Goal: Task Accomplishment & Management: Use online tool/utility

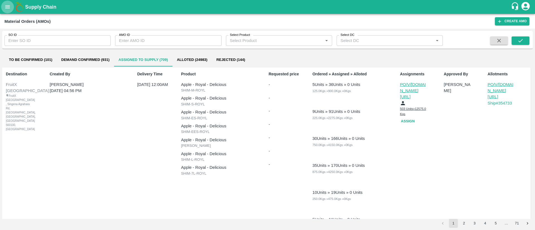
click at [9, 9] on icon "open drawer" at bounding box center [7, 7] width 6 height 6
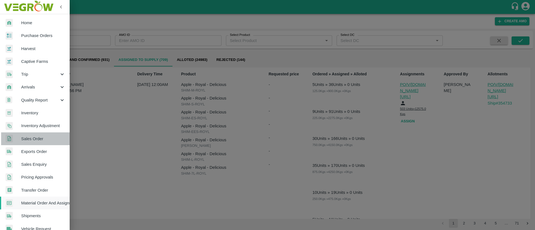
click at [44, 137] on span "Sales Order" at bounding box center [43, 139] width 44 height 6
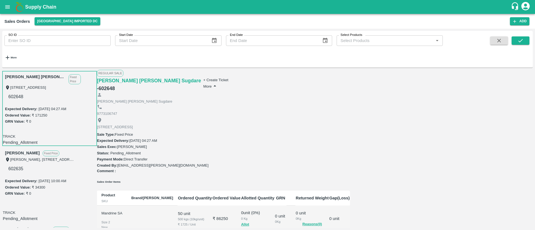
scroll to position [155, 0]
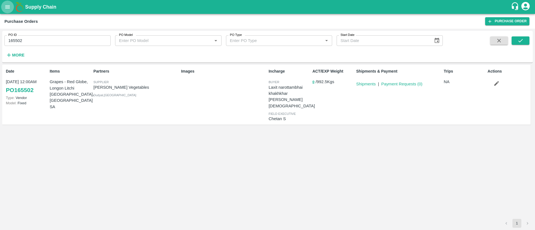
click at [10, 6] on icon "open drawer" at bounding box center [7, 7] width 6 height 6
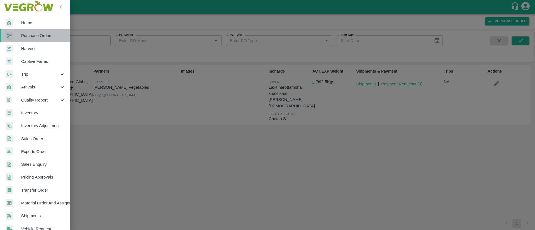
click at [36, 36] on span "Purchase Orders" at bounding box center [43, 36] width 44 height 6
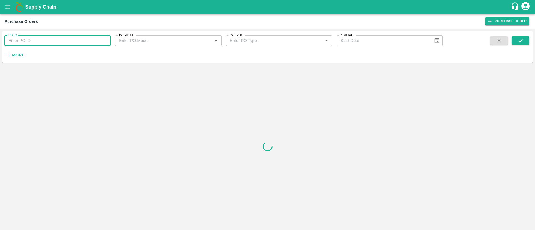
click at [54, 42] on input "PO ID" at bounding box center [57, 40] width 106 height 11
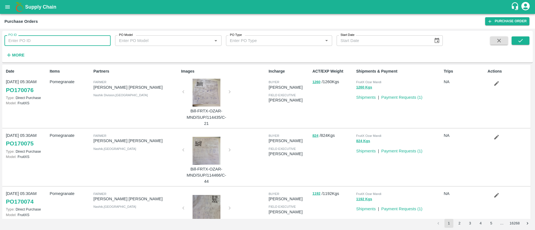
click at [6, 9] on icon "open drawer" at bounding box center [7, 7] width 6 height 6
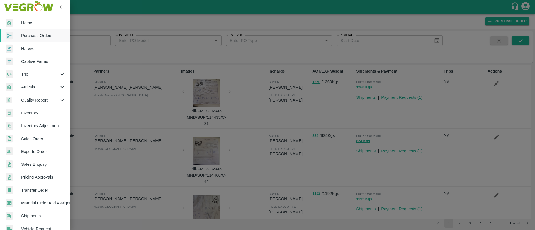
click at [34, 135] on link "Sales Order" at bounding box center [35, 139] width 70 height 13
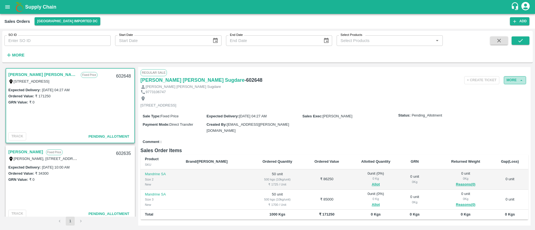
click at [512, 83] on button "More" at bounding box center [515, 80] width 22 height 8
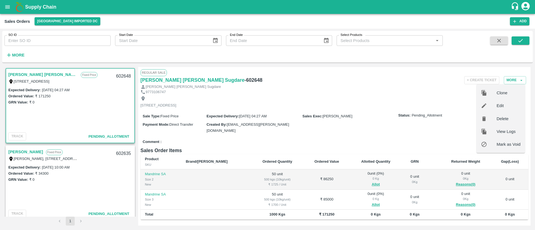
click at [503, 104] on span "Edit" at bounding box center [509, 106] width 24 height 6
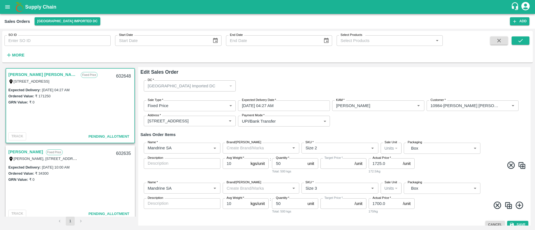
type input "NA"
click at [211, 149] on button "Clear" at bounding box center [208, 149] width 8 height 8
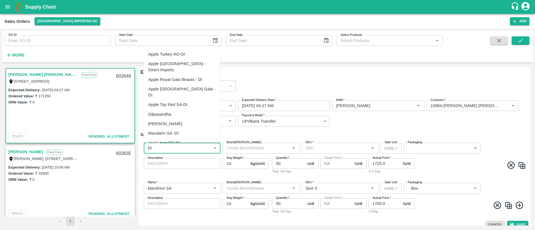
scroll to position [89, 0]
click at [179, 129] on div "Mandarin SA -DI" at bounding box center [182, 133] width 76 height 9
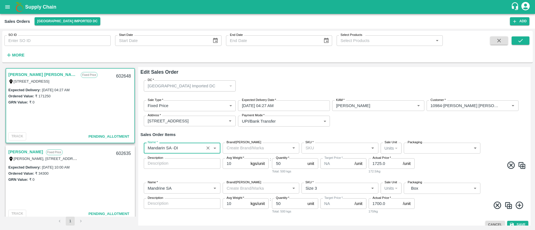
type input "Mandarin SA -DI"
click at [327, 133] on h6 "Sales Order Items" at bounding box center [334, 134] width 388 height 7
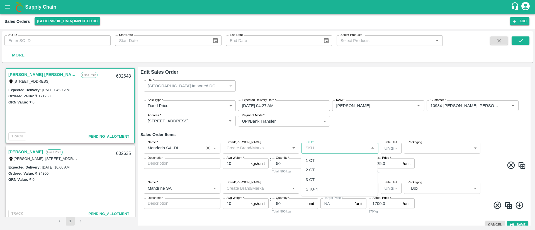
click at [363, 147] on input "SKU   *" at bounding box center [335, 148] width 64 height 7
click at [321, 170] on div "2 CT" at bounding box center [339, 170] width 76 height 9
type input "2 CT"
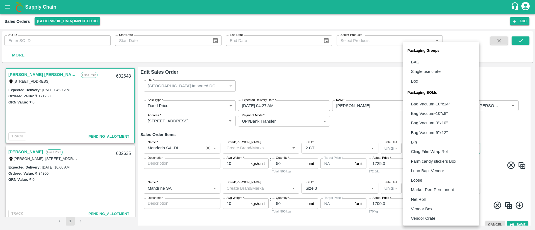
click at [425, 151] on body "Supply Chain Sales Orders Mumbai Imported DC Add SO ID SO ID Start Date Start D…" at bounding box center [267, 115] width 535 height 230
click at [422, 212] on li "Vendor Box" at bounding box center [441, 209] width 76 height 9
type input "BOM/276"
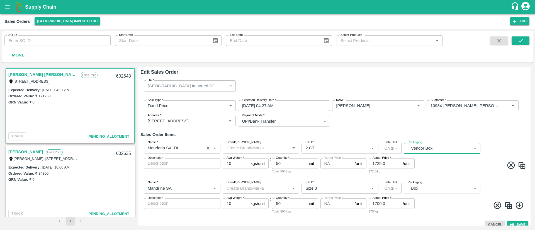
scroll to position [6, 0]
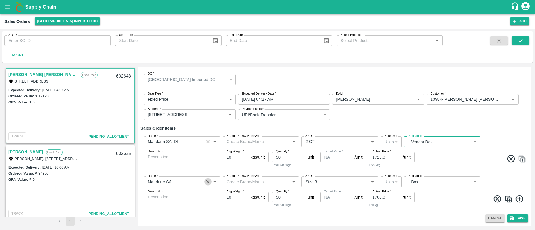
click at [206, 183] on icon "Clear" at bounding box center [207, 181] width 5 height 5
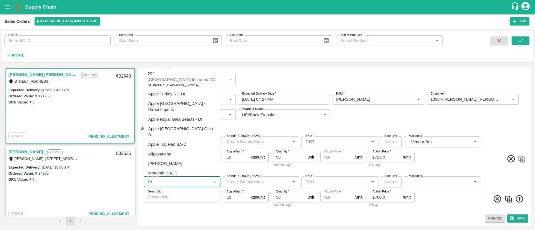
scroll to position [94, 0]
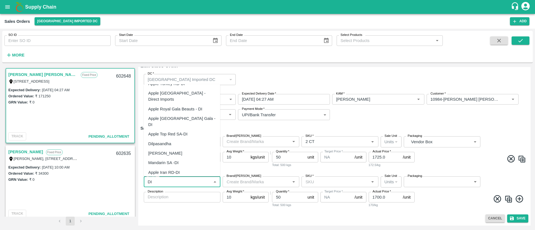
click at [177, 160] on div "Mandarin SA -DI" at bounding box center [163, 163] width 30 height 6
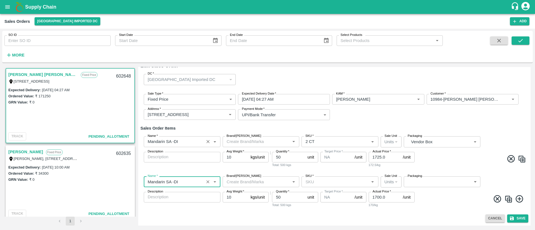
type input "Mandarin SA -DI"
click at [339, 183] on input "SKU   *" at bounding box center [335, 181] width 64 height 7
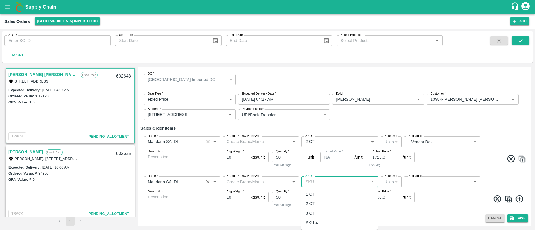
click at [323, 213] on div "3 CT" at bounding box center [339, 213] width 76 height 9
type input "3 CT"
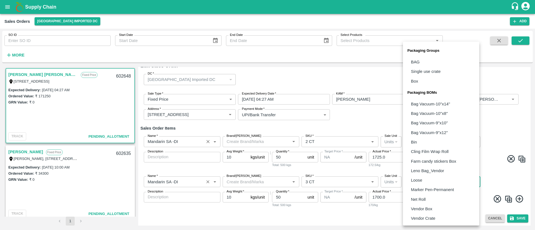
click at [428, 180] on body "Supply Chain Sales Orders Mumbai Imported DC Add SO ID SO ID Start Date Start D…" at bounding box center [267, 115] width 535 height 230
click at [420, 208] on p "Vendor Box" at bounding box center [421, 209] width 21 height 6
type input "BOM/276"
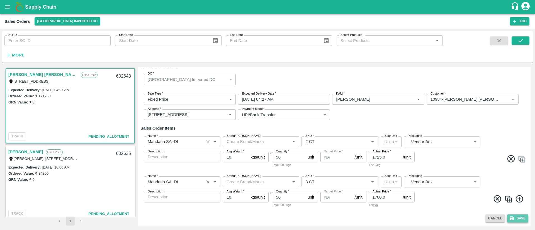
click at [516, 219] on button "Save" at bounding box center [517, 219] width 21 height 8
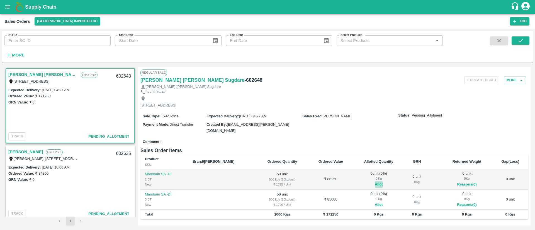
click at [375, 183] on button "Allot" at bounding box center [379, 185] width 8 height 6
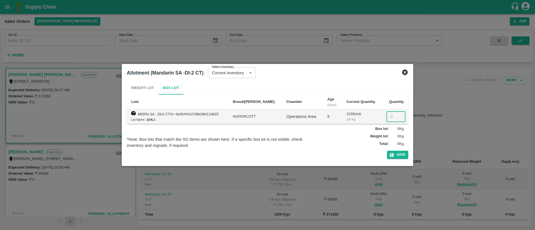
click at [391, 116] on input "number" at bounding box center [395, 116] width 19 height 11
type input "50"
click at [401, 152] on button "Save" at bounding box center [397, 155] width 21 height 8
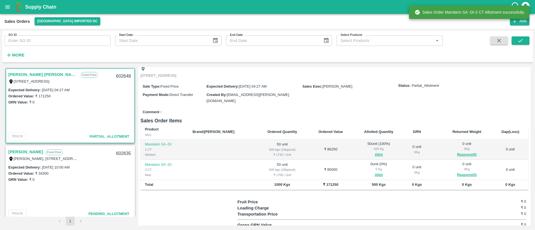
scroll to position [31, 0]
click at [375, 173] on button "Allot" at bounding box center [379, 174] width 8 height 6
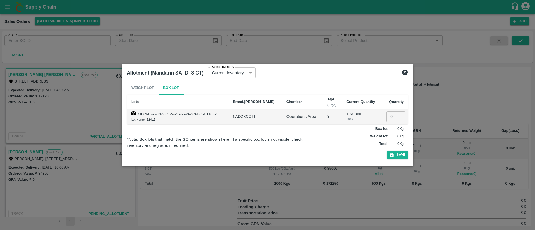
click at [390, 115] on input "number" at bounding box center [395, 116] width 19 height 11
type input "50"
click at [401, 153] on button "Save" at bounding box center [397, 155] width 21 height 8
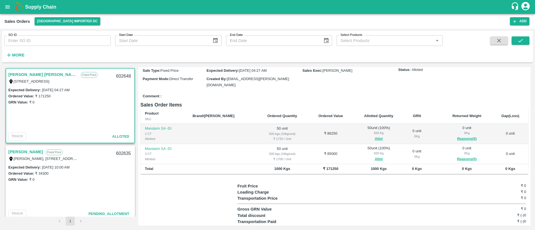
scroll to position [0, 0]
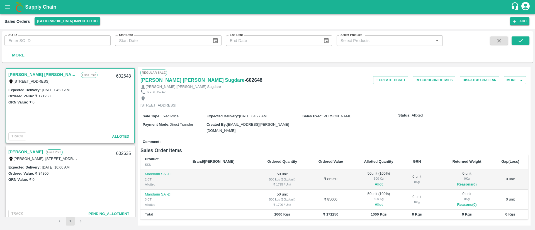
click at [244, 78] on h6 "- 602648" at bounding box center [253, 80] width 18 height 8
copy h6 "602648"
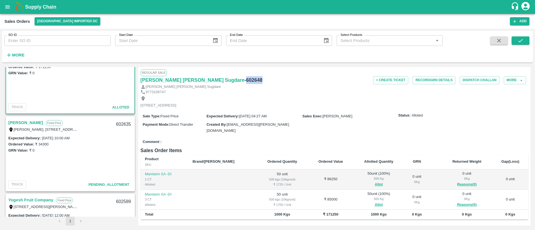
scroll to position [32, 0]
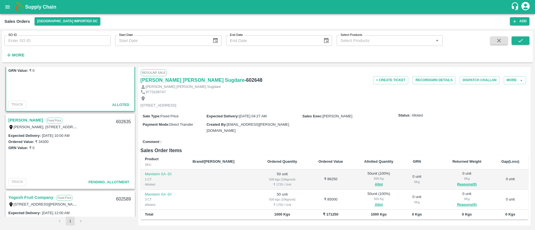
click at [29, 117] on link "[PERSON_NAME]" at bounding box center [25, 120] width 35 height 7
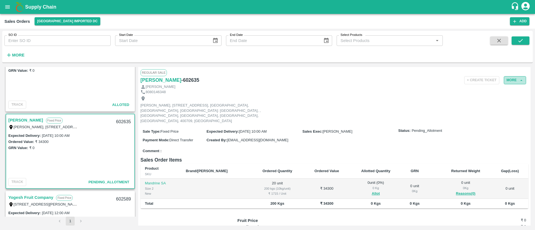
click at [516, 81] on button "More" at bounding box center [515, 80] width 22 height 8
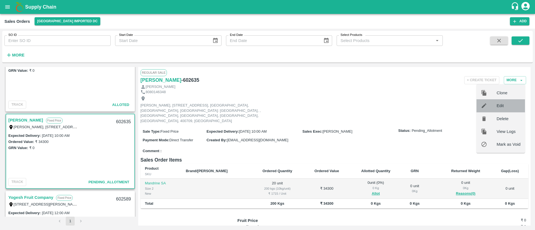
click at [503, 107] on span "Edit" at bounding box center [509, 106] width 24 height 6
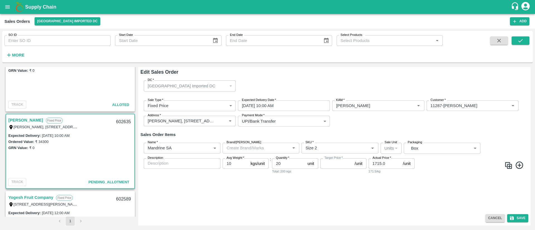
type input "NA"
click at [210, 148] on icon "Clear" at bounding box center [207, 148] width 5 height 5
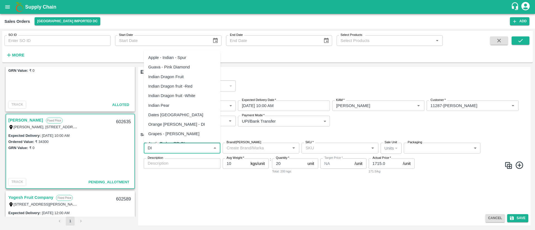
scroll to position [94, 0]
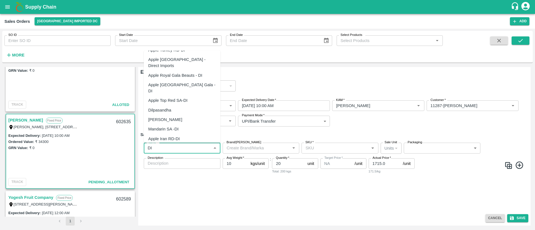
click at [177, 126] on div "Mandarin SA -DI" at bounding box center [163, 129] width 30 height 6
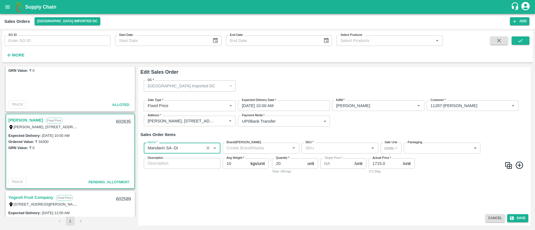
type input "Mandarin SA -DI"
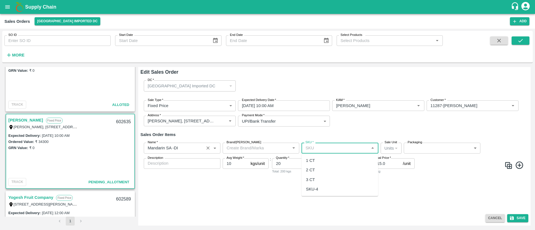
click at [342, 147] on input "SKU   *" at bounding box center [335, 148] width 64 height 7
click at [325, 168] on div "2 CT" at bounding box center [339, 170] width 77 height 9
type input "2 CT"
click at [430, 142] on div "Name   * Name   * Brand/Marka Brand/Marka SKU   * SKU   * Sale Unit Units 2 Sal…" at bounding box center [334, 158] width 388 height 40
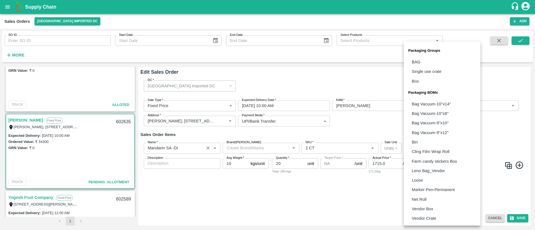
click at [424, 149] on body "Supply Chain Sales Orders Mumbai Imported DC Add SO ID SO ID Start Date Start D…" at bounding box center [267, 115] width 535 height 230
click at [422, 208] on p "Vendor Box" at bounding box center [422, 209] width 21 height 6
type input "BOM/276"
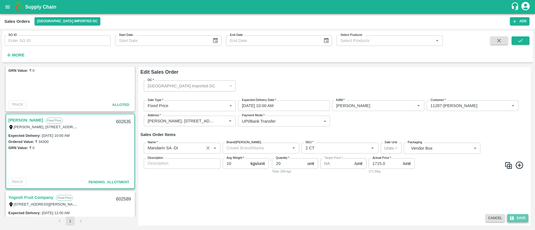
click at [520, 218] on button "Save" at bounding box center [517, 219] width 21 height 8
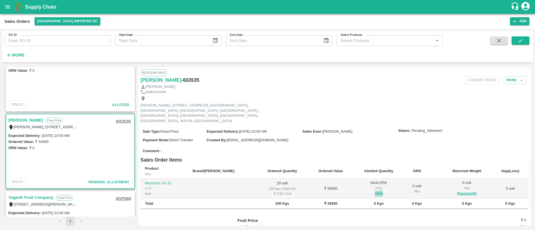
click at [375, 191] on button "Allot" at bounding box center [379, 194] width 8 height 6
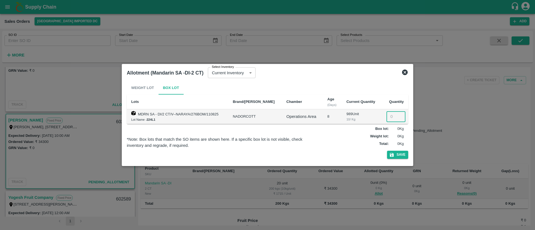
click at [393, 116] on input "number" at bounding box center [395, 116] width 19 height 11
type input "20"
click at [398, 153] on button "Save" at bounding box center [397, 155] width 21 height 8
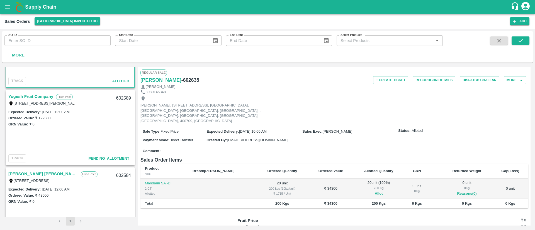
scroll to position [134, 0]
click at [42, 96] on link "Yogesh Fruit Company" at bounding box center [30, 95] width 45 height 7
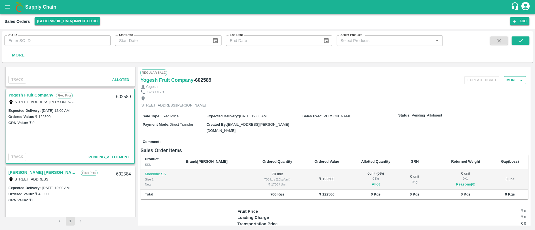
click at [511, 79] on button "More" at bounding box center [515, 80] width 22 height 8
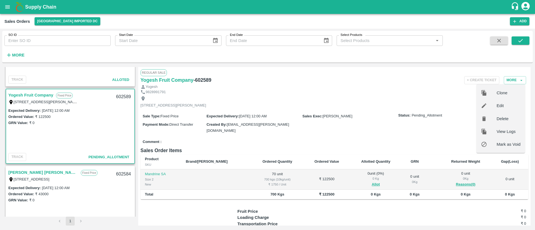
click at [502, 108] on span "Edit" at bounding box center [509, 106] width 24 height 6
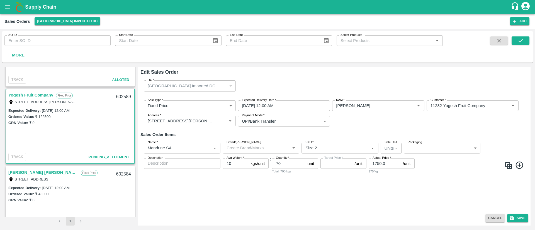
type input "NA"
drag, startPoint x: 210, startPoint y: 147, endPoint x: 200, endPoint y: 144, distance: 9.9
click at [210, 147] on icon "Clear" at bounding box center [207, 148] width 5 height 5
click at [193, 145] on input "Name   *" at bounding box center [177, 148] width 64 height 7
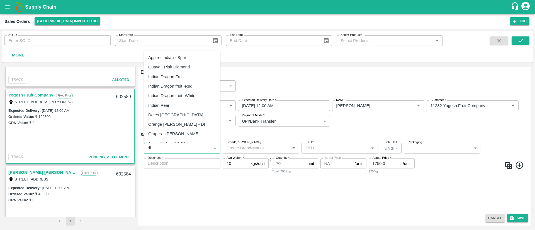
scroll to position [94, 0]
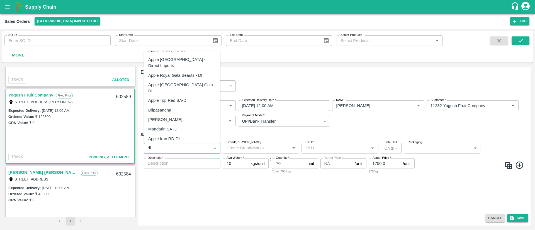
click at [177, 126] on div "Mandarin SA -DI" at bounding box center [163, 129] width 30 height 6
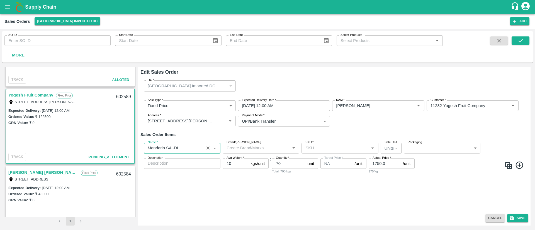
type input "Mandarin SA -DI"
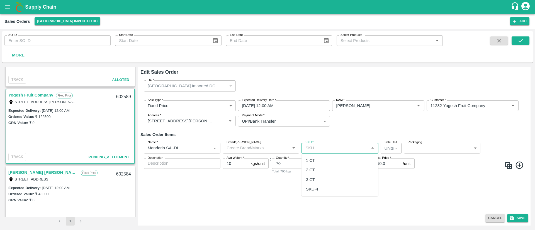
click at [350, 151] on input "SKU   *" at bounding box center [335, 148] width 64 height 7
click at [324, 173] on div "2 CT" at bounding box center [339, 170] width 77 height 9
type input "2 CT"
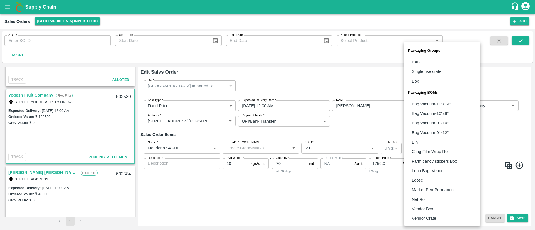
click at [429, 152] on body "Supply Chain Sales Orders Mumbai Imported DC Add SO ID SO ID Start Date Start D…" at bounding box center [267, 115] width 535 height 230
click at [432, 209] on p "Vendor Box" at bounding box center [422, 209] width 21 height 6
type input "BOM/276"
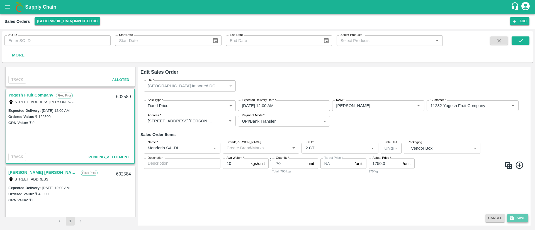
click at [520, 215] on button "Save" at bounding box center [517, 219] width 21 height 8
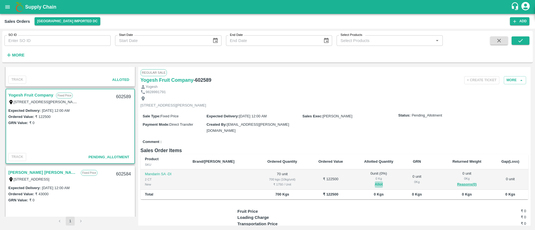
click at [375, 184] on button "Allot" at bounding box center [379, 185] width 8 height 6
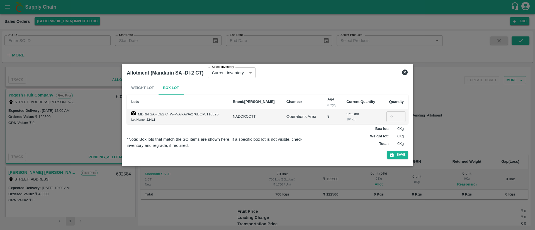
click at [390, 117] on input "number" at bounding box center [395, 116] width 19 height 11
type input "50"
click at [395, 152] on button "Save" at bounding box center [397, 155] width 21 height 8
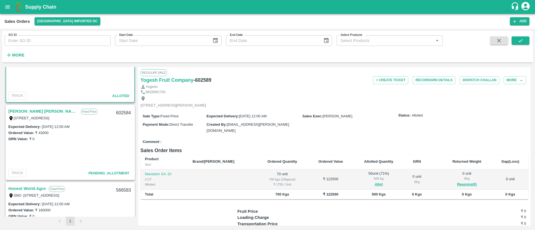
scroll to position [196, 0]
click at [42, 108] on link "[PERSON_NAME] [PERSON_NAME] Sugdare" at bounding box center [43, 110] width 70 height 7
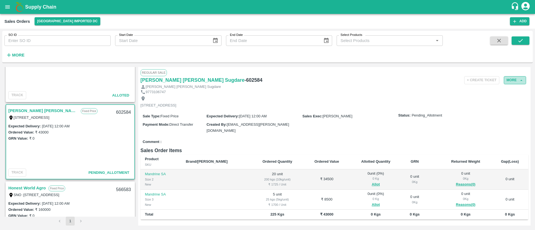
click at [510, 82] on button "More" at bounding box center [515, 80] width 22 height 8
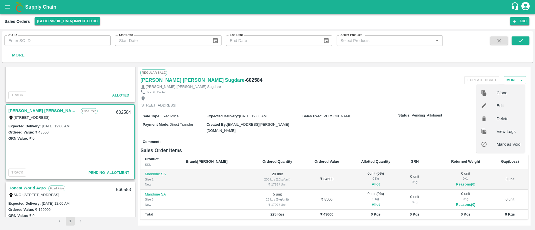
click at [504, 108] on span "Edit" at bounding box center [509, 106] width 24 height 6
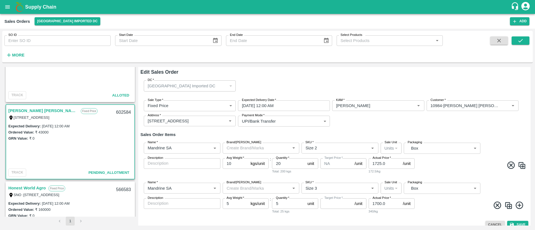
type input "NA"
click at [206, 148] on icon "Clear" at bounding box center [207, 148] width 5 height 5
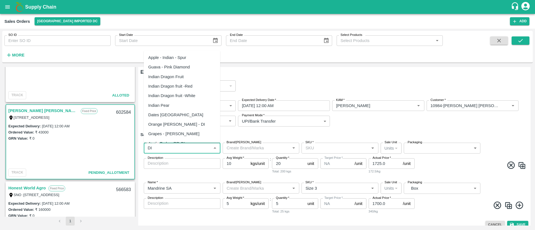
scroll to position [94, 0]
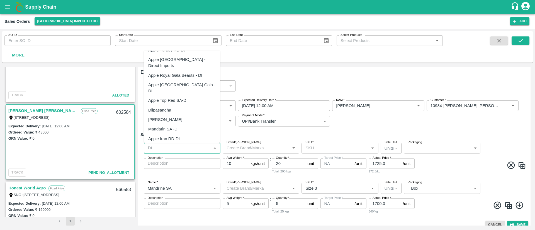
click at [177, 126] on div "Mandarin SA -DI" at bounding box center [163, 129] width 30 height 6
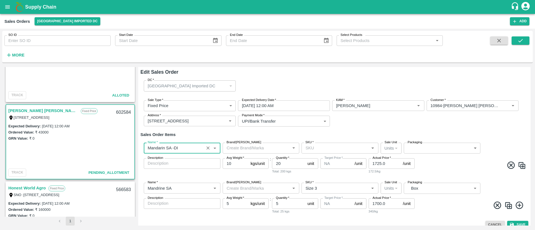
type input "Mandarin SA -DI"
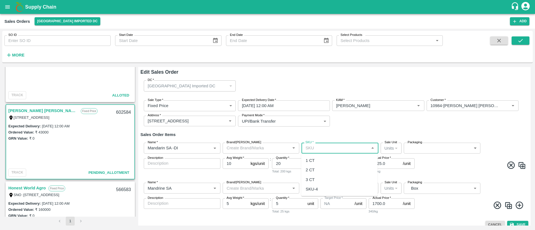
click at [340, 148] on input "SKU   *" at bounding box center [335, 148] width 64 height 7
click at [327, 169] on div "2 CT" at bounding box center [339, 170] width 76 height 9
type input "2 CT"
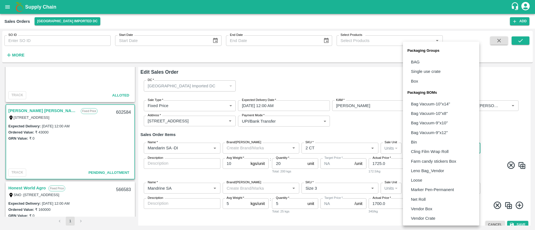
click at [434, 148] on body "Supply Chain Sales Orders Mumbai Imported DC Add SO ID SO ID Start Date Start D…" at bounding box center [267, 115] width 535 height 230
click at [434, 210] on li "Vendor Box" at bounding box center [441, 209] width 76 height 9
type input "BOM/276"
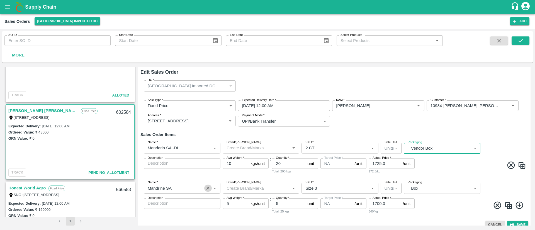
click at [210, 189] on icon "Clear" at bounding box center [207, 188] width 5 height 5
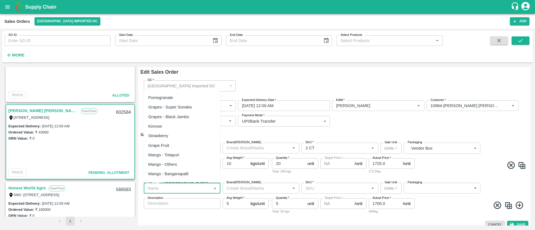
click at [189, 187] on input "Name   *" at bounding box center [177, 188] width 64 height 7
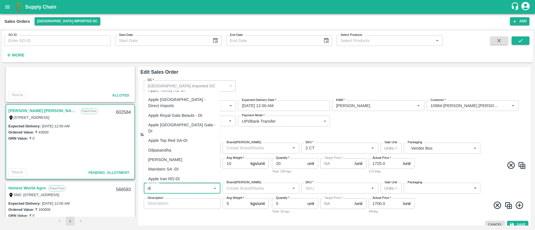
click at [178, 166] on div "Mandarin SA -DI" at bounding box center [163, 169] width 30 height 6
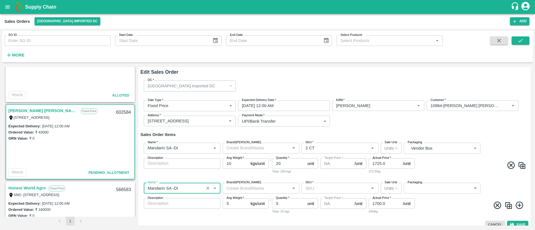
type input "Mandarin SA -DI"
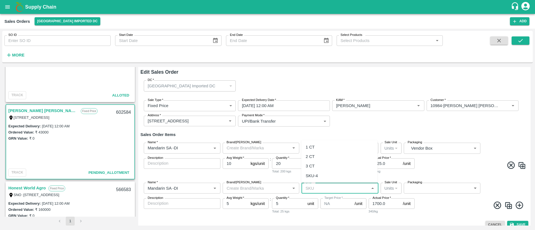
click at [318, 189] on input "SKU   *" at bounding box center [335, 188] width 64 height 7
click at [314, 166] on div "3 CT" at bounding box center [310, 166] width 9 height 6
type input "3 CT"
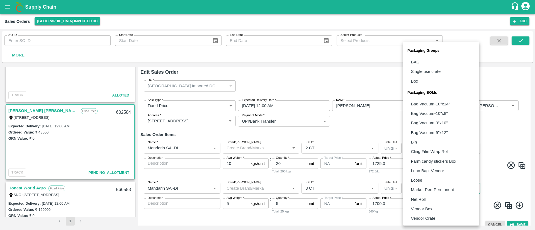
click at [464, 189] on body "Supply Chain Sales Orders Mumbai Imported DC Add SO ID SO ID Start Date Start D…" at bounding box center [267, 115] width 535 height 230
click at [429, 208] on p "Vendor Box" at bounding box center [421, 209] width 21 height 6
type input "BOM/276"
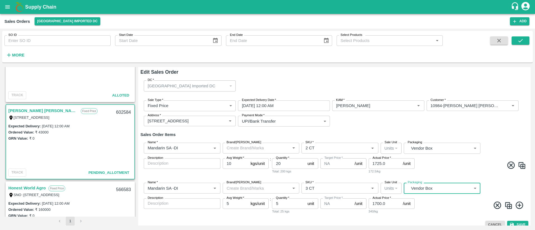
scroll to position [6, 0]
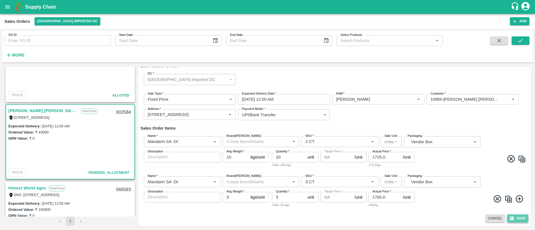
click at [521, 217] on button "Save" at bounding box center [517, 219] width 21 height 8
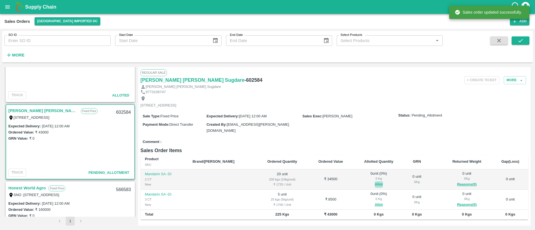
click at [375, 185] on button "Allot" at bounding box center [379, 185] width 8 height 6
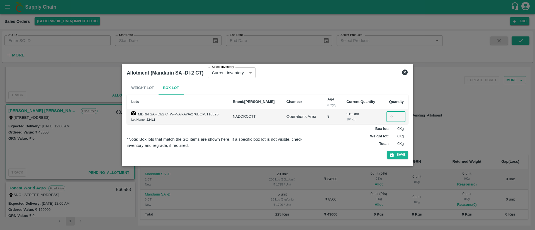
click at [391, 117] on input "number" at bounding box center [395, 116] width 19 height 11
type input "20"
click at [399, 155] on button "Save" at bounding box center [397, 155] width 21 height 8
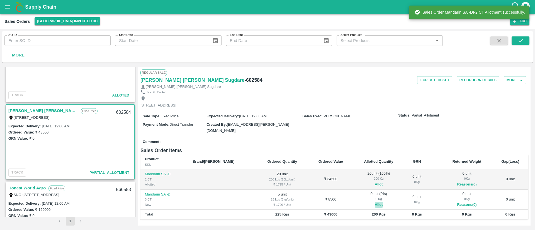
click at [375, 204] on button "Allot" at bounding box center [379, 205] width 8 height 6
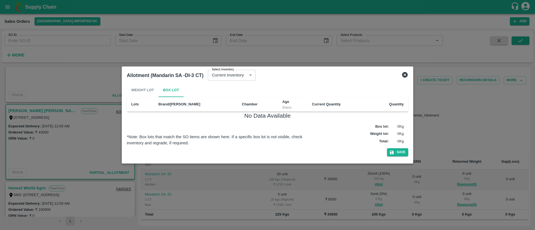
click at [407, 73] on icon at bounding box center [405, 75] width 6 height 6
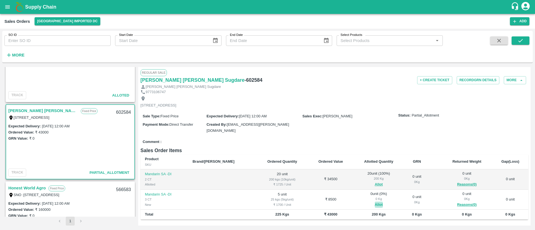
click at [375, 203] on button "Allot" at bounding box center [379, 205] width 8 height 6
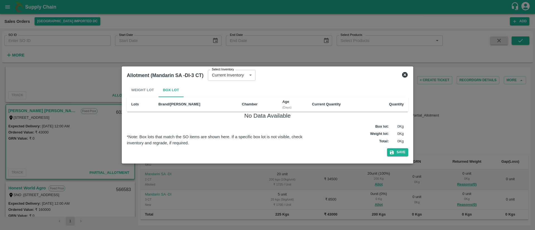
click at [404, 75] on icon at bounding box center [405, 75] width 6 height 6
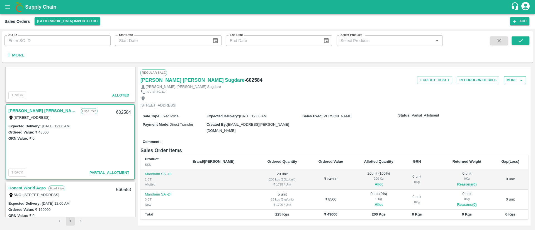
click at [515, 82] on button "More" at bounding box center [515, 80] width 22 height 8
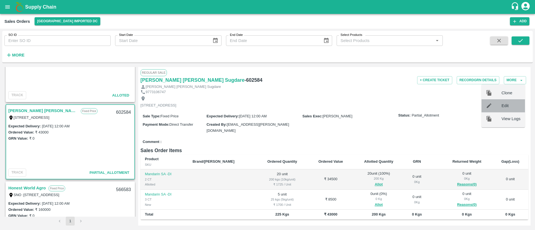
click at [504, 104] on span "Edit" at bounding box center [511, 106] width 19 height 6
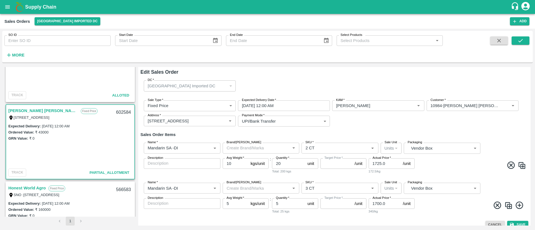
type input "NA"
click at [332, 186] on input "SKU   *" at bounding box center [331, 188] width 57 height 7
click at [313, 166] on div "3 CT" at bounding box center [310, 166] width 9 height 6
click at [436, 201] on span at bounding box center [471, 206] width 110 height 11
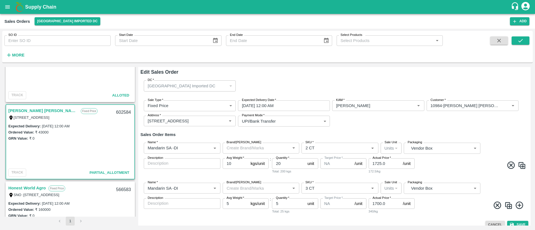
scroll to position [6, 0]
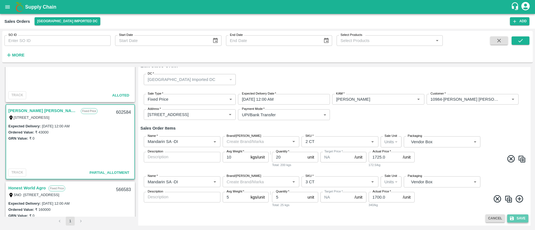
click at [517, 219] on button "Save" at bounding box center [517, 219] width 21 height 8
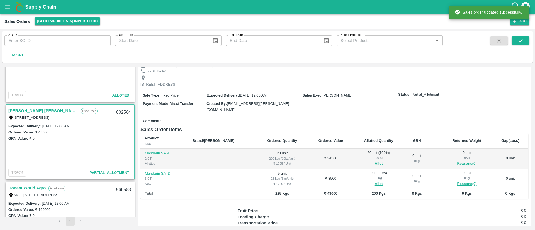
scroll to position [23, 0]
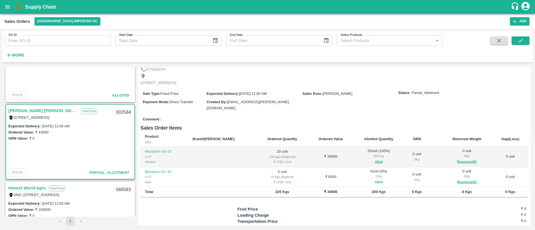
click at [375, 182] on button "Allot" at bounding box center [379, 182] width 8 height 6
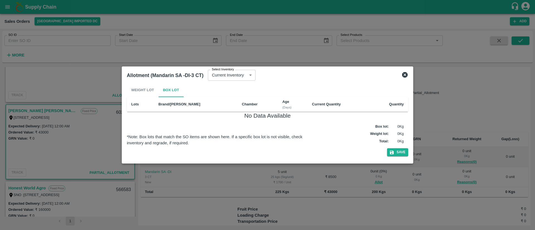
click at [143, 90] on div "Weight Lot Box Lot" at bounding box center [267, 90] width 281 height 13
click at [144, 90] on div "Weight Lot Box Lot" at bounding box center [267, 90] width 281 height 13
click at [407, 74] on icon at bounding box center [405, 75] width 6 height 6
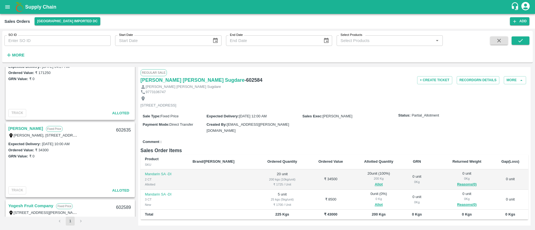
scroll to position [0, 0]
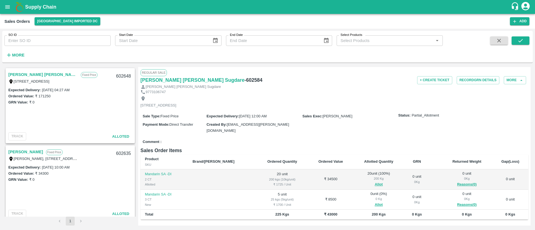
click at [43, 71] on link "Nilesh Dinesh Sugdare" at bounding box center [43, 74] width 70 height 7
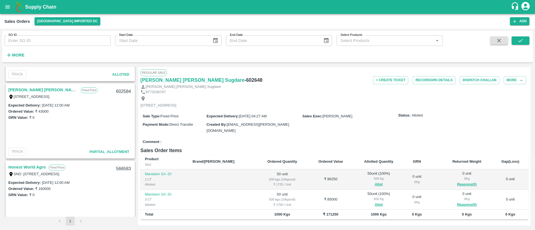
scroll to position [217, 0]
drag, startPoint x: 83, startPoint y: 166, endPoint x: 39, endPoint y: 92, distance: 86.6
click at [39, 92] on link "Nilesh Dinesh Sugdare" at bounding box center [43, 89] width 70 height 7
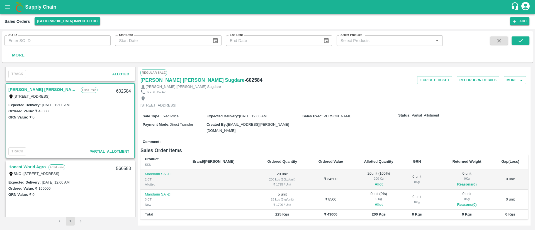
click at [375, 202] on button "Allot" at bounding box center [379, 205] width 8 height 6
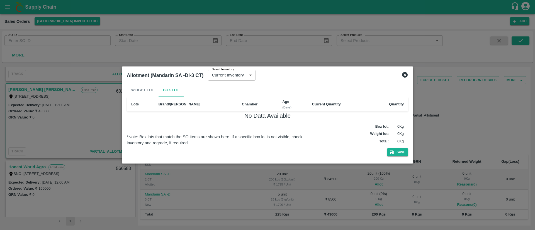
click at [402, 69] on div "Allotment (Mandarin SA -DI-3 CT) Select Inventory Current Inventory 735f68c0-76…" at bounding box center [268, 75] width 286 height 12
click at [404, 76] on icon at bounding box center [405, 75] width 6 height 6
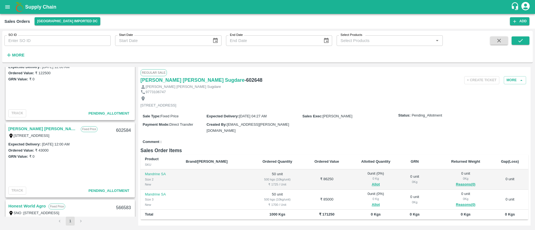
scroll to position [180, 0]
click at [41, 125] on link "Nilesh Dinesh Sugdare" at bounding box center [43, 127] width 70 height 7
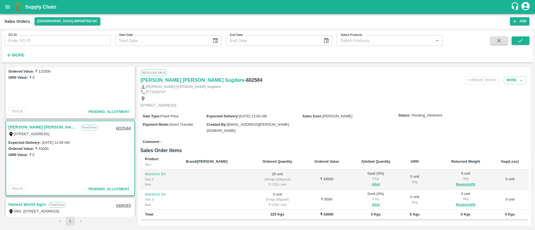
click at [244, 79] on h6 "- 602584" at bounding box center [253, 80] width 18 height 8
copy h6 "602584"
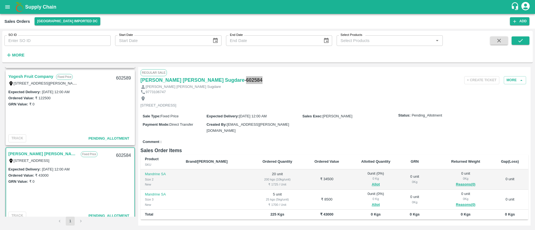
scroll to position [139, 0]
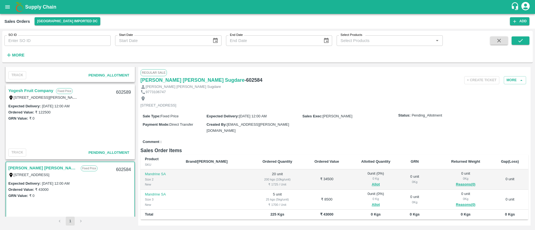
click at [46, 89] on link "Yogesh Fruit Company" at bounding box center [30, 90] width 45 height 7
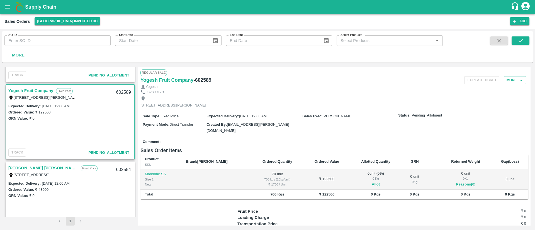
click at [210, 79] on h6 "- 602589" at bounding box center [202, 80] width 18 height 8
copy h6 "602589"
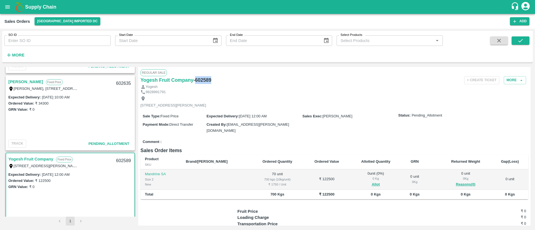
scroll to position [67, 0]
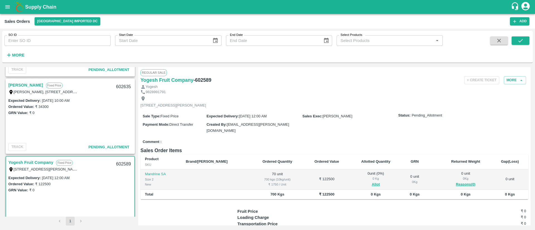
click at [26, 85] on link "[PERSON_NAME]" at bounding box center [25, 85] width 35 height 7
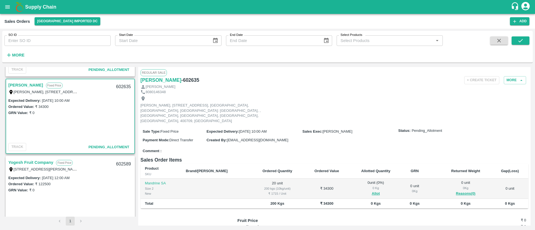
click at [181, 81] on h6 "- 602635" at bounding box center [190, 80] width 18 height 8
copy h6 "602635"
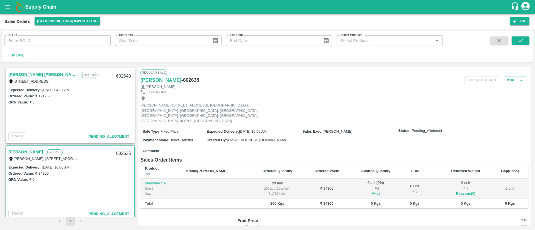
click at [35, 72] on link "[PERSON_NAME] [PERSON_NAME] Sugdare" at bounding box center [43, 74] width 70 height 7
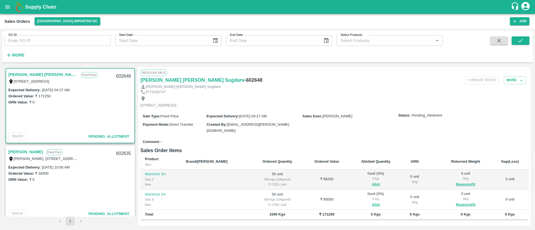
click at [244, 82] on h6 "- 602648" at bounding box center [253, 80] width 18 height 8
copy h6 "602648"
click at [372, 182] on button "Allot" at bounding box center [376, 185] width 8 height 6
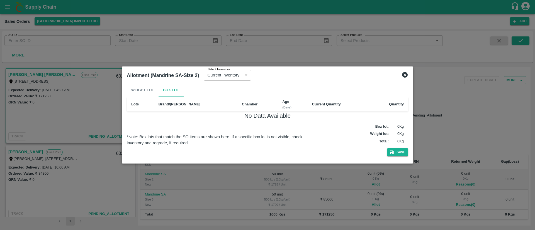
click at [150, 89] on div "Weight Lot Box Lot" at bounding box center [267, 90] width 281 height 13
click at [151, 89] on div "Weight Lot Box Lot" at bounding box center [267, 90] width 281 height 13
click at [149, 88] on div "Weight Lot Box Lot" at bounding box center [267, 90] width 281 height 13
click at [406, 74] on icon at bounding box center [405, 75] width 7 height 7
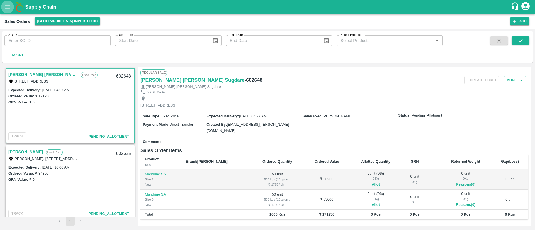
click at [7, 6] on icon "open drawer" at bounding box center [7, 7] width 6 height 6
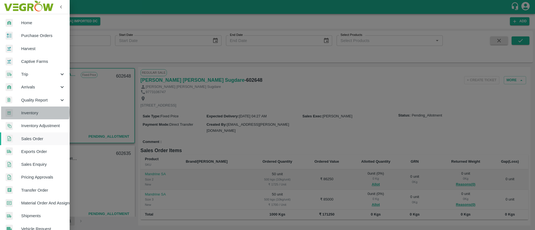
click at [33, 113] on span "Inventory" at bounding box center [43, 113] width 44 height 6
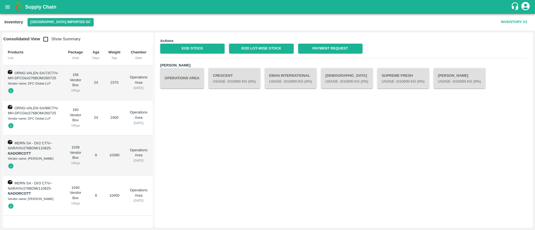
scroll to position [20, 0]
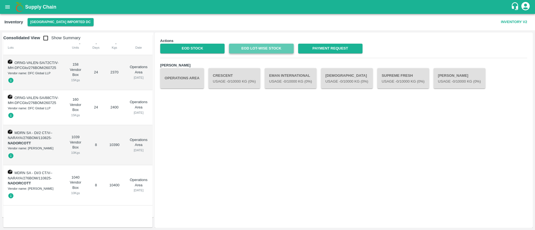
click at [255, 50] on link "EOD Lot-wise Stock" at bounding box center [261, 49] width 64 height 10
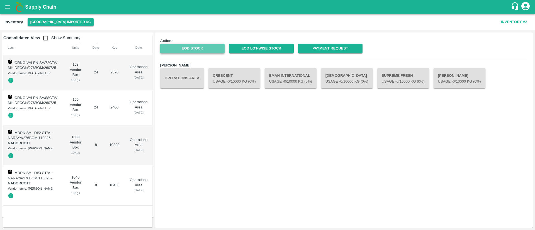
click at [215, 49] on link "EOD Stock" at bounding box center [192, 49] width 64 height 10
drag, startPoint x: 207, startPoint y: 42, endPoint x: 189, endPoint y: 53, distance: 21.5
click at [189, 53] on div "Actions EOD Stock EOD Lot-wise Stock Payment Request Chambers Operations Area C…" at bounding box center [343, 130] width 373 height 190
click at [191, 49] on link "EOD Stock" at bounding box center [192, 49] width 64 height 10
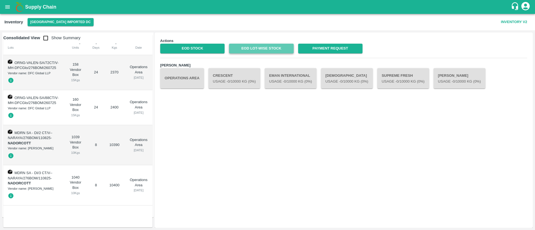
click at [276, 48] on link "EOD Lot-wise Stock" at bounding box center [261, 49] width 64 height 10
click at [10, 8] on icon "open drawer" at bounding box center [7, 7] width 6 height 6
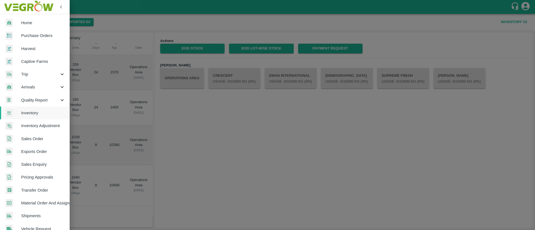
click at [35, 204] on span "Material Order And Assignment" at bounding box center [43, 203] width 44 height 6
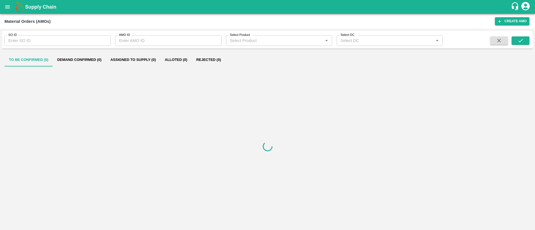
click at [62, 42] on input "SO ID" at bounding box center [57, 40] width 106 height 11
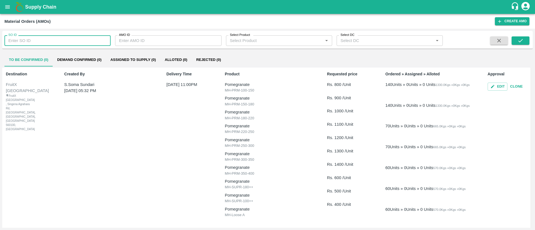
paste input "602609"
type input "602609"
click at [527, 42] on button "submit" at bounding box center [521, 41] width 18 height 8
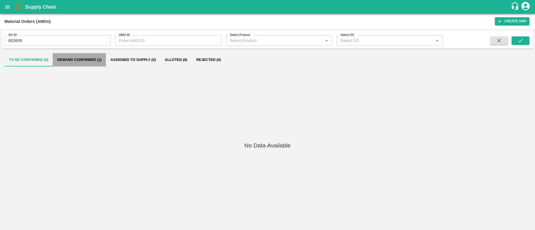
click at [80, 54] on button "Demand Confirmed (1)" at bounding box center [79, 59] width 53 height 13
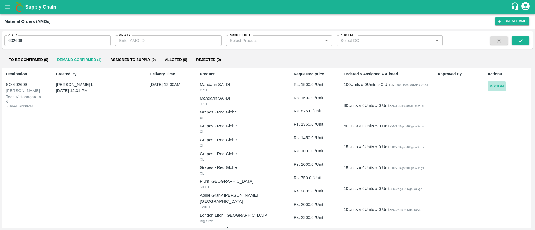
click at [492, 85] on button "Assign" at bounding box center [497, 87] width 18 height 10
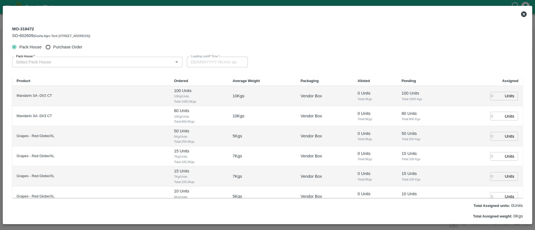
click at [51, 46] on input "Purchase Order" at bounding box center [48, 47] width 10 height 10
radio input "true"
click at [69, 63] on input "PO   *" at bounding box center [90, 62] width 153 height 7
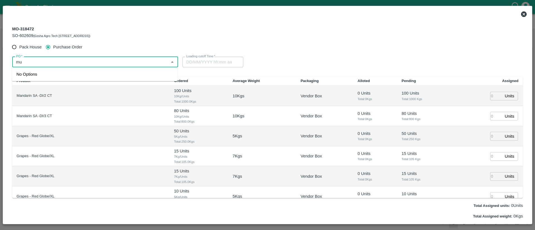
type input "mum"
click at [18, 46] on input "Pack House" at bounding box center [14, 47] width 10 height 10
radio input "true"
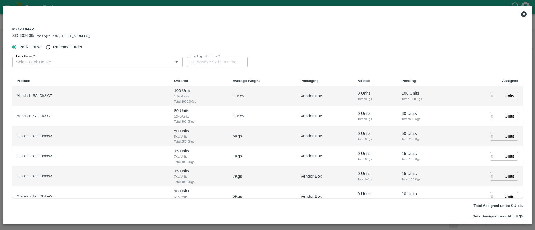
click at [40, 63] on input "Pack House   *" at bounding box center [93, 62] width 158 height 7
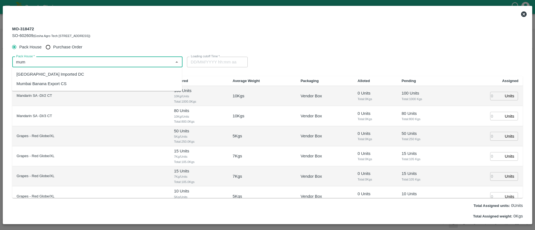
drag, startPoint x: 39, startPoint y: 73, endPoint x: 47, endPoint y: 80, distance: 10.5
click at [39, 73] on div "[GEOGRAPHIC_DATA] Imported DC" at bounding box center [50, 74] width 68 height 6
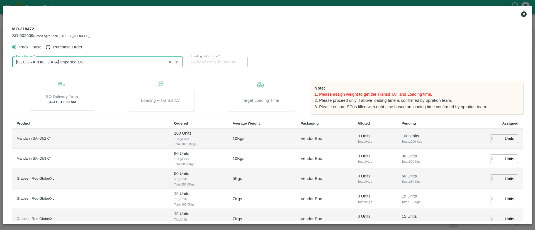
type input "[GEOGRAPHIC_DATA] Imported DC"
click at [492, 137] on input "number" at bounding box center [496, 139] width 12 height 9
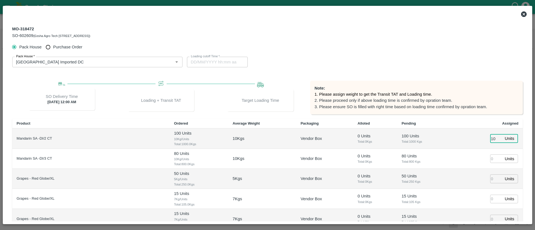
type input "100"
type input "19/08/2025 11:18 PM"
type input "100"
click at [490, 158] on input "number" at bounding box center [496, 159] width 12 height 9
type input "80"
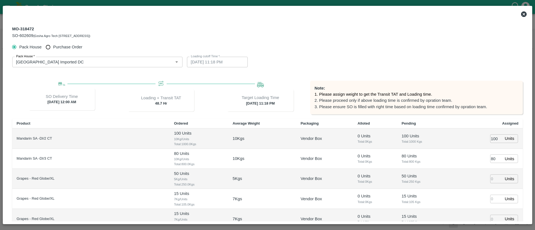
click at [476, 165] on td "80 Units ​" at bounding box center [488, 159] width 70 height 20
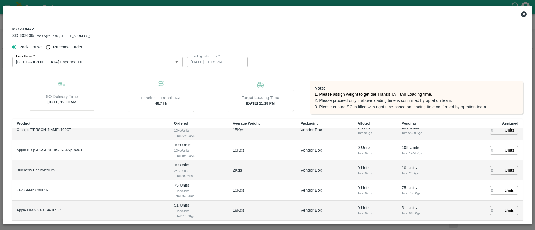
scroll to position [55, 0]
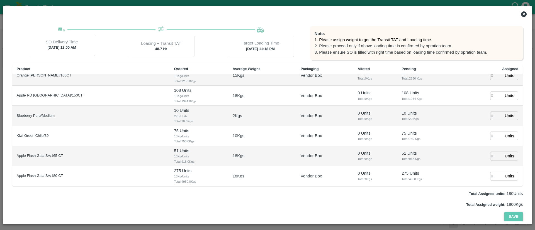
click at [511, 216] on button "Save" at bounding box center [513, 217] width 18 height 10
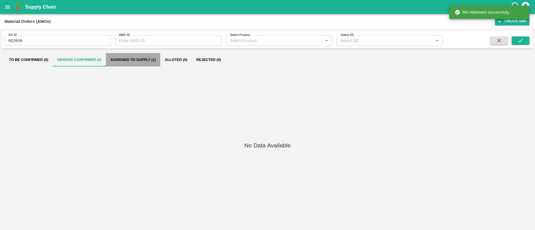
click at [131, 60] on button "Assigned to Supply (1)" at bounding box center [133, 59] width 54 height 13
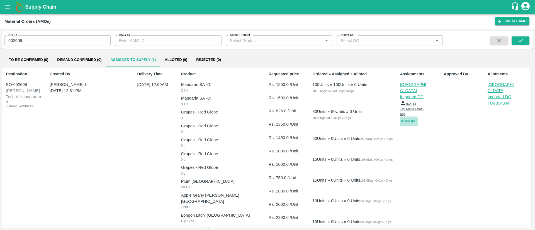
click at [410, 117] on button "Assign" at bounding box center [409, 122] width 18 height 10
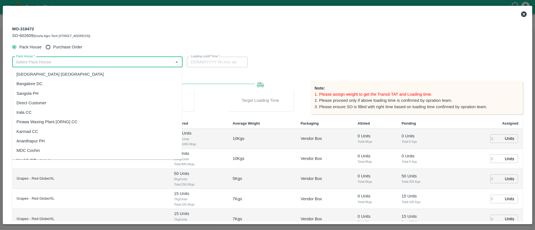
click at [86, 61] on input "Pack House   *" at bounding box center [93, 62] width 158 height 7
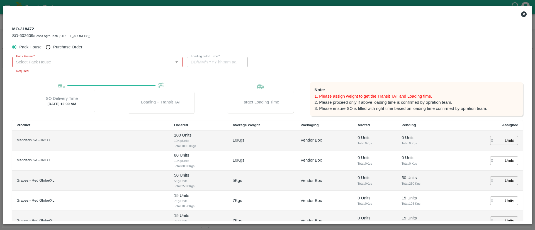
click at [63, 49] on span "Purchase Order" at bounding box center [67, 47] width 29 height 6
click at [53, 49] on input "Purchase Order" at bounding box center [48, 47] width 10 height 10
radio input "true"
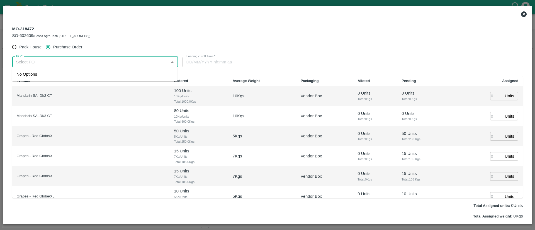
click at [68, 60] on input "PO   *" at bounding box center [90, 62] width 153 height 7
click at [104, 75] on div "PO-169700(63IDEAS INFOLABS PRIVATE LIMITED-7208746994)" at bounding box center [77, 74] width 123 height 6
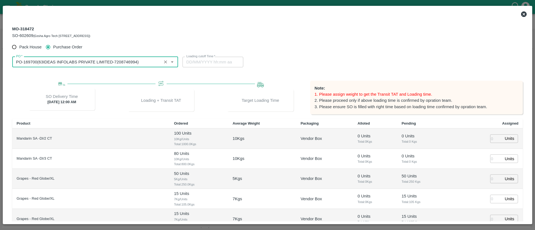
type input "PO-169700(63IDEAS INFOLABS PRIVATE LIMITED-7208746994)"
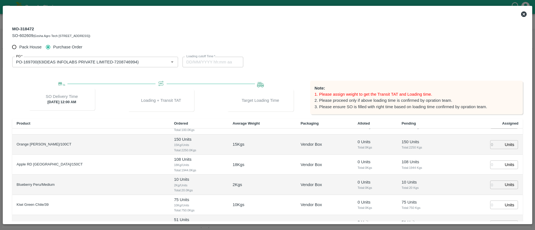
scroll to position [0, 0]
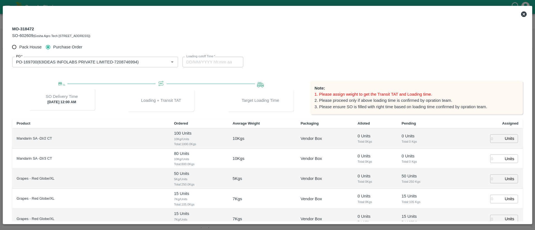
click at [523, 14] on icon at bounding box center [524, 14] width 6 height 6
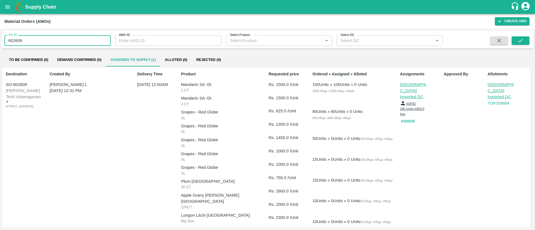
click at [64, 41] on input "602609" at bounding box center [57, 40] width 106 height 11
type input "602609"
click at [526, 42] on button "submit" at bounding box center [521, 41] width 18 height 8
click at [403, 117] on button "Assign" at bounding box center [409, 122] width 18 height 10
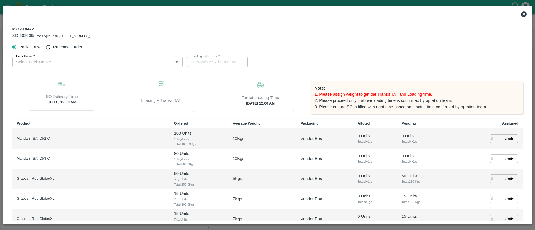
type input "22/08/2025 12:00 AM"
click at [48, 45] on input "Purchase Order" at bounding box center [48, 47] width 10 height 10
radio input "true"
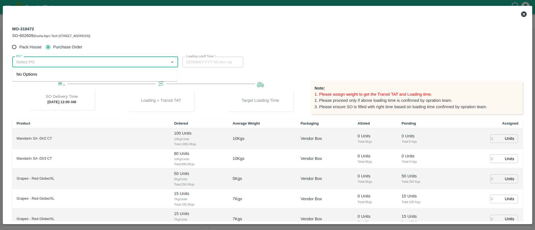
click at [66, 62] on input "PO   *" at bounding box center [90, 62] width 153 height 7
click at [87, 74] on div "PO-169700(63IDEAS INFOLABS PRIVATE LIMITED-7208746994)" at bounding box center [77, 74] width 123 height 6
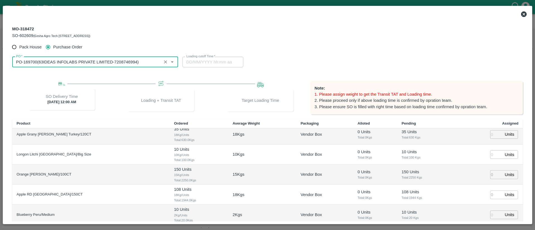
scroll to position [166, 0]
type input "PO-169700(63IDEAS INFOLABS PRIVATE LIMITED-7208746994)"
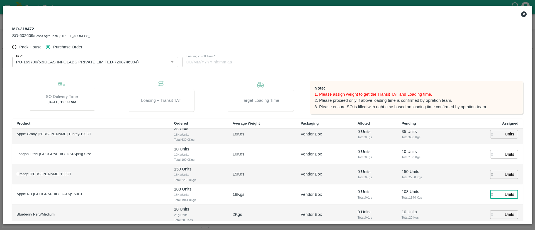
click at [490, 193] on input "number" at bounding box center [496, 195] width 12 height 9
type input "108"
type input "20/08/2025 06:24 AM"
type input "108"
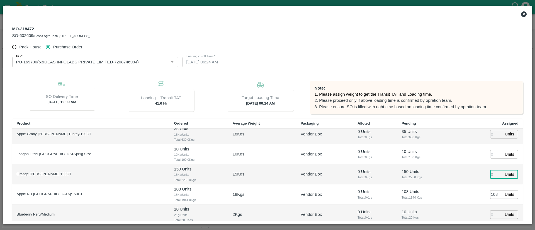
click at [492, 177] on input "number" at bounding box center [496, 174] width 12 height 9
type input "150"
type input "20/08/2025 04:24 AM"
click at [463, 179] on td "150 Units ​" at bounding box center [488, 175] width 70 height 20
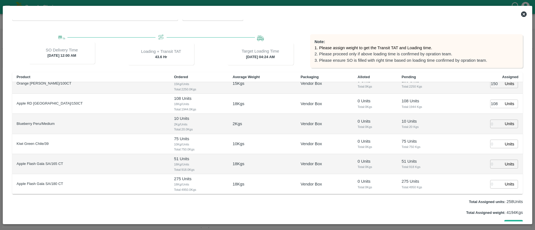
scroll to position [55, 0]
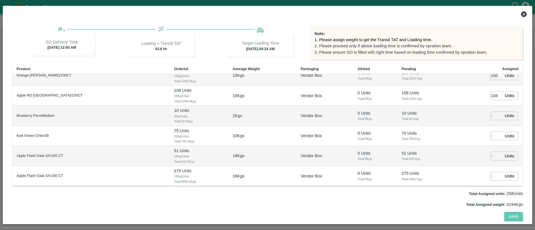
click at [514, 219] on button "Save" at bounding box center [513, 217] width 18 height 10
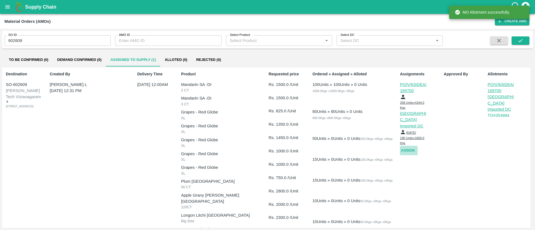
click at [410, 146] on button "Assign" at bounding box center [409, 151] width 18 height 10
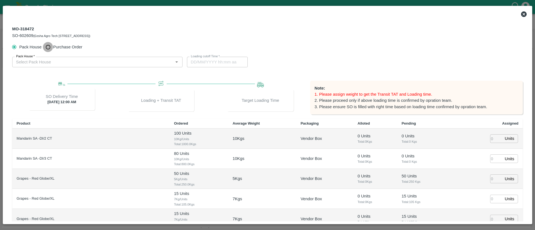
click at [53, 48] on input "Purchase Order" at bounding box center [48, 47] width 10 height 10
radio input "true"
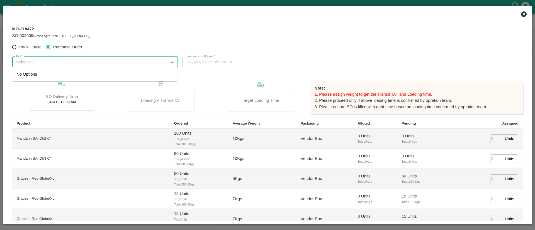
click at [77, 61] on input "PO   *" at bounding box center [90, 62] width 153 height 7
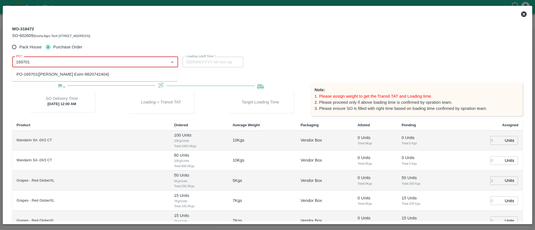
click at [92, 70] on div "PO-169701(Abhinandan Exim-9820742404)" at bounding box center [95, 74] width 166 height 9
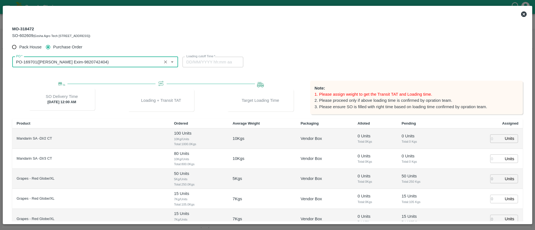
type input "PO-169701(Abhinandan Exim-9820742404)"
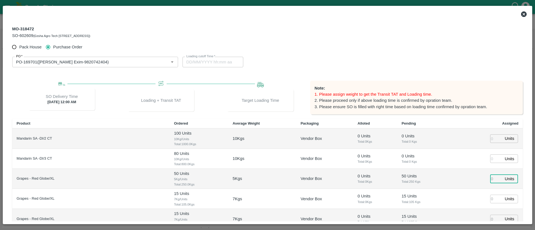
click at [490, 178] on input "number" at bounding box center [496, 179] width 12 height 9
type input "50"
type input "19/08/2025 12:58 PM"
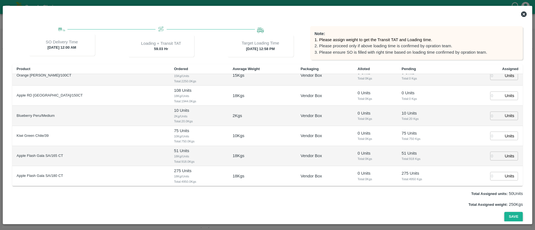
type input "50"
click at [514, 216] on button "Save" at bounding box center [513, 217] width 18 height 10
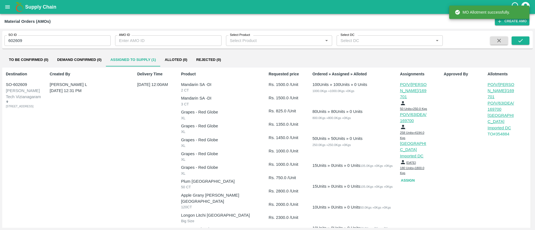
click at [412, 176] on button "Assign" at bounding box center [409, 181] width 18 height 10
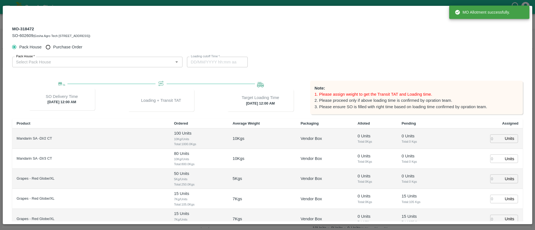
type input "22/08/2025 12:00 AM"
click at [56, 45] on span "Purchase Order" at bounding box center [67, 47] width 29 height 6
click at [53, 45] on input "Purchase Order" at bounding box center [48, 47] width 10 height 10
radio input "true"
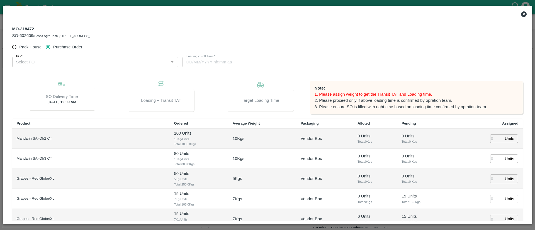
click at [69, 64] on input "PO   *" at bounding box center [90, 62] width 153 height 7
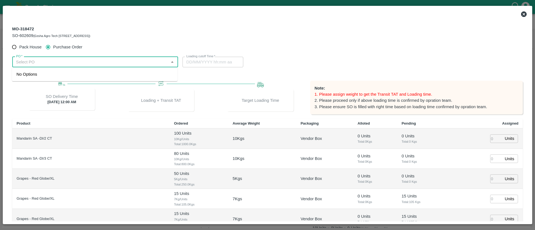
scroll to position [4, 0]
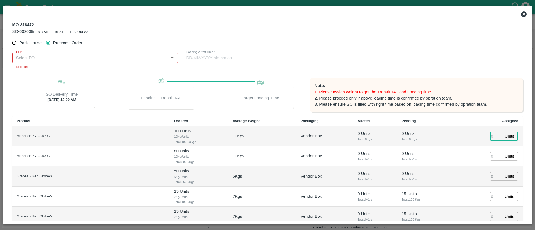
type input "1"
type input "19/08/2025 12:58 PM"
type input "1"
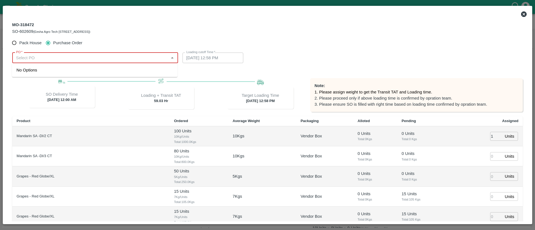
click at [54, 57] on input "PO   *" at bounding box center [90, 57] width 153 height 7
drag, startPoint x: 69, startPoint y: 69, endPoint x: 72, endPoint y: 69, distance: 2.8
click at [69, 69] on div "PO-169706(PARIVID IMPEX INTERNATIONAL-9769504623)" at bounding box center [72, 70] width 113 height 6
type input "PO-169706(PARIVID IMPEX INTERNATIONAL-9769504623)"
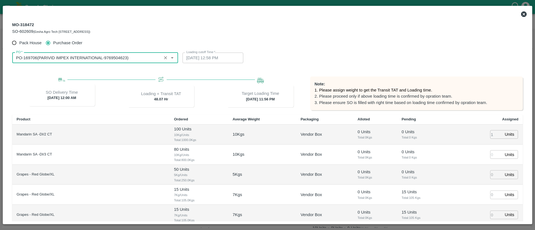
type input "19/08/2025 11:56 PM"
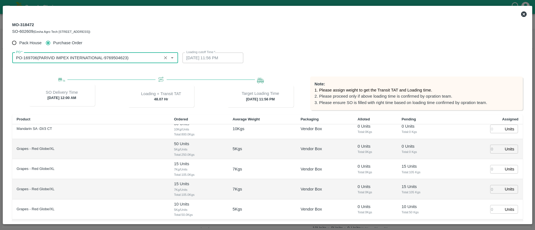
scroll to position [25, 0]
type input "PO-169706(PARIVID IMPEX INTERNATIONAL-9769504623)"
click at [492, 168] on input "number" at bounding box center [496, 170] width 12 height 9
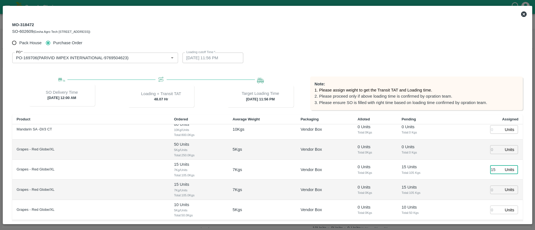
type input "15"
click at [492, 189] on input "number" at bounding box center [496, 190] width 12 height 9
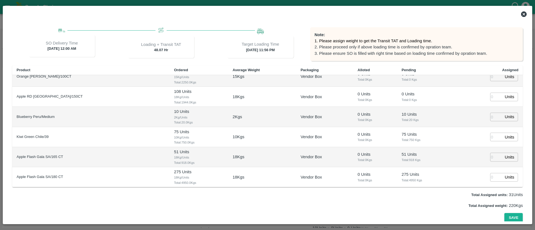
scroll to position [54, 0]
type input "15"
click at [516, 216] on button "Save" at bounding box center [513, 218] width 18 height 10
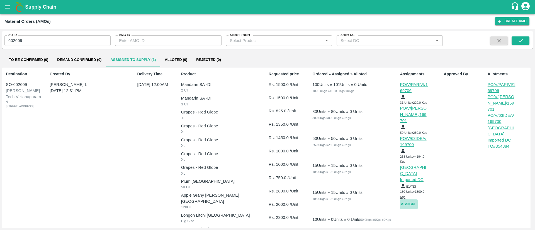
click at [407, 200] on button "Assign" at bounding box center [409, 205] width 18 height 10
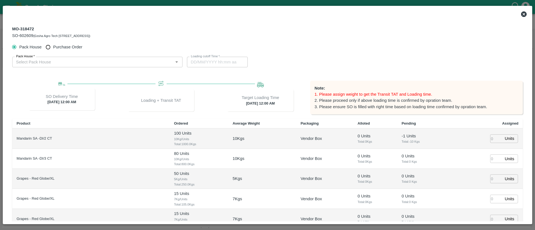
type input "22/08/2025 12:00 AM"
click at [69, 48] on span "Purchase Order" at bounding box center [67, 47] width 29 height 6
click at [53, 48] on input "Purchase Order" at bounding box center [48, 47] width 10 height 10
radio input "true"
click at [81, 59] on input "PO   *" at bounding box center [90, 62] width 153 height 7
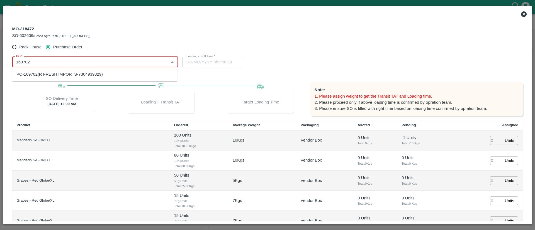
click at [53, 71] on div "PO-169702(R FRESH IMPORTS-7304939329)" at bounding box center [95, 74] width 166 height 9
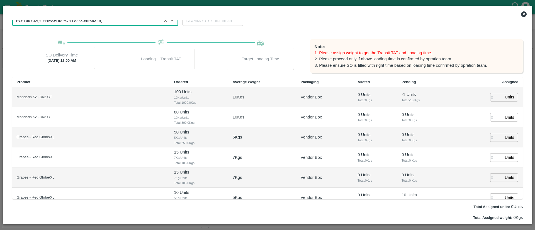
scroll to position [55, 0]
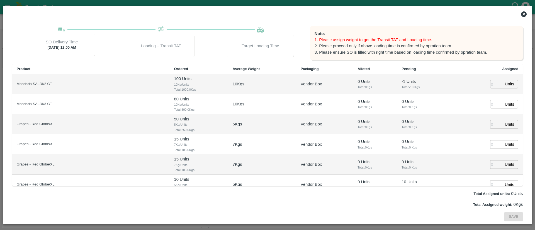
type input "PO-169702(R FRESH IMPORTS-7304939329)"
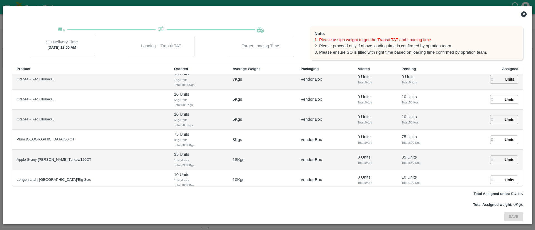
scroll to position [87, 0]
click at [494, 137] on input "number" at bounding box center [496, 138] width 12 height 9
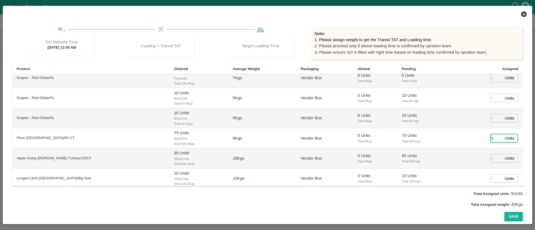
type input "50"
type input "20/08/2025 01:08 AM"
type input "0"
type input "75"
type input "20/08/2025 01:08 AM"
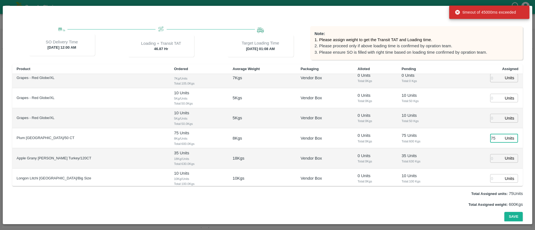
type input "75"
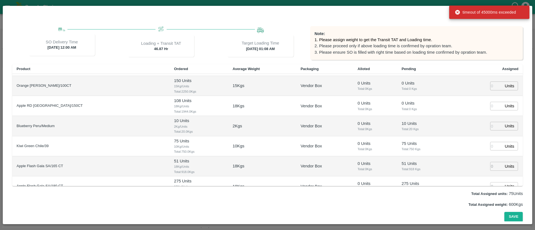
scroll to position [210, 0]
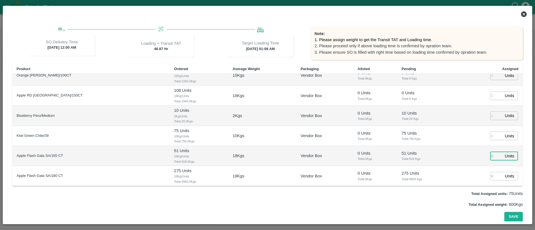
click at [494, 157] on input "number" at bounding box center [496, 156] width 12 height 9
type input "51"
click at [496, 176] on input "1" at bounding box center [496, 176] width 12 height 9
type input "275"
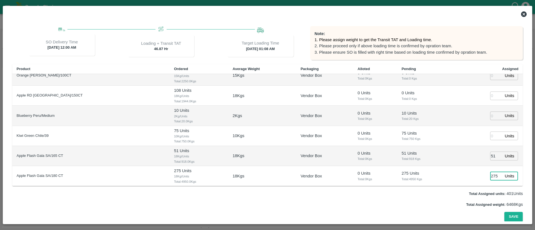
scroll to position [0, 0]
type input "19/08/2025 11:08 PM"
type input "275"
click at [514, 215] on button "Save" at bounding box center [513, 217] width 18 height 10
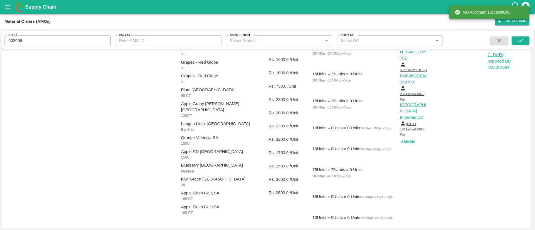
scroll to position [98, 0]
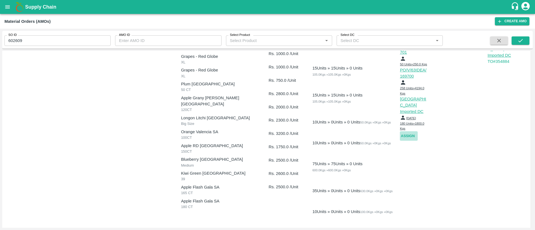
click at [404, 132] on button "Assign" at bounding box center [409, 137] width 18 height 10
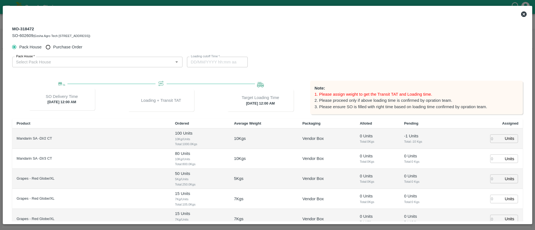
type input "22/08/2025 12:00 AM"
click at [60, 45] on span "Purchase Order" at bounding box center [67, 47] width 29 height 6
click at [53, 45] on input "Purchase Order" at bounding box center [48, 47] width 10 height 10
radio input "true"
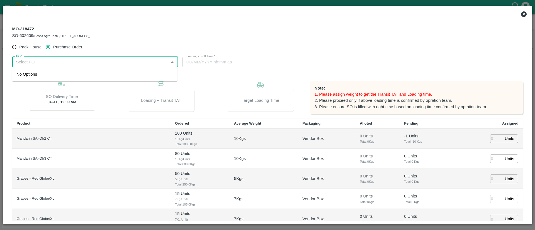
click at [86, 65] on input "PO   *" at bounding box center [90, 62] width 153 height 7
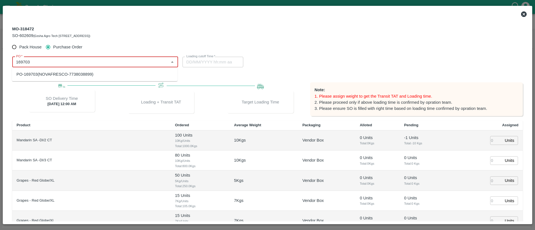
click at [73, 74] on div "PO-169703(NOVAFRESCO-7738038899)" at bounding box center [54, 74] width 77 height 6
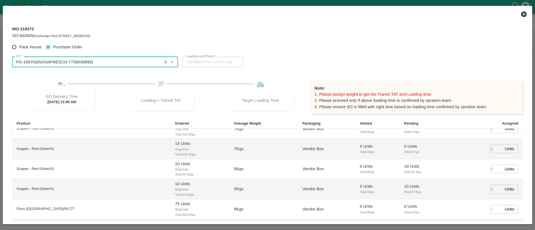
scroll to position [70, 0]
type input "PO-169703(NOVAFRESCO-7738038899)"
click at [490, 169] on input "number" at bounding box center [496, 169] width 12 height 9
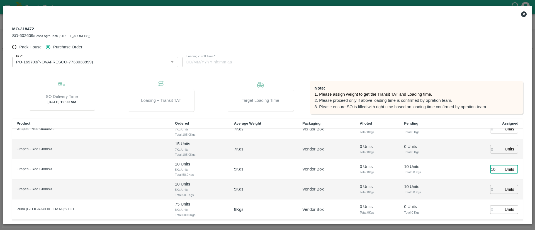
type input "10"
click at [492, 189] on input "number" at bounding box center [496, 189] width 12 height 9
type input "20/08/2025 01:10 AM"
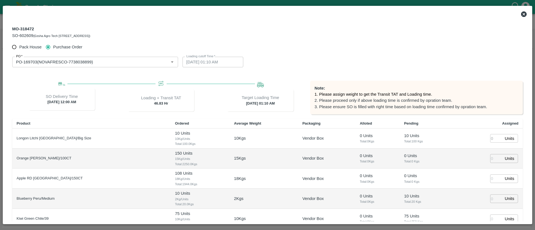
scroll to position [182, 0]
type input "10"
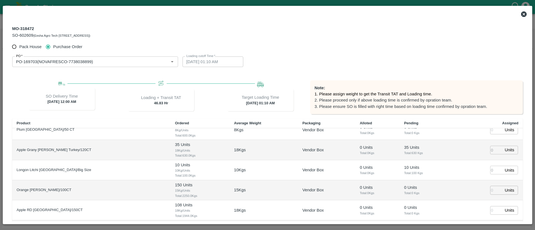
scroll to position [149, 0]
click at [492, 152] on input "number" at bounding box center [496, 151] width 12 height 9
type input "35"
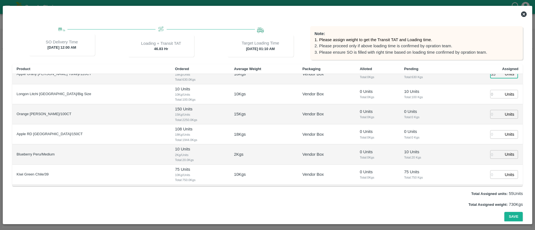
scroll to position [164, 0]
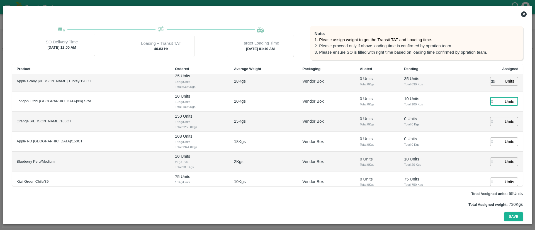
click at [490, 101] on input "number" at bounding box center [496, 101] width 12 height 9
type input "10"
click at [473, 149] on td "Units ​" at bounding box center [487, 142] width 71 height 20
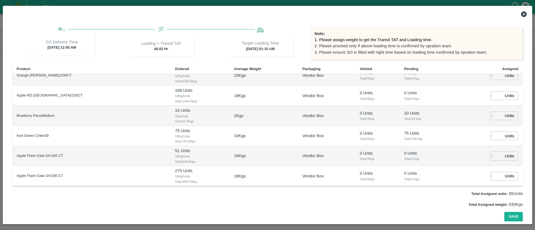
scroll to position [210, 0]
click at [513, 215] on button "Save" at bounding box center [513, 217] width 18 height 10
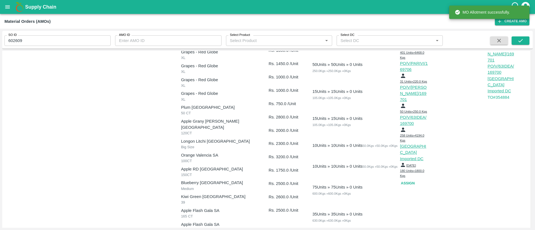
scroll to position [74, 0]
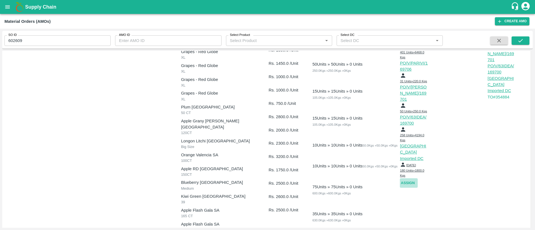
click at [409, 186] on button "Assign" at bounding box center [409, 184] width 18 height 10
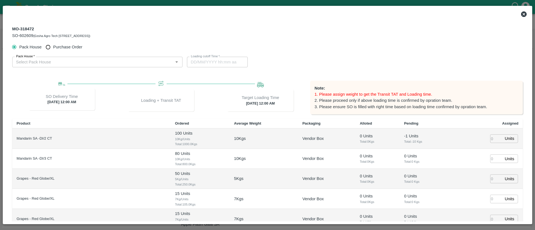
type input "22/08/2025 12:00 AM"
click at [53, 46] on input "Purchase Order" at bounding box center [48, 47] width 10 height 10
radio input "true"
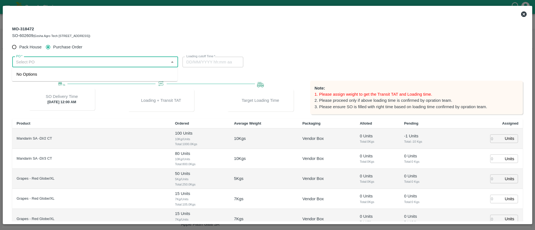
click at [74, 64] on input "PO   *" at bounding box center [90, 62] width 153 height 7
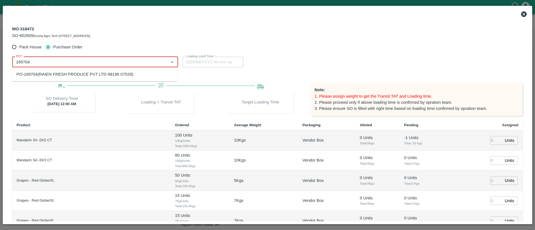
click at [82, 73] on div "PO-169704(RAIEN FRESH PRODUCE PVT LTD-98196 07528)" at bounding box center [74, 74] width 117 height 6
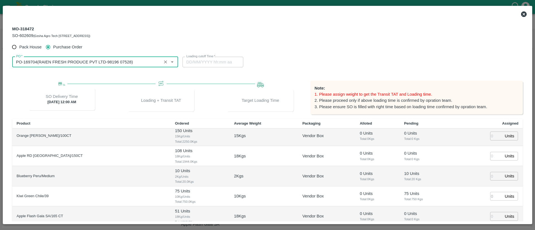
scroll to position [210, 0]
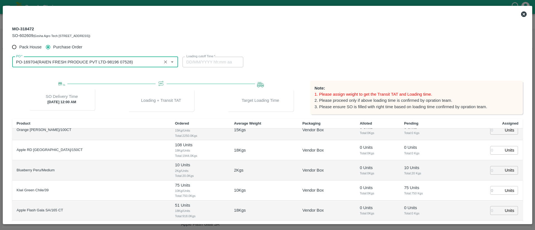
type input "PO-169704(RAIEN FRESH PRODUCE PVT LTD-98196 07528)"
click at [493, 189] on input "number" at bounding box center [496, 190] width 12 height 9
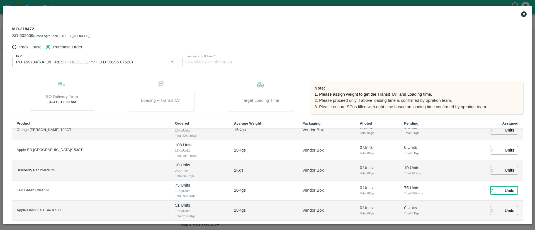
type input "75"
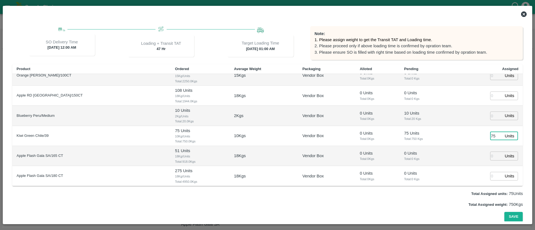
type input "20/08/2025 01:00 AM"
type input "75"
click at [512, 215] on button "Save" at bounding box center [513, 217] width 18 height 10
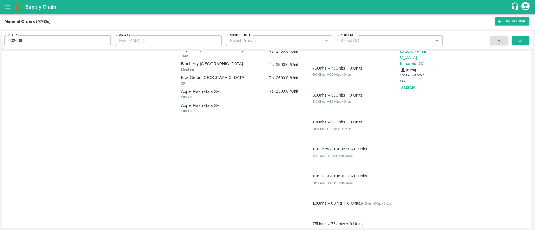
scroll to position [188, 0]
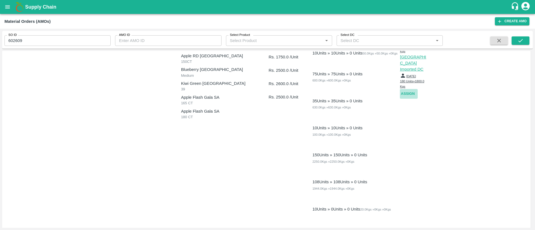
click at [413, 99] on button "Assign" at bounding box center [409, 94] width 18 height 10
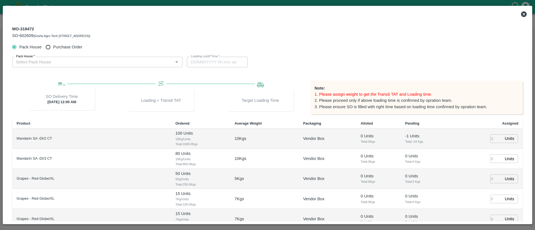
click at [58, 47] on span "Purchase Order" at bounding box center [67, 47] width 29 height 6
click at [53, 47] on input "Purchase Order" at bounding box center [48, 47] width 10 height 10
radio input "true"
click at [86, 61] on input "PO   *" at bounding box center [90, 62] width 153 height 7
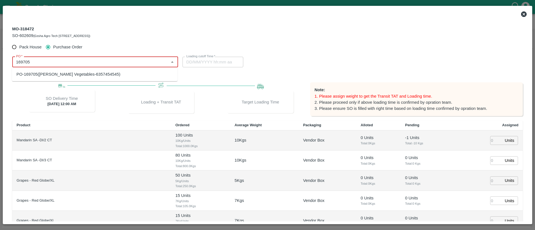
click at [86, 77] on div "PO-169705(Shree Krishna Vegetables-6357454545)" at bounding box center [68, 74] width 104 height 6
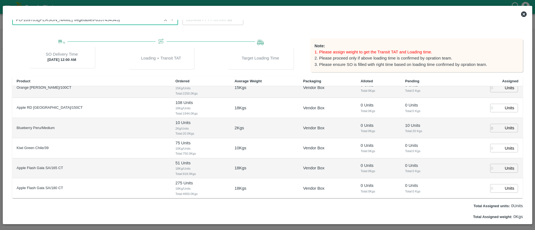
scroll to position [43, 0]
type input "PO-169705(Shree Krishna Vegetables-6357454545)"
click at [491, 126] on input "number" at bounding box center [496, 128] width 12 height 9
click at [488, 128] on td "0 Units ​" at bounding box center [487, 128] width 71 height 20
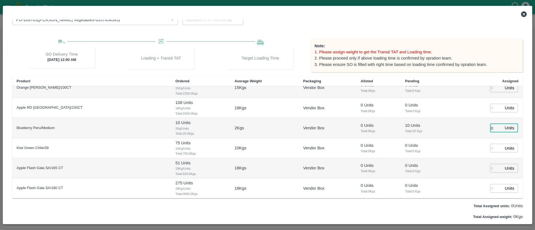
type input "10"
type input "19/08/2025 12:58 PM"
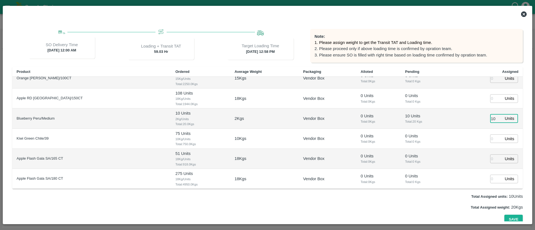
scroll to position [55, 0]
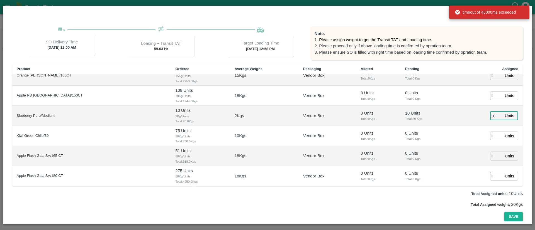
type input "10"
click at [514, 216] on button "Save" at bounding box center [513, 217] width 18 height 10
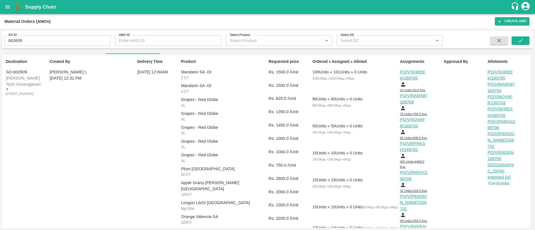
scroll to position [0, 0]
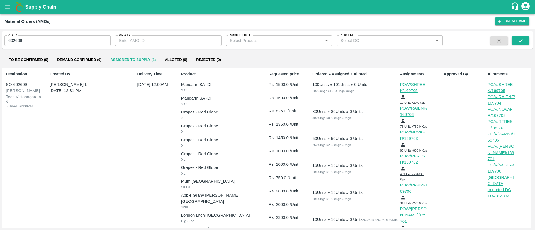
click at [410, 195] on p "PO/V/PARIVI/169706" at bounding box center [414, 188] width 28 height 13
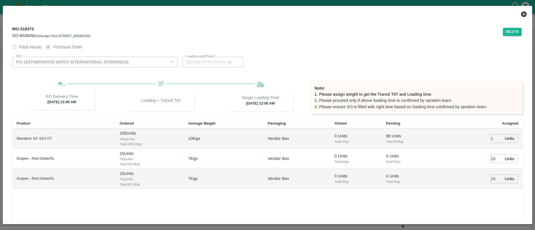
type input "22/08/2025 12:00 AM"
type input "19/08/2025 11:56 PM"
click at [493, 138] on input "1" at bounding box center [496, 139] width 12 height 9
type input "0"
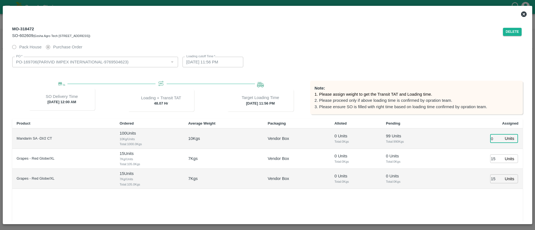
drag, startPoint x: 458, startPoint y: 213, endPoint x: 456, endPoint y: 211, distance: 3.4
click at [457, 214] on div "Product Ordered Average Weight Packaging Alloted Pending Assigned Mandarin SA -…" at bounding box center [267, 180] width 511 height 122
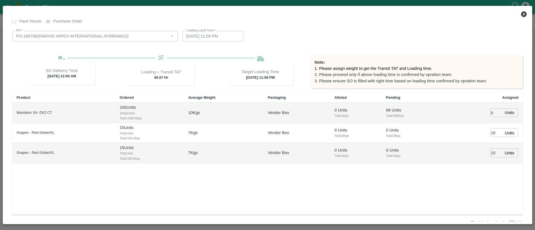
scroll to position [55, 0]
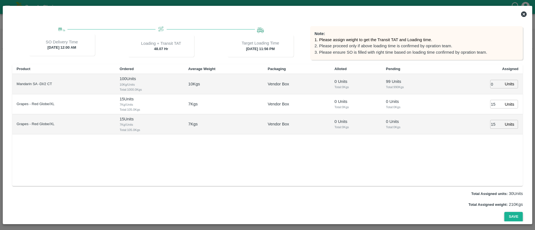
click at [519, 217] on button "Save" at bounding box center [513, 217] width 18 height 10
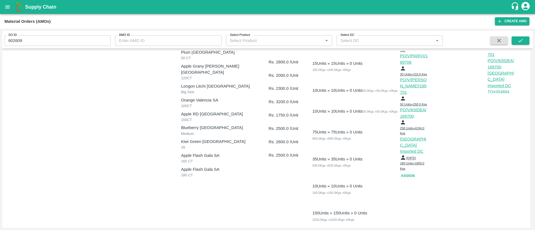
scroll to position [0, 0]
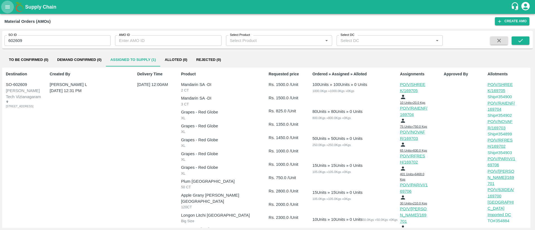
click at [4, 9] on icon "open drawer" at bounding box center [7, 7] width 6 height 6
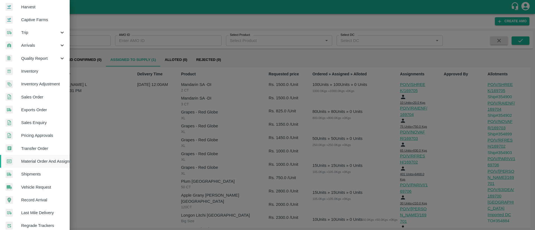
scroll to position [47, 0]
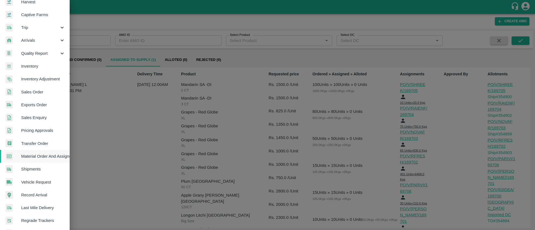
click at [35, 166] on link "Shipments" at bounding box center [35, 169] width 70 height 13
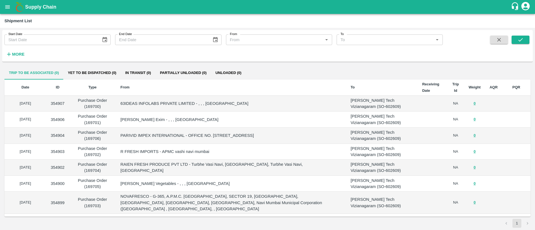
type input "DD/MM/YYYY"
click at [53, 43] on input "DD/MM/YYYY" at bounding box center [50, 40] width 93 height 11
type input "DD/MM/YYYY"
click at [147, 43] on input "DD/MM/YYYY" at bounding box center [161, 40] width 93 height 11
type input "DD/MM/YYYY"
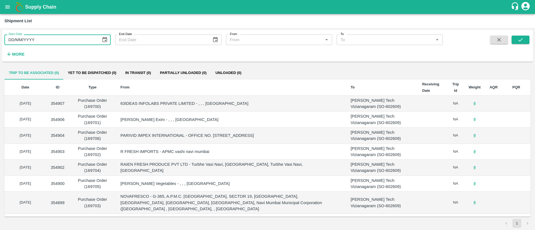
click at [69, 38] on input "DD/MM/YYYY" at bounding box center [50, 40] width 93 height 11
type input "DD/MM/YYYY"
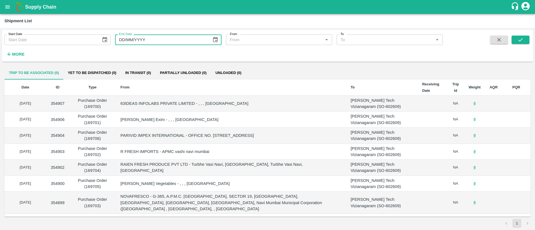
click at [142, 39] on input "DD/MM/YYYY" at bounding box center [161, 40] width 93 height 11
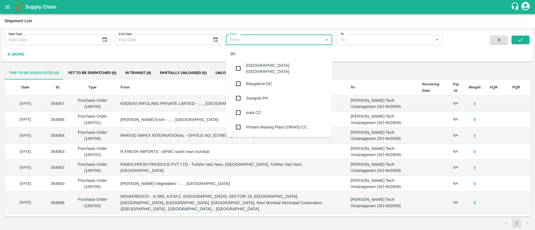
click at [240, 38] on input "From" at bounding box center [275, 39] width 94 height 7
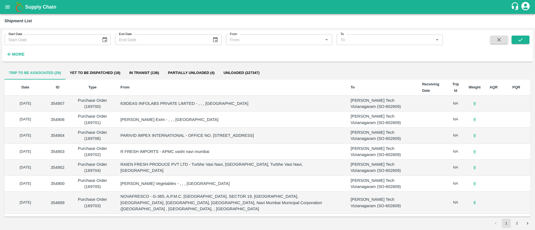
click at [369, 57] on div "Start Date Start Date End Date End Date From From   * To To   * More" at bounding box center [221, 44] width 443 height 29
click at [23, 54] on strong "More" at bounding box center [18, 54] width 13 height 4
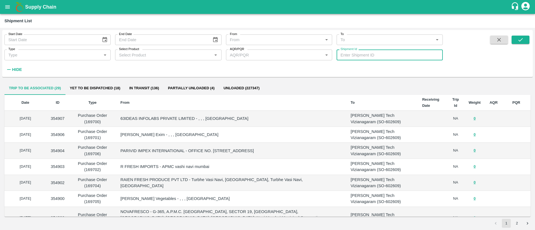
click at [359, 53] on input "Shipment Id" at bounding box center [390, 55] width 106 height 11
type input "296157"
click at [523, 38] on icon "submit" at bounding box center [520, 40] width 6 height 6
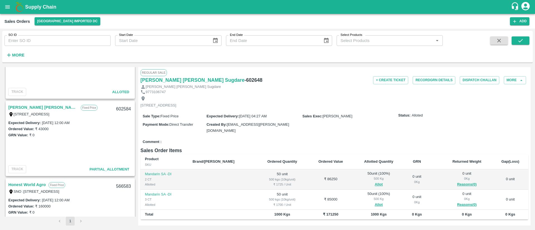
scroll to position [200, 0]
click at [46, 107] on link "[PERSON_NAME] [PERSON_NAME] Sugdare" at bounding box center [43, 107] width 70 height 7
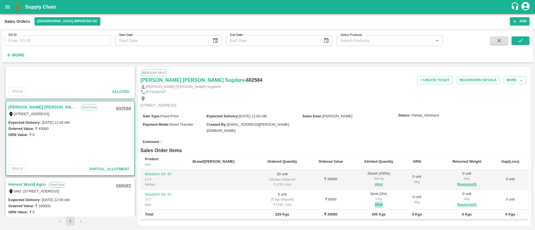
click at [375, 202] on button "Allot" at bounding box center [379, 205] width 8 height 6
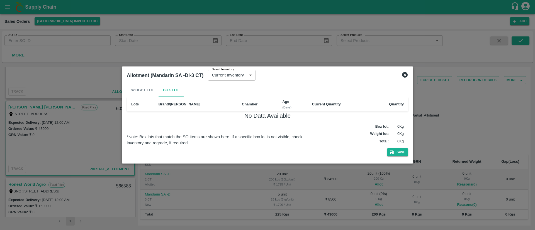
click at [405, 74] on icon at bounding box center [405, 75] width 7 height 7
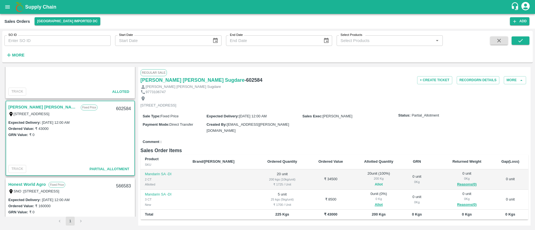
click at [375, 183] on button "Allot" at bounding box center [379, 185] width 8 height 6
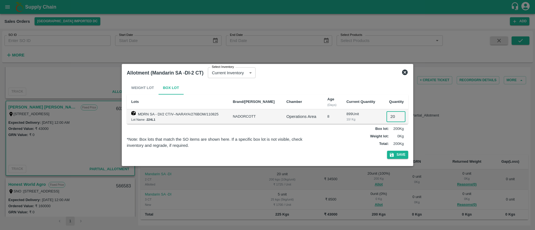
drag, startPoint x: 393, startPoint y: 114, endPoint x: 383, endPoint y: 124, distance: 13.8
click at [384, 124] on td "20 ​" at bounding box center [395, 117] width 26 height 15
type input "0"
click at [400, 154] on button "Save" at bounding box center [397, 155] width 21 height 8
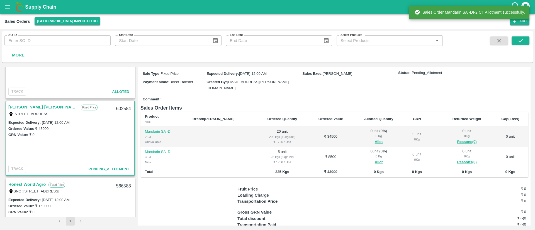
scroll to position [57, 0]
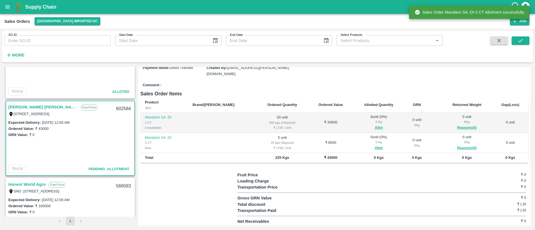
click at [366, 143] on div "0 Kg" at bounding box center [378, 142] width 42 height 5
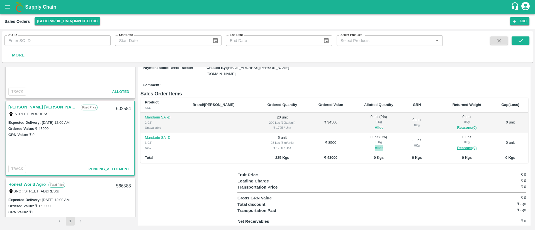
click at [375, 145] on button "Allot" at bounding box center [379, 148] width 8 height 6
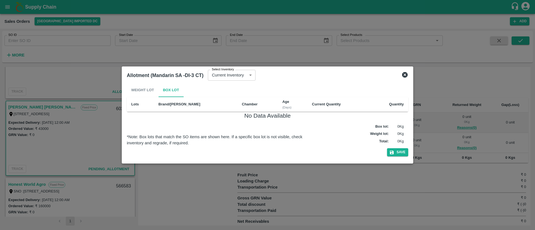
click at [404, 72] on icon at bounding box center [405, 75] width 7 height 7
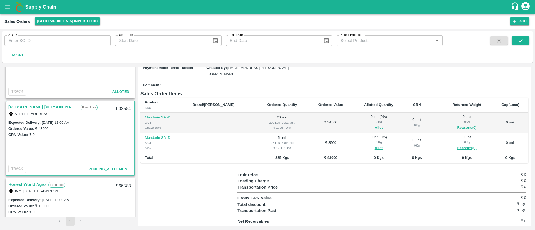
scroll to position [0, 0]
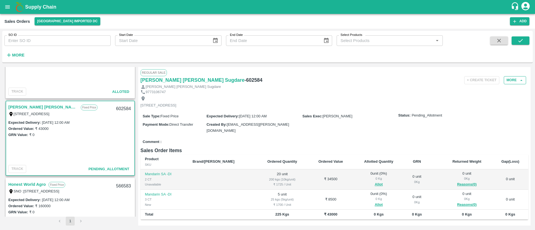
click at [511, 80] on button "More" at bounding box center [515, 80] width 22 height 8
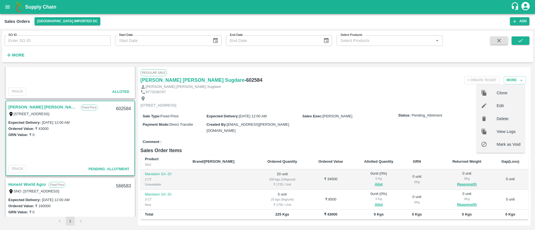
click at [499, 104] on span "Edit" at bounding box center [509, 106] width 24 height 6
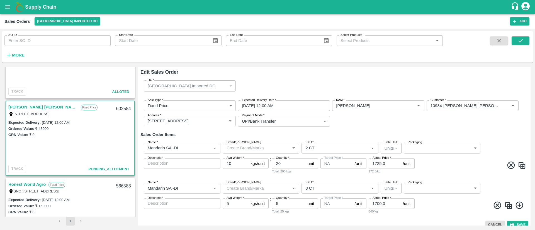
type input "NA"
click at [210, 189] on icon "Clear" at bounding box center [207, 188] width 5 height 5
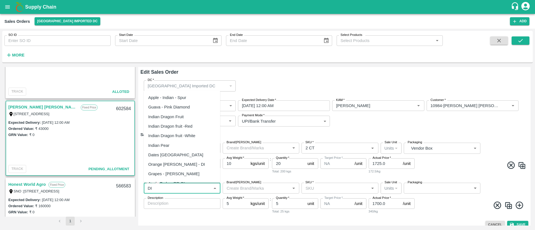
scroll to position [94, 0]
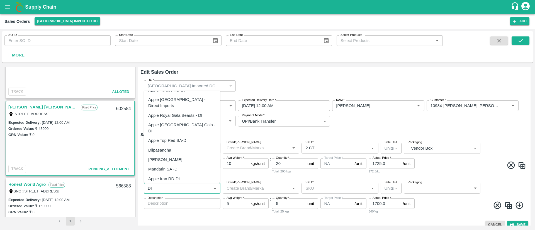
click at [178, 166] on div "Mandarin SA -DI" at bounding box center [163, 169] width 30 height 6
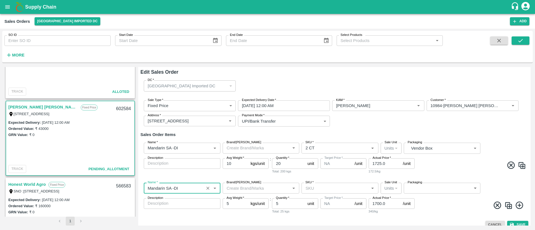
type input "Mandarin SA -DI"
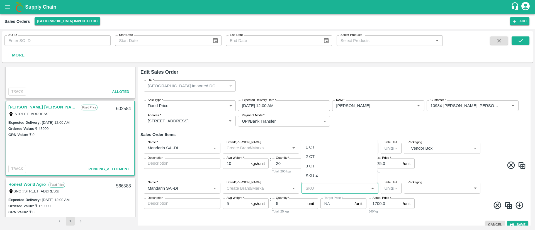
click at [342, 191] on input "SKU   *" at bounding box center [335, 188] width 64 height 7
click at [315, 167] on div "3 CT" at bounding box center [339, 166] width 76 height 9
type input "3 CT"
click at [448, 215] on div "Name   * Name   * Brand/Marka Brand/Marka SKU   * SKU   * Sale Unit Units 2 Sal…" at bounding box center [334, 199] width 388 height 40
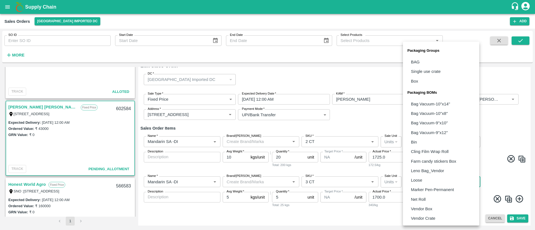
click at [451, 184] on body "Supply Chain Sales Orders [GEOGRAPHIC_DATA] Imported DC Add SO ID SO ID Start D…" at bounding box center [267, 115] width 535 height 230
click at [431, 209] on p "Vendor Box" at bounding box center [421, 209] width 21 height 6
type input "BOM/276"
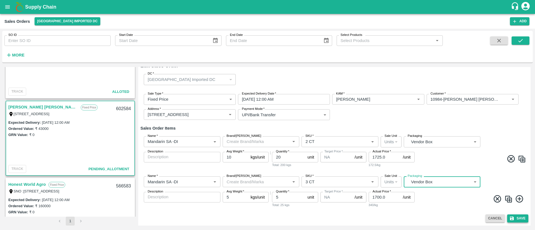
click at [522, 217] on button "Save" at bounding box center [517, 219] width 21 height 8
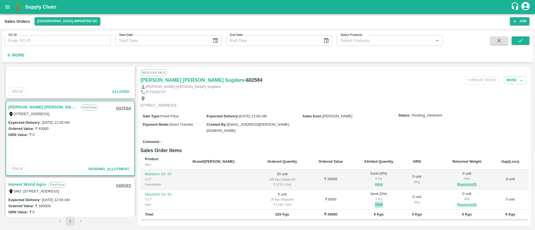
click at [375, 203] on button "Allot" at bounding box center [379, 205] width 8 height 6
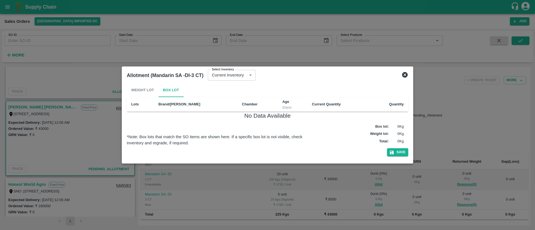
click at [405, 75] on icon at bounding box center [405, 75] width 7 height 7
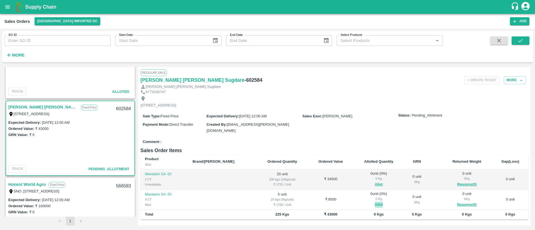
click at [375, 204] on button "Allot" at bounding box center [379, 205] width 8 height 6
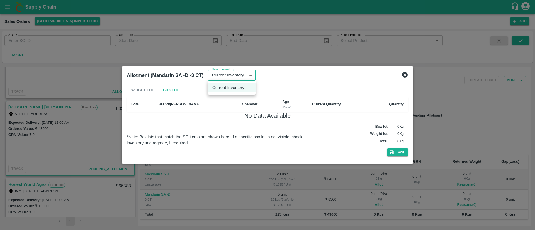
click at [221, 77] on body "Supply Chain Sales Orders [GEOGRAPHIC_DATA] Imported DC Add SO ID SO ID Start D…" at bounding box center [267, 115] width 535 height 230
click at [224, 86] on p "Current Inventory" at bounding box center [228, 88] width 32 height 6
click at [149, 90] on div "Weight Lot Box Lot" at bounding box center [267, 90] width 281 height 13
click at [406, 72] on icon at bounding box center [405, 75] width 7 height 7
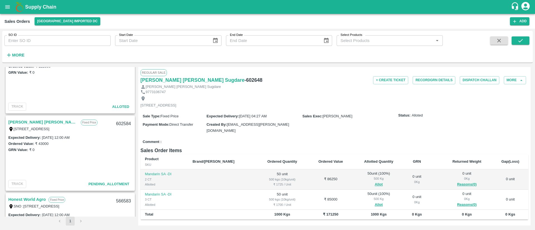
scroll to position [188, 0]
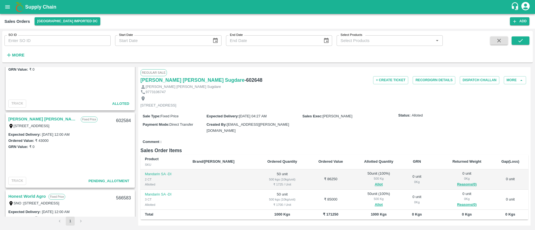
click at [43, 119] on link "[PERSON_NAME] [PERSON_NAME] Sugdare" at bounding box center [43, 119] width 70 height 7
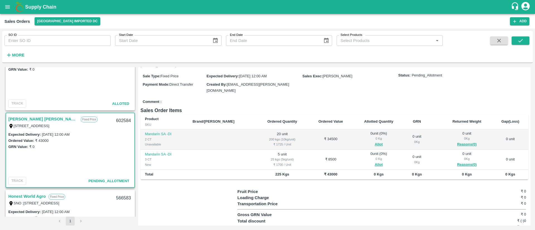
scroll to position [41, 0]
click at [375, 163] on button "Allot" at bounding box center [379, 164] width 8 height 6
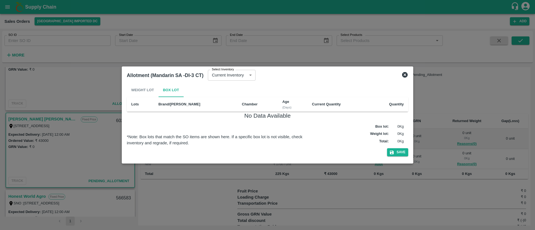
click at [405, 75] on icon at bounding box center [405, 75] width 7 height 7
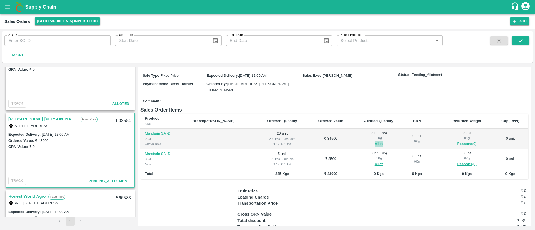
click at [375, 143] on button "Allot" at bounding box center [379, 144] width 8 height 6
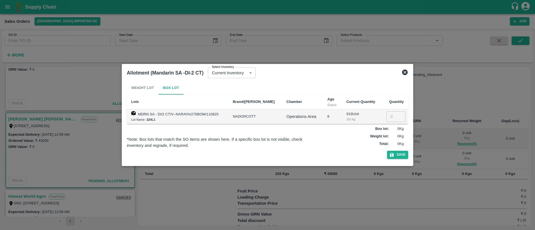
click at [407, 72] on icon at bounding box center [405, 73] width 6 height 6
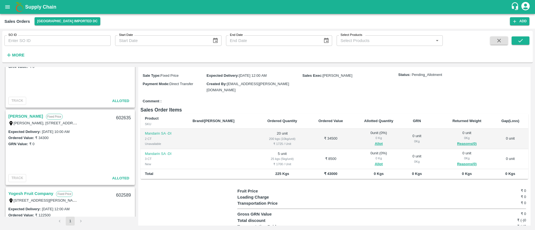
scroll to position [0, 0]
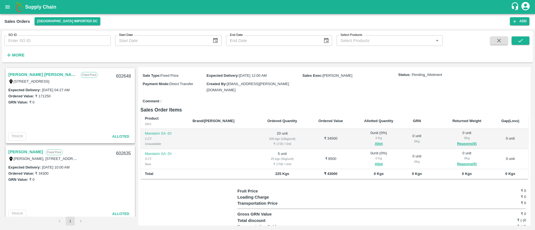
click at [37, 74] on link "[PERSON_NAME] [PERSON_NAME] Sugdare" at bounding box center [43, 74] width 70 height 7
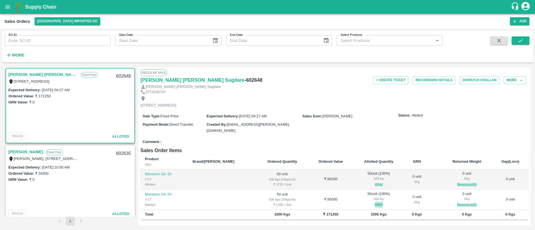
click at [375, 203] on button "Allot" at bounding box center [379, 205] width 8 height 6
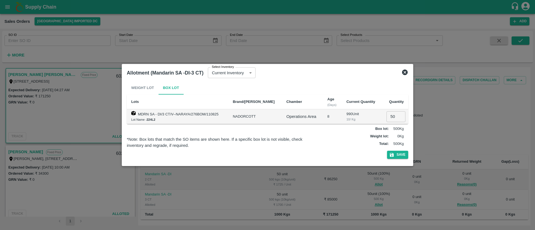
click at [405, 74] on icon at bounding box center [405, 73] width 6 height 6
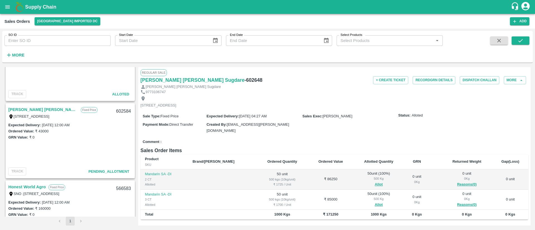
scroll to position [198, 0]
click at [41, 108] on link "[PERSON_NAME] [PERSON_NAME] Sugdare" at bounding box center [43, 109] width 70 height 7
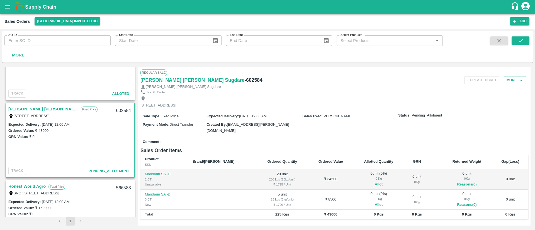
click at [375, 203] on button "Allot" at bounding box center [379, 205] width 8 height 6
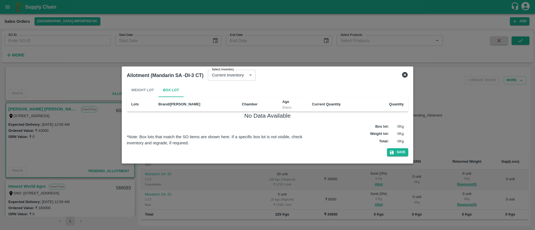
click at [405, 74] on icon at bounding box center [405, 75] width 7 height 7
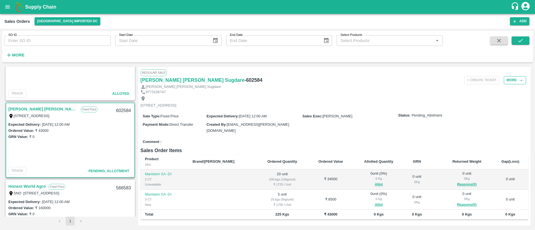
click at [513, 80] on button "More" at bounding box center [515, 80] width 22 height 8
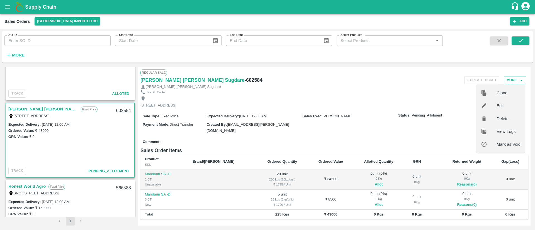
click at [500, 104] on span "Edit" at bounding box center [509, 106] width 24 height 6
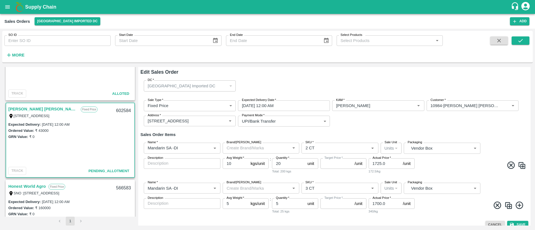
type input "NA"
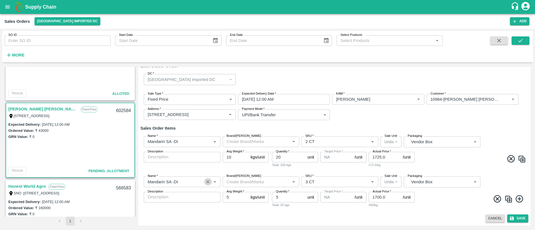
click at [210, 181] on icon "Clear" at bounding box center [207, 181] width 5 height 5
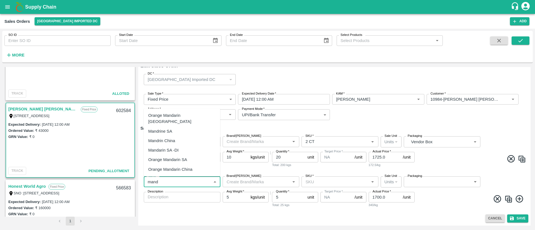
click at [173, 151] on div "Mandarin SA -DI" at bounding box center [163, 150] width 30 height 6
type input "Mandarin SA -DI"
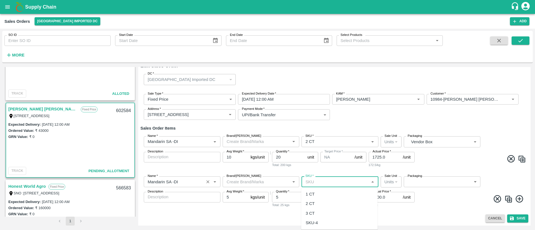
click at [324, 181] on input "SKU   *" at bounding box center [335, 181] width 64 height 7
click at [316, 215] on div "3 CT" at bounding box center [339, 213] width 76 height 9
type input "3 CT"
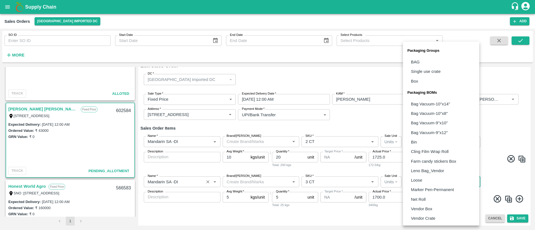
click at [433, 180] on body "Supply Chain Sales Orders [GEOGRAPHIC_DATA] Imported DC Add SO ID SO ID Start D…" at bounding box center [267, 115] width 535 height 230
click at [423, 207] on p "Vendor Box" at bounding box center [421, 209] width 21 height 6
type input "BOM/276"
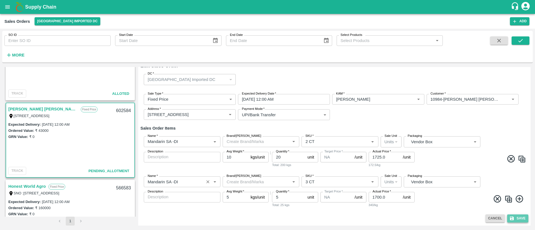
click at [516, 217] on button "Save" at bounding box center [517, 219] width 21 height 8
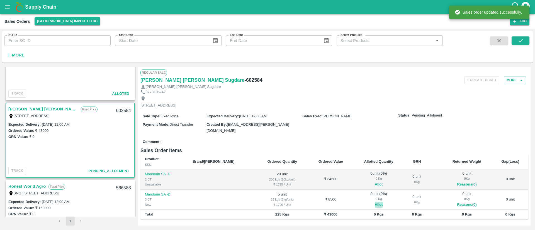
click at [375, 202] on button "Allot" at bounding box center [379, 205] width 8 height 6
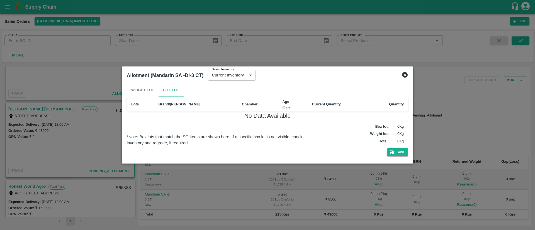
click at [404, 78] on icon at bounding box center [405, 75] width 7 height 7
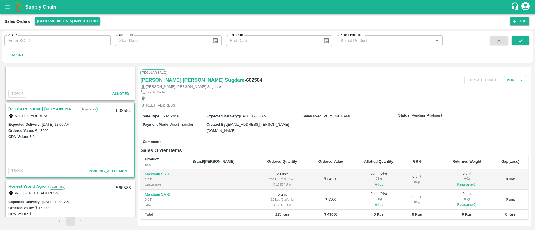
click at [34, 38] on input "SO ID" at bounding box center [57, 40] width 106 height 11
paste input "602635"
type input "602635"
click at [517, 40] on icon "submit" at bounding box center [520, 41] width 6 height 6
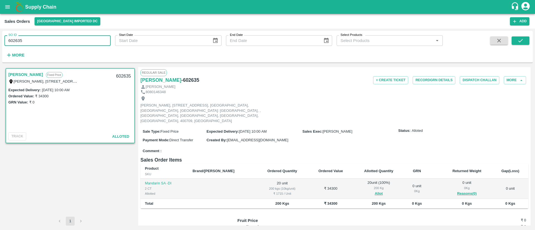
click at [53, 39] on input "602635" at bounding box center [57, 40] width 106 height 11
type input "602635"
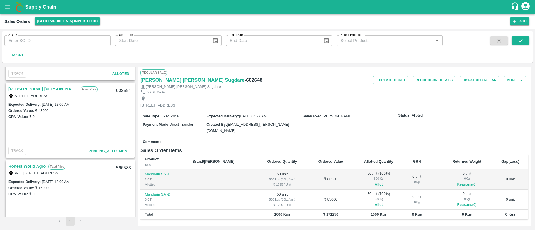
scroll to position [217, 0]
click at [42, 88] on link "[PERSON_NAME] [PERSON_NAME] Sugdare" at bounding box center [43, 89] width 70 height 7
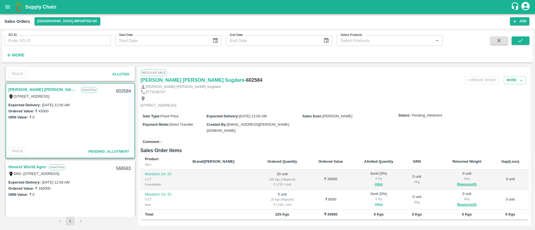
click at [375, 203] on button "Allot" at bounding box center [379, 205] width 8 height 6
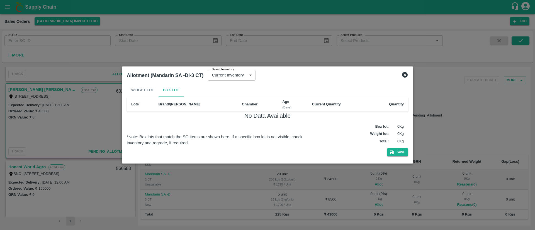
click at [404, 76] on icon at bounding box center [405, 75] width 7 height 7
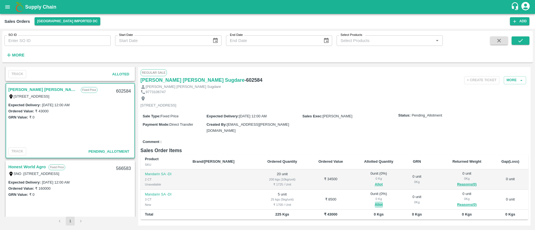
click at [375, 202] on button "Allot" at bounding box center [379, 205] width 8 height 6
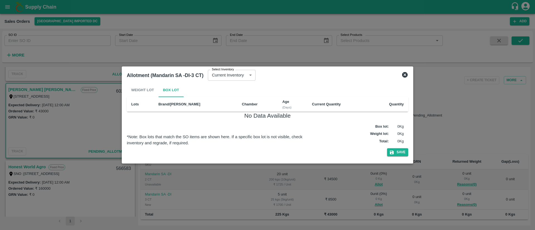
click at [142, 88] on div "Weight Lot Box Lot" at bounding box center [267, 90] width 281 height 13
click at [175, 107] on th "Brand/[PERSON_NAME]" at bounding box center [195, 104] width 83 height 15
click at [405, 74] on icon at bounding box center [405, 75] width 6 height 6
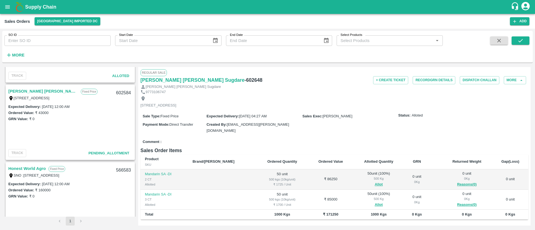
scroll to position [215, 0]
click at [39, 90] on link "Nilesh Dinesh Sugdare" at bounding box center [43, 91] width 70 height 7
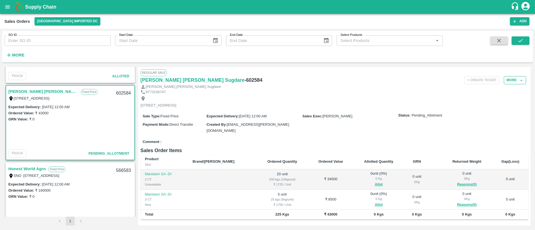
click at [513, 82] on button "More" at bounding box center [515, 80] width 22 height 8
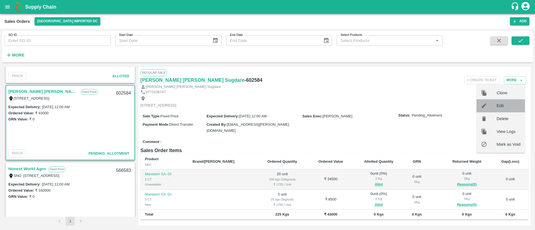
click at [505, 106] on span "Edit" at bounding box center [509, 106] width 24 height 6
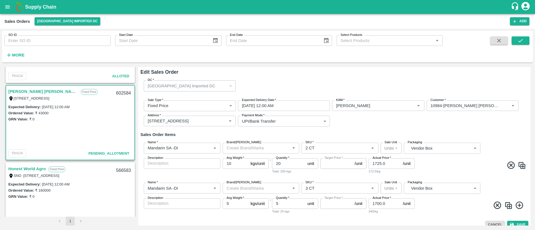
type input "NA"
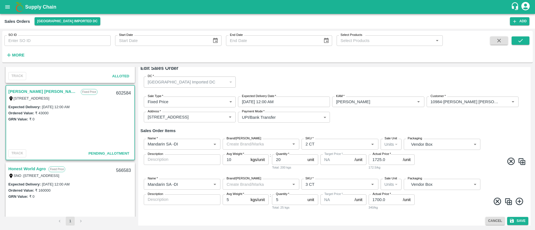
scroll to position [6, 0]
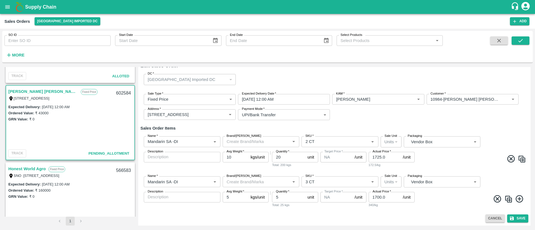
click at [239, 197] on input "5" at bounding box center [236, 197] width 26 height 11
type input "10"
click at [345, 216] on div "Cancel Save" at bounding box center [334, 219] width 388 height 8
click at [519, 218] on button "Save" at bounding box center [517, 219] width 21 height 8
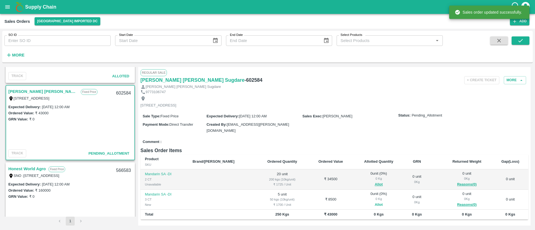
click at [375, 202] on button "Allot" at bounding box center [379, 205] width 8 height 6
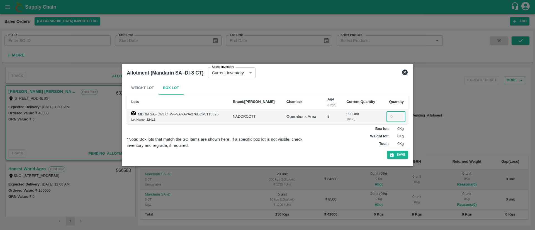
click at [391, 116] on input "number" at bounding box center [395, 116] width 19 height 11
type input "5"
click at [395, 155] on button "Save" at bounding box center [397, 155] width 21 height 8
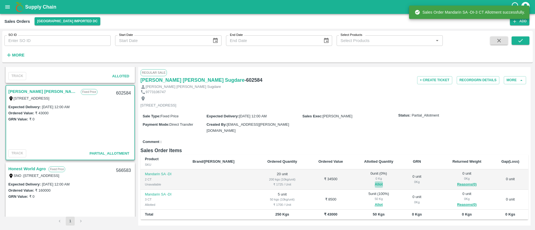
click at [375, 182] on button "Allot" at bounding box center [379, 185] width 8 height 6
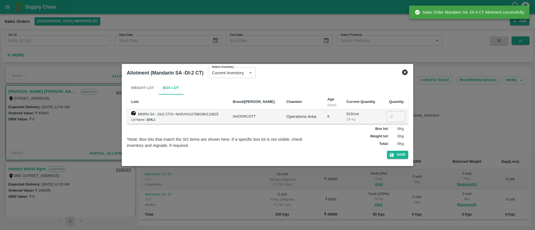
click at [390, 113] on input "number" at bounding box center [395, 116] width 19 height 11
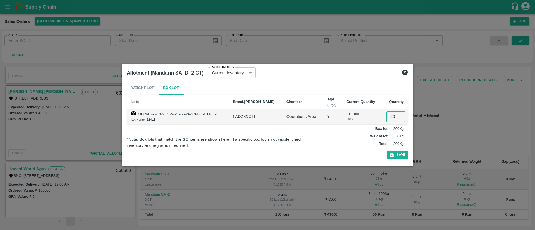
type input "20"
click at [397, 150] on div "Weight Lot Box Lot Lots Brand/Marka Chamber Age (Days) Current Quantity Quantit…" at bounding box center [267, 121] width 281 height 80
click at [401, 154] on button "Save" at bounding box center [397, 155] width 21 height 8
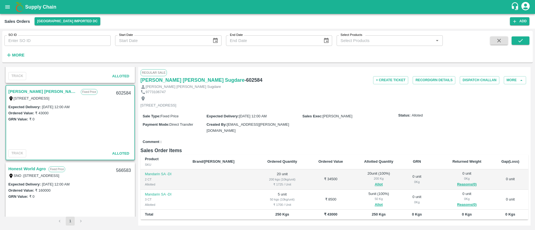
click at [244, 80] on h6 "- 602584" at bounding box center [253, 80] width 18 height 8
copy h6 "602584"
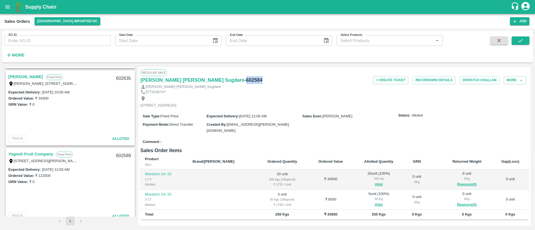
scroll to position [99, 0]
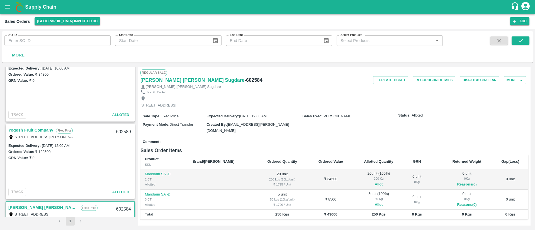
click at [42, 130] on link "Yogesh Fruit Company" at bounding box center [30, 130] width 45 height 7
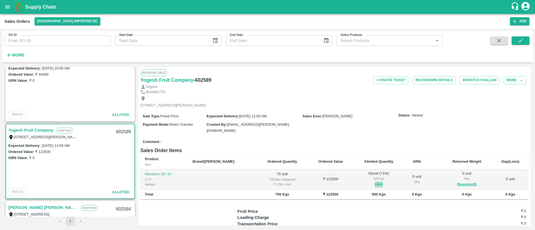
click at [375, 184] on button "Allot" at bounding box center [379, 185] width 8 height 6
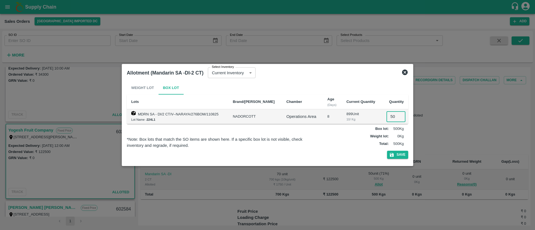
click at [391, 116] on input "50" at bounding box center [395, 116] width 19 height 11
type input "70"
click at [405, 156] on button "Save" at bounding box center [397, 155] width 21 height 8
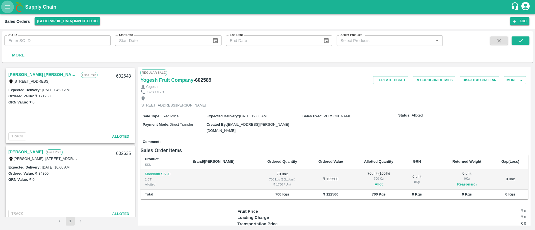
click at [2, 8] on button "open drawer" at bounding box center [7, 7] width 13 height 13
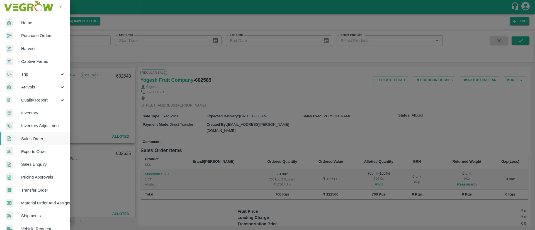
click at [34, 31] on link "Purchase Orders" at bounding box center [35, 35] width 70 height 13
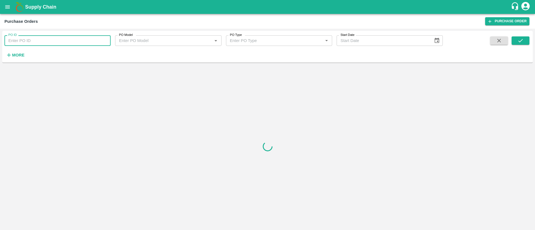
click at [54, 42] on input "PO ID" at bounding box center [57, 40] width 106 height 11
type input "169700"
click at [524, 41] on button "submit" at bounding box center [521, 41] width 18 height 8
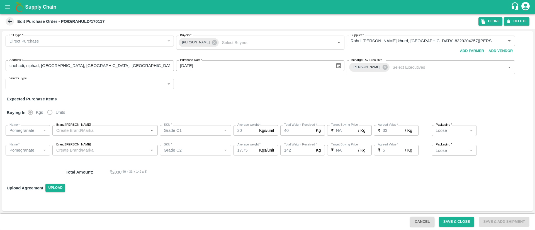
click at [9, 22] on icon at bounding box center [10, 21] width 6 height 6
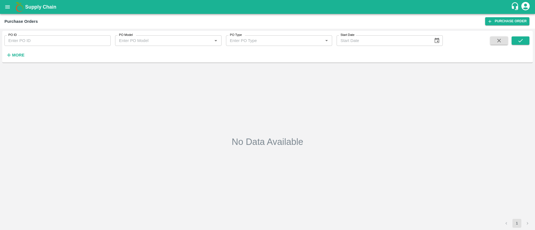
type input "169700"
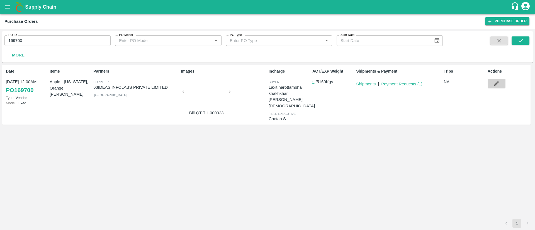
click at [499, 82] on icon "button" at bounding box center [496, 84] width 6 height 6
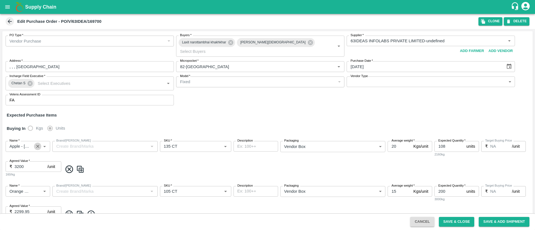
click at [38, 145] on icon "Clear" at bounding box center [37, 146] width 5 height 5
click at [31, 158] on div "Apple RD USA" at bounding box center [31, 161] width 43 height 13
type input "Apple RD USA"
click at [210, 146] on input "SKU   *" at bounding box center [191, 146] width 59 height 7
click at [185, 159] on div "150CT" at bounding box center [195, 157] width 71 height 9
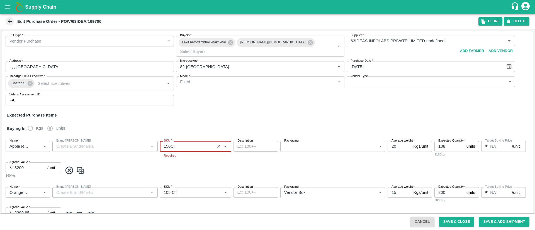
type input "150CT"
click at [329, 146] on body "Supply Chain Edit Purchase Order - PO/V/63IDEA/169700 Clone DELETE PO Type   * …" at bounding box center [267, 115] width 535 height 230
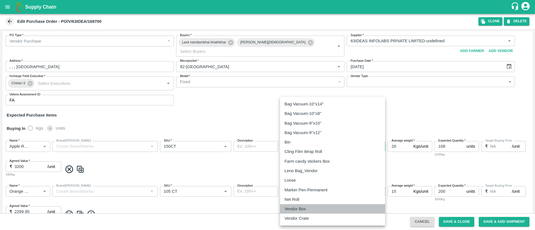
drag, startPoint x: 315, startPoint y: 206, endPoint x: 312, endPoint y: 204, distance: 3.4
click at [312, 204] on ul "Bag Vacuum-10''x14'' Bag Vacuum-10''x8'' Bag Vacuum-9''x10'' Bag Vacuum-9''x12'…" at bounding box center [332, 161] width 105 height 129
click at [299, 206] on li "Vendor Box" at bounding box center [332, 209] width 105 height 9
type input "276"
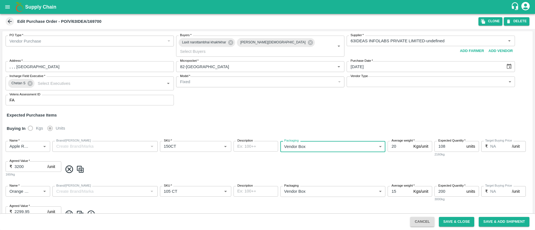
scroll to position [31, 0]
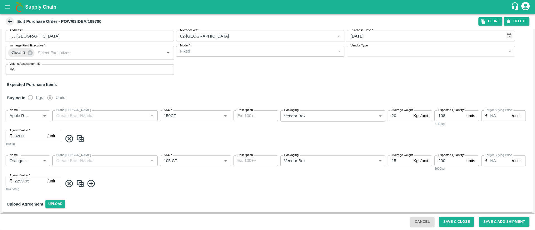
click at [401, 187] on span at bounding box center [296, 183] width 468 height 9
click at [453, 221] on button "Save & Close" at bounding box center [457, 222] width 36 height 10
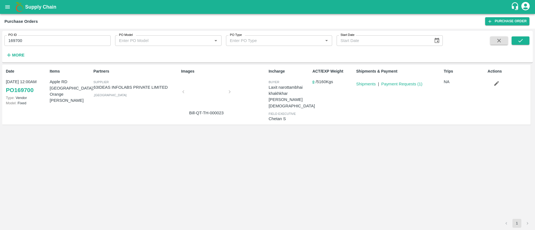
click at [50, 40] on input "169700" at bounding box center [57, 40] width 106 height 11
type input "169703"
click at [523, 40] on icon "submit" at bounding box center [520, 41] width 6 height 6
click at [366, 83] on link "Shipments" at bounding box center [366, 84] width 20 height 4
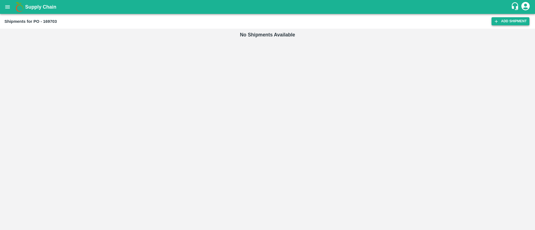
click at [513, 19] on link "Add Shipment" at bounding box center [511, 21] width 38 height 8
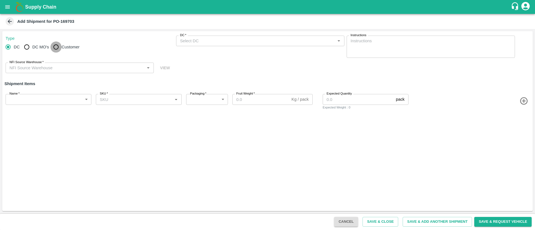
click at [54, 45] on input "Customer" at bounding box center [55, 47] width 11 height 11
radio input "true"
click at [213, 41] on input "Customer (Material Orders)   *" at bounding box center [256, 40] width 156 height 7
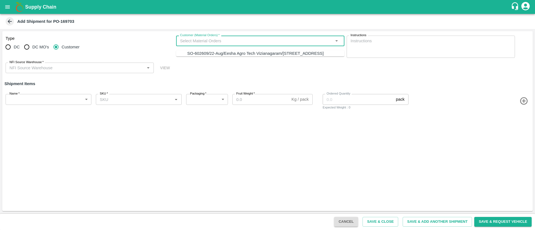
drag, startPoint x: 218, startPoint y: 60, endPoint x: 200, endPoint y: 70, distance: 20.0
click at [216, 57] on div "SO-602609/22-Aug/Eesha Agro Tech Vizianagaram/[STREET_ADDRESS]" at bounding box center [255, 53] width 137 height 6
type input "SO-602609/22-Aug/Eesha Agro Tech Vizianagaram/[STREET_ADDRESS]"
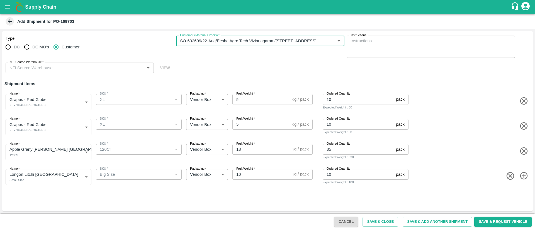
click at [111, 67] on input "NFI Source Warehouse   *" at bounding box center [75, 67] width 136 height 7
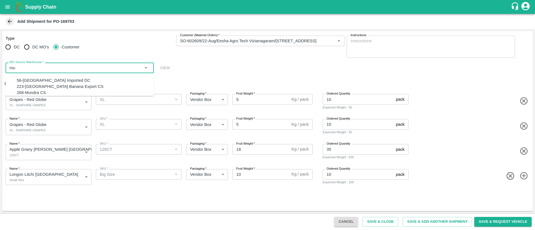
click at [74, 82] on div "56-[GEOGRAPHIC_DATA] Imported DC" at bounding box center [85, 80] width 137 height 6
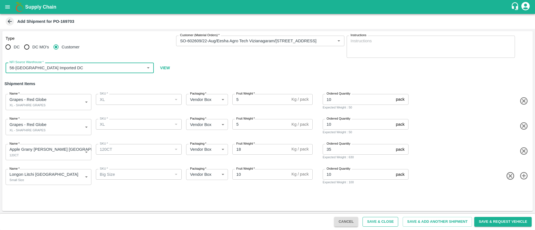
type input "56-[GEOGRAPHIC_DATA] Imported DC"
click at [383, 222] on button "Save & Close" at bounding box center [381, 222] width 36 height 10
click at [523, 126] on icon "button" at bounding box center [523, 126] width 9 height 9
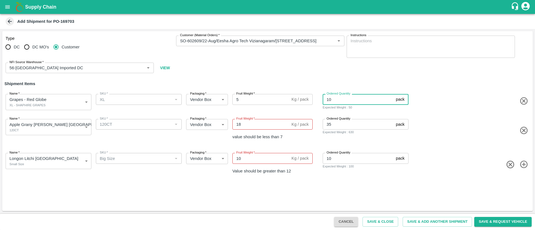
click at [348, 101] on input "10" at bounding box center [358, 99] width 71 height 11
type input "1"
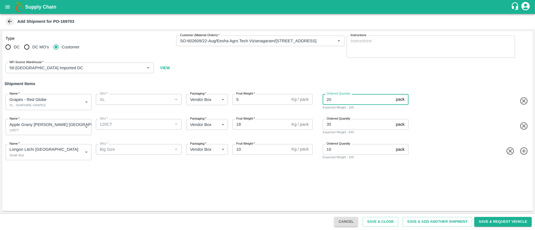
type input "20"
click at [461, 170] on div "Type DC DC MO's Customer Customer (Material Orders)   * Customer (Material Orde…" at bounding box center [267, 121] width 531 height 180
click at [384, 220] on button "Save & Close" at bounding box center [381, 222] width 36 height 10
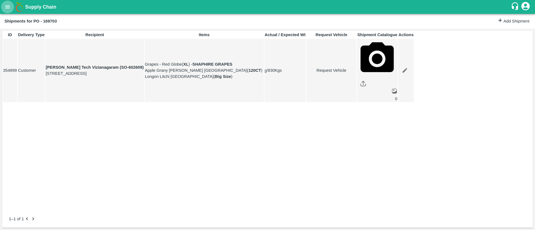
click at [8, 8] on icon "open drawer" at bounding box center [7, 6] width 5 height 3
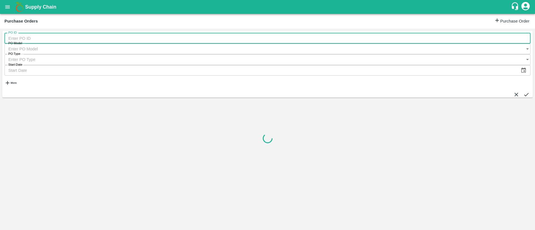
click at [87, 43] on input "PO ID" at bounding box center [267, 38] width 526 height 11
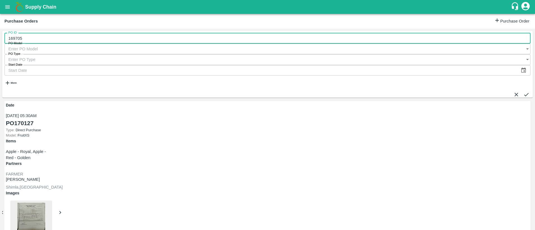
type input "169705"
click at [523, 92] on icon "submit" at bounding box center [526, 95] width 6 height 6
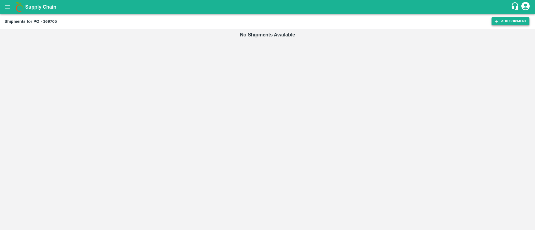
click at [500, 20] on link "Add Shipment" at bounding box center [511, 21] width 38 height 8
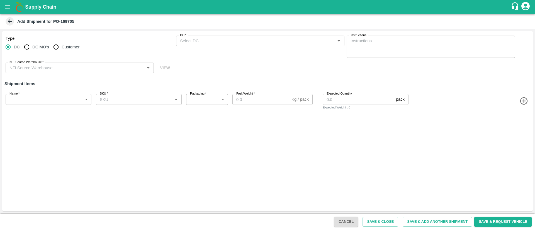
click at [59, 48] on input "Customer" at bounding box center [55, 47] width 11 height 11
radio input "true"
click at [250, 37] on div "Customer (Material Orders)   *" at bounding box center [260, 41] width 168 height 11
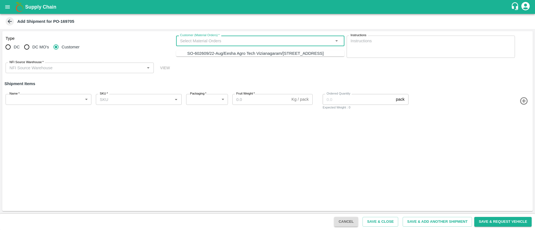
drag, startPoint x: 250, startPoint y: 59, endPoint x: 239, endPoint y: 58, distance: 11.8
click at [250, 57] on div "SO-602609/22-Aug/Eesha Agro Tech Vizianagaram/[STREET_ADDRESS]" at bounding box center [255, 53] width 137 height 6
type input "SO-602609/22-Aug/Eesha Agro Tech Vizianagaram/[STREET_ADDRESS]"
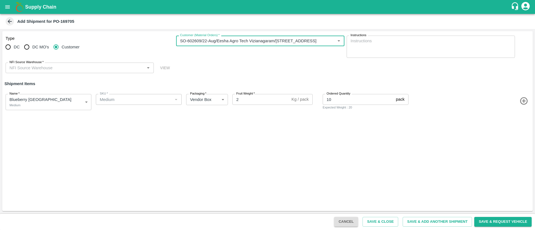
click at [102, 67] on input "NFI Source Warehouse   *" at bounding box center [75, 67] width 136 height 7
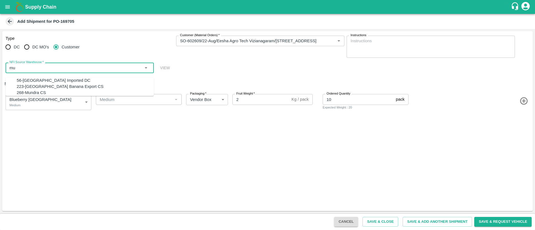
click at [82, 81] on div "56-Mumbai Imported DC" at bounding box center [85, 80] width 137 height 6
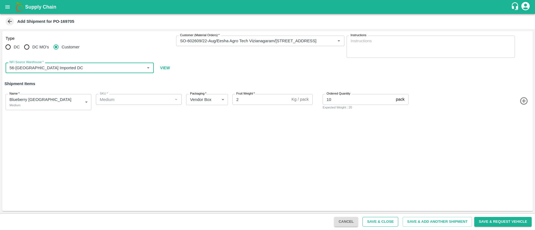
type input "56-Mumbai Imported DC"
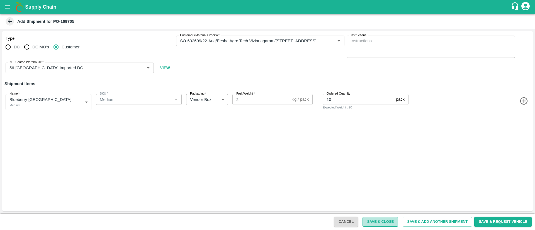
click at [383, 221] on button "Save & Close" at bounding box center [381, 222] width 36 height 10
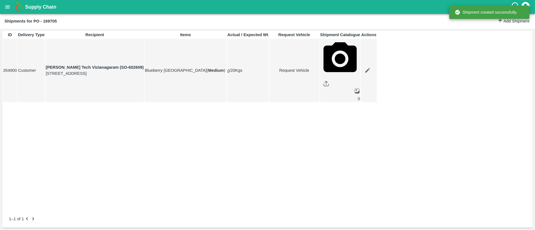
click at [6, 6] on icon "open drawer" at bounding box center [7, 7] width 6 height 6
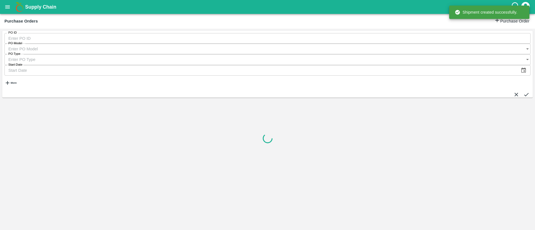
click at [36, 41] on input "PO ID" at bounding box center [267, 38] width 526 height 11
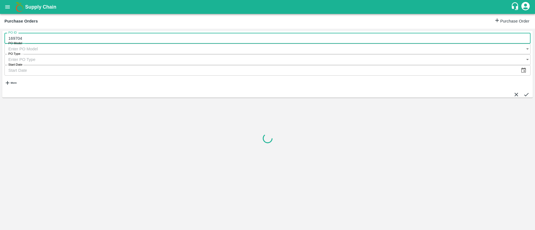
type input "169704"
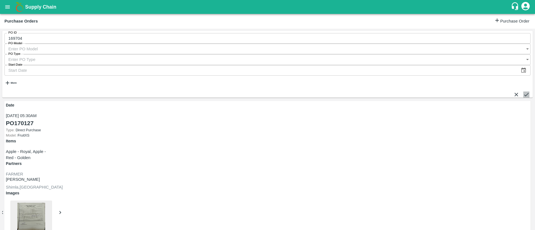
click at [523, 92] on icon "submit" at bounding box center [526, 95] width 6 height 6
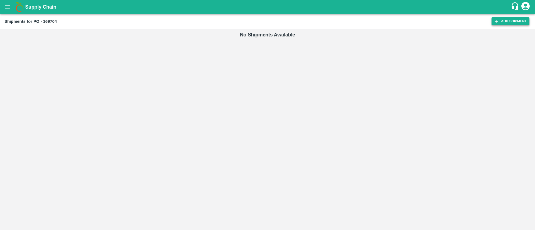
click at [524, 21] on link "Add Shipment" at bounding box center [511, 21] width 38 height 8
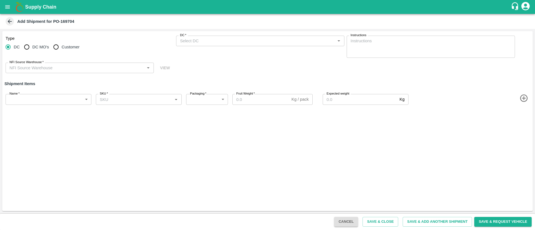
click at [58, 46] on input "Customer" at bounding box center [55, 47] width 11 height 11
radio input "true"
click at [239, 37] on input "DC   *" at bounding box center [256, 40] width 156 height 7
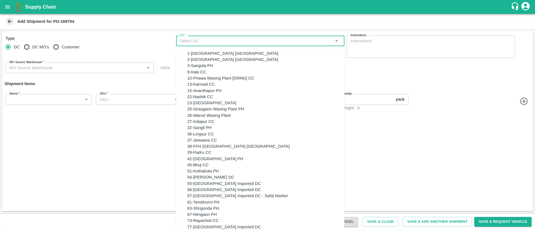
click at [57, 45] on input "Customer" at bounding box center [55, 47] width 11 height 11
radio input "true"
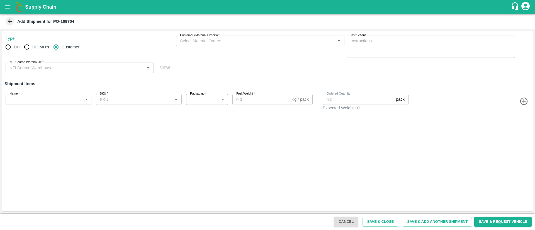
click at [242, 40] on input "Customer (Material Orders)   *" at bounding box center [256, 40] width 156 height 7
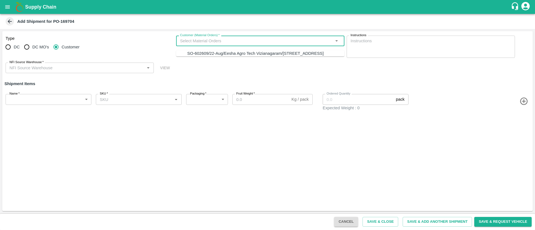
drag, startPoint x: 242, startPoint y: 62, endPoint x: 231, endPoint y: 58, distance: 11.8
click at [242, 57] on div "SO-602609/22-Aug/Eesha Agro Tech Vizianagaram/[STREET_ADDRESS]" at bounding box center [255, 53] width 137 height 6
type input "SO-602609/22-Aug/Eesha Agro Tech Vizianagaram/[STREET_ADDRESS]"
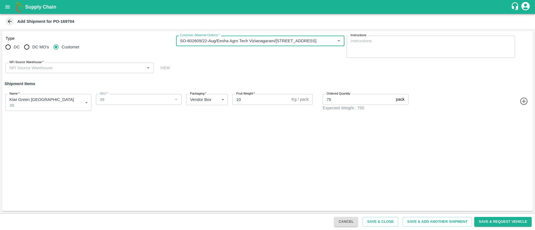
click at [96, 70] on input "NFI Source Warehouse   *" at bounding box center [75, 67] width 136 height 7
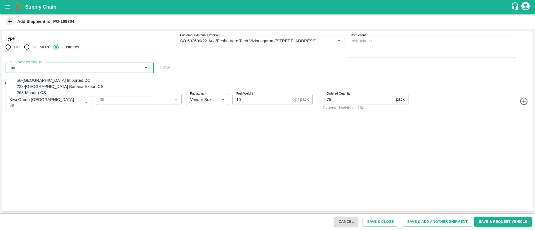
click at [102, 83] on div "56-Mumbai Imported DC" at bounding box center [85, 80] width 137 height 6
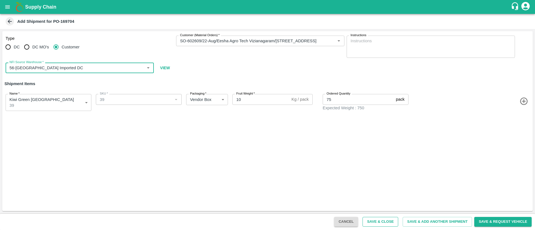
type input "56-Mumbai Imported DC"
click at [386, 222] on button "Save & Close" at bounding box center [381, 222] width 36 height 10
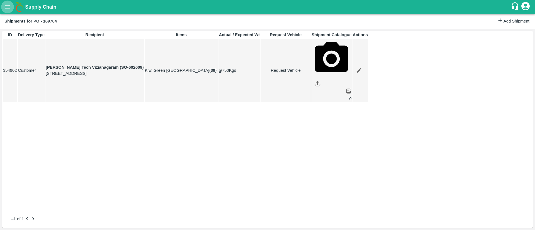
click at [6, 5] on icon "open drawer" at bounding box center [7, 7] width 6 height 6
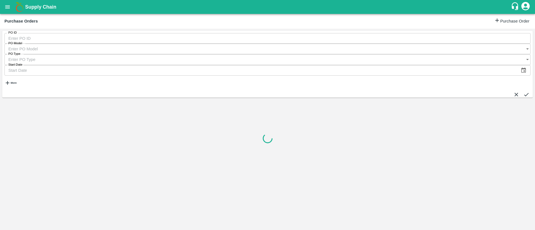
click at [36, 35] on div "PO ID PO ID" at bounding box center [267, 38] width 526 height 11
click at [39, 38] on input "PO ID" at bounding box center [267, 38] width 526 height 11
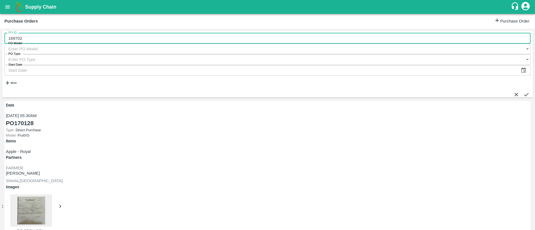
type input "169702"
click at [523, 92] on icon "submit" at bounding box center [526, 95] width 6 height 6
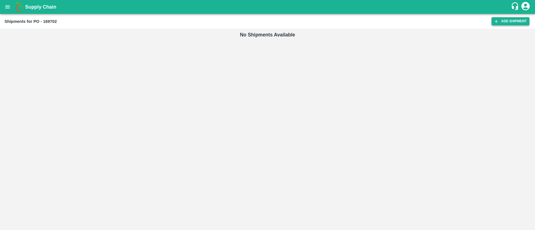
click at [513, 21] on link "Add Shipment" at bounding box center [511, 21] width 38 height 8
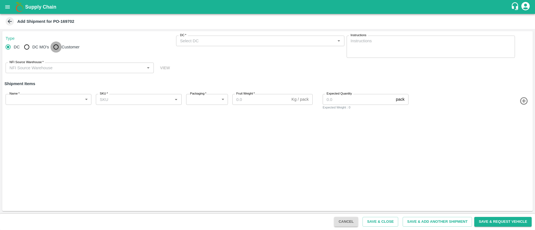
click at [56, 49] on input "Customer" at bounding box center [55, 47] width 11 height 11
radio input "true"
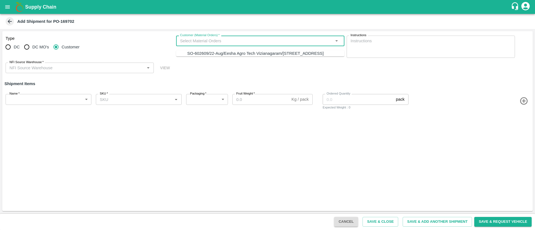
click at [284, 40] on input "Customer (Material Orders)   *" at bounding box center [256, 40] width 156 height 7
drag, startPoint x: 265, startPoint y: 57, endPoint x: 201, endPoint y: 59, distance: 64.4
click at [264, 57] on div "SO-602609/22-Aug/Eesha Agro Tech Vizianagaram/[STREET_ADDRESS]" at bounding box center [255, 53] width 137 height 6
type input "SO-602609/22-Aug/Eesha Agro Tech Vizianagaram/[STREET_ADDRESS]"
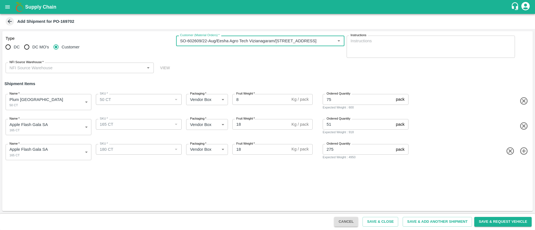
click at [112, 68] on input "NFI Source Warehouse   *" at bounding box center [75, 67] width 136 height 7
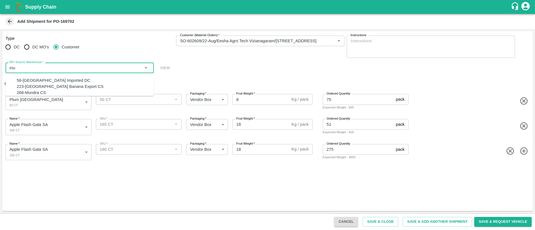
click at [47, 77] on div "56-[GEOGRAPHIC_DATA] Imported DC" at bounding box center [54, 80] width 74 height 6
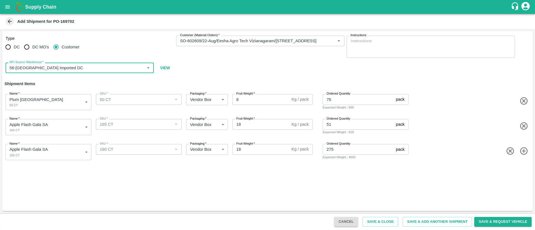
type input "56-[GEOGRAPHIC_DATA] Imported DC"
click at [53, 132] on body "Supply Chain Add Shipment for PO-169702 Type DC DC MO's Customer Customer (Mate…" at bounding box center [267, 115] width 535 height 230
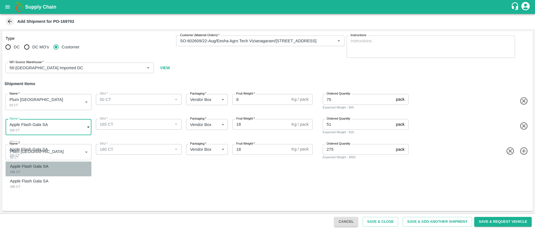
click at [51, 166] on div "Apple Flash Gala SA 165 CT" at bounding box center [30, 169] width 41 height 11
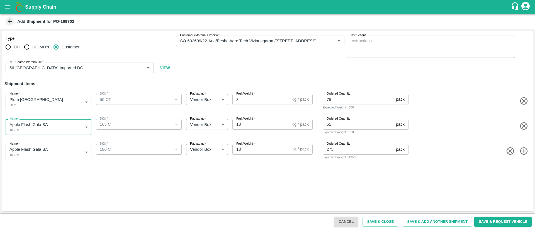
click at [51, 154] on body "Supply Chain Add Shipment for PO-169702 Type DC DC MO's Customer Customer (Mate…" at bounding box center [267, 115] width 535 height 230
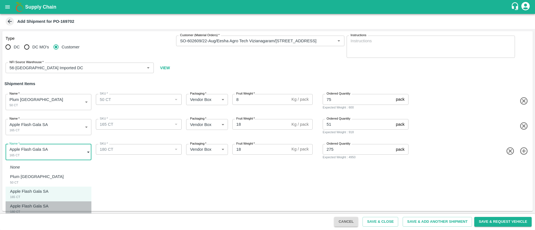
click at [44, 208] on p "Apple Flash Gala SA" at bounding box center [29, 206] width 38 height 6
type input "1917457"
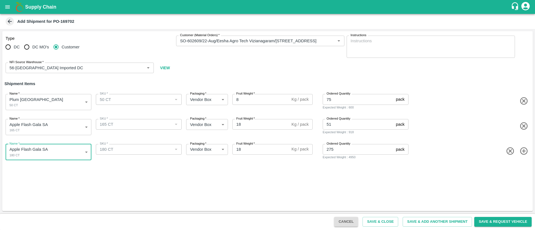
click at [133, 183] on div "Type DC DC MO's Customer Customer (Material Orders)   * Customer (Material Orde…" at bounding box center [267, 121] width 531 height 180
click at [391, 222] on button "Save & Close" at bounding box center [381, 222] width 36 height 10
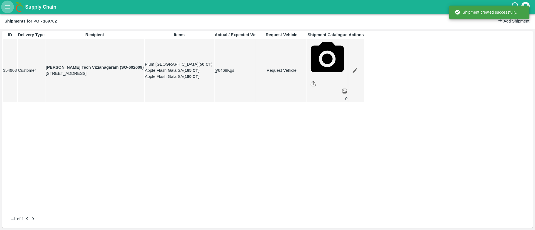
click at [11, 7] on button "open drawer" at bounding box center [7, 7] width 13 height 13
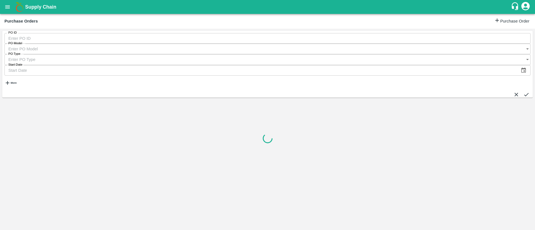
click at [66, 43] on input "PO ID" at bounding box center [267, 38] width 526 height 11
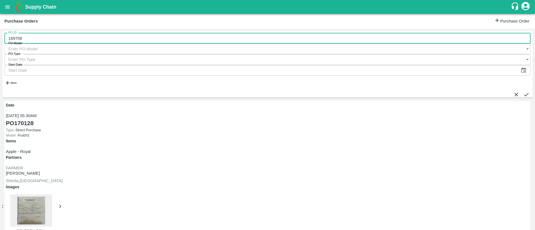
type input "169706"
click at [524, 92] on button "submit" at bounding box center [526, 95] width 6 height 6
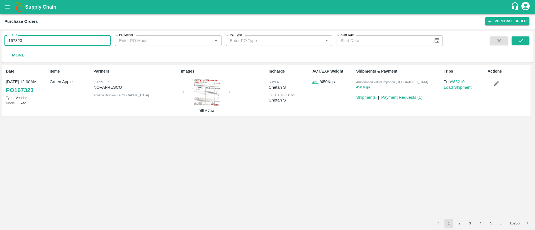
click at [41, 40] on input "167323" at bounding box center [57, 40] width 106 height 11
click at [9, 3] on button "open drawer" at bounding box center [7, 7] width 13 height 13
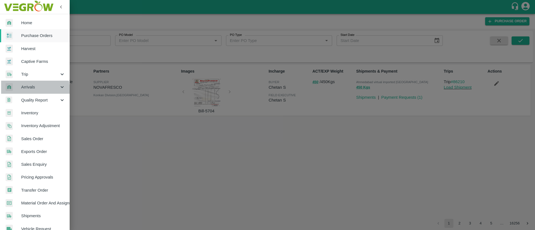
click at [30, 90] on span "Arrivals" at bounding box center [40, 87] width 38 height 6
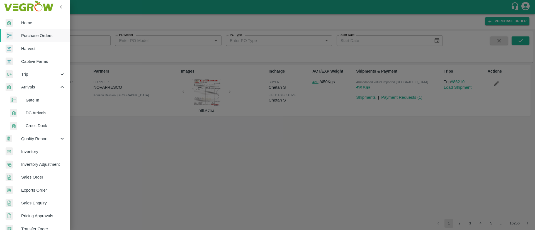
click at [37, 111] on span "DC Arrivals" at bounding box center [46, 113] width 40 height 6
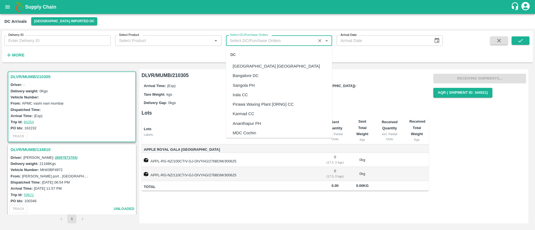
click at [271, 41] on input "Select DC/Purchase Orders" at bounding box center [271, 40] width 86 height 7
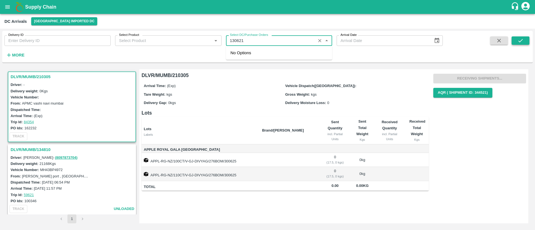
type input "130621"
click at [524, 44] on button "submit" at bounding box center [521, 41] width 18 height 8
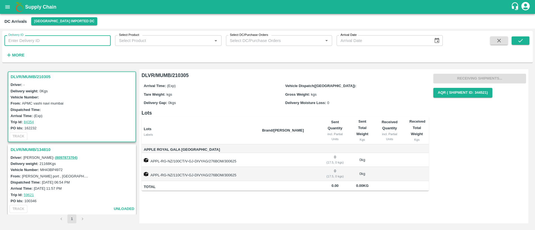
click at [63, 38] on input "Delivery ID" at bounding box center [57, 40] width 106 height 11
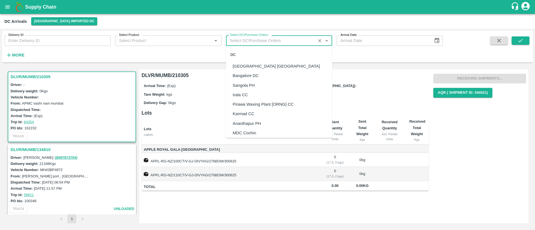
click at [257, 41] on input "Select DC/Purchase Orders" at bounding box center [271, 40] width 86 height 7
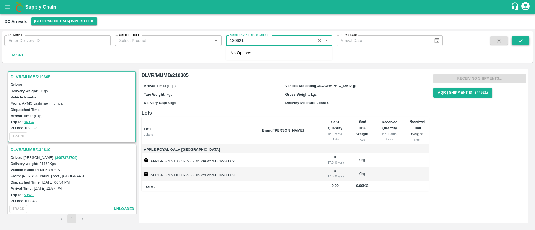
type input "130621"
click at [523, 40] on icon "submit" at bounding box center [520, 41] width 6 height 6
click at [9, 9] on icon "open drawer" at bounding box center [7, 7] width 6 height 6
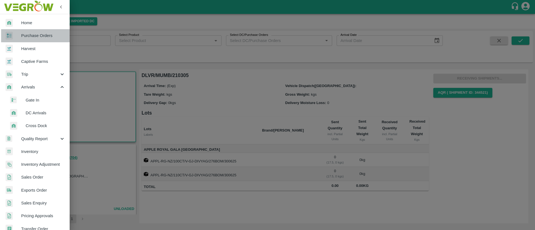
click at [42, 34] on span "Purchase Orders" at bounding box center [43, 36] width 44 height 6
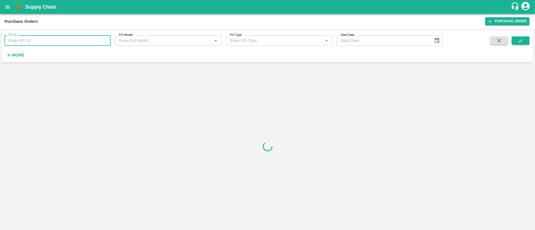
click at [71, 44] on input "PO ID" at bounding box center [57, 40] width 106 height 11
type input "130621"
click at [522, 41] on icon "submit" at bounding box center [520, 41] width 6 height 6
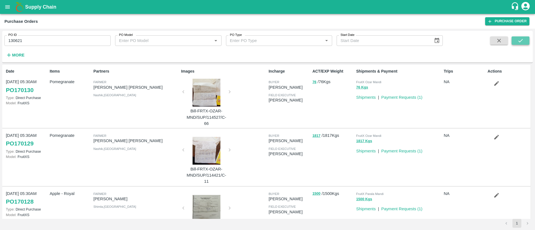
click at [523, 40] on icon "submit" at bounding box center [520, 41] width 6 height 6
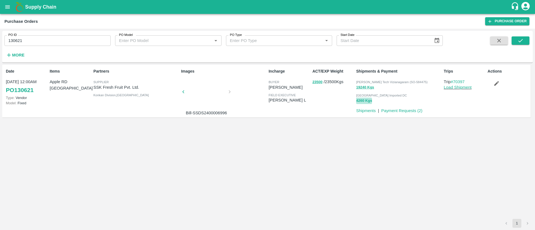
click at [365, 101] on button "4260 Kgs" at bounding box center [364, 101] width 16 height 6
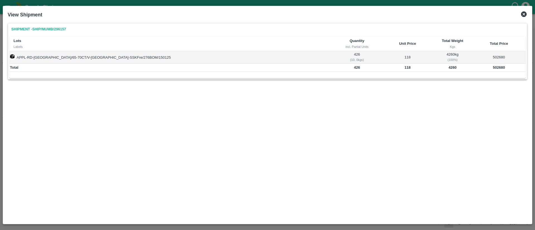
click at [526, 16] on icon at bounding box center [524, 14] width 6 height 6
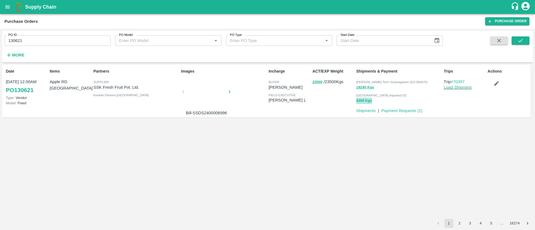
click at [368, 100] on button "4260 Kgs" at bounding box center [364, 101] width 16 height 6
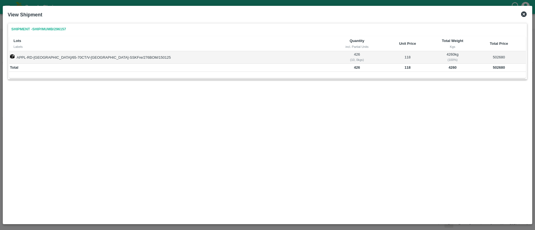
click at [526, 14] on icon at bounding box center [524, 14] width 6 height 6
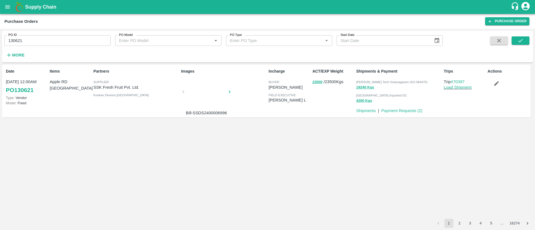
click at [412, 79] on div "Eesha Agro Tech Vizianagaram (SO-584475)" at bounding box center [398, 82] width 85 height 6
copy span "584475"
click at [518, 38] on icon "submit" at bounding box center [520, 41] width 6 height 6
click at [365, 100] on button "4260 Kgs" at bounding box center [364, 101] width 16 height 6
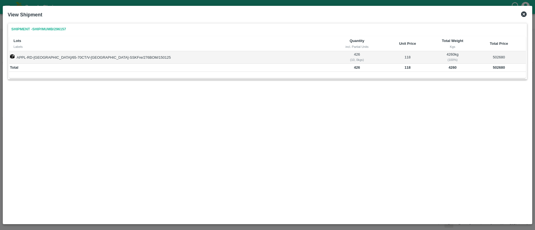
click at [524, 14] on icon at bounding box center [524, 14] width 7 height 7
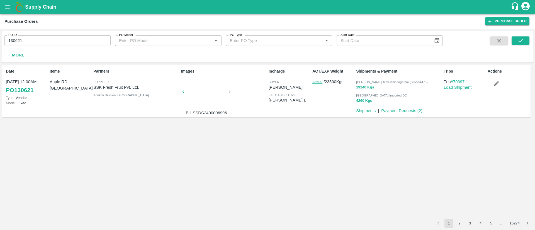
click at [367, 100] on button "4260 Kgs" at bounding box center [364, 101] width 16 height 6
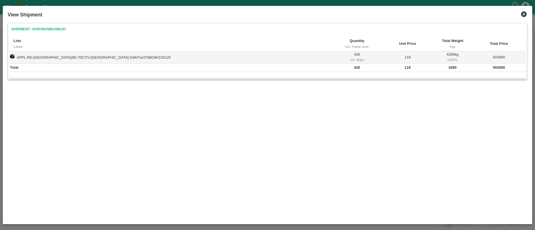
click at [524, 14] on icon at bounding box center [524, 14] width 7 height 7
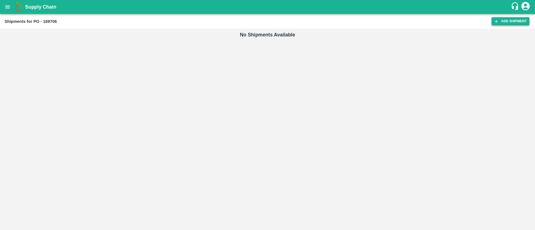
click at [522, 22] on link "Add Shipment" at bounding box center [511, 21] width 38 height 8
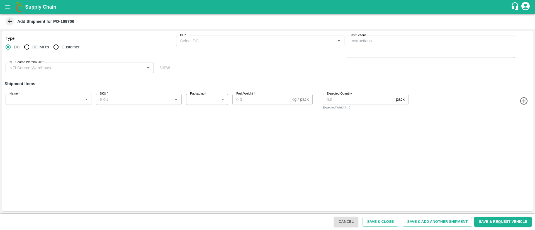
click at [60, 47] on input "Customer" at bounding box center [55, 47] width 11 height 11
radio input "true"
click at [231, 35] on div "Type DC DC MO's Customer Customer (Material Orders)   * Customer (Material Orde…" at bounding box center [267, 54] width 531 height 47
click at [234, 42] on input "Customer (Material Orders)   *" at bounding box center [256, 40] width 156 height 7
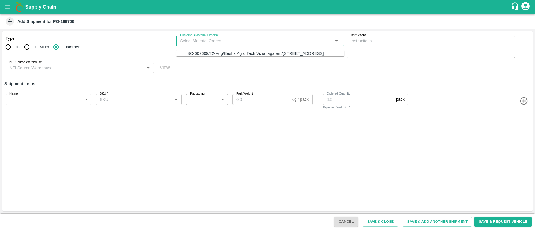
click at [242, 57] on div "SO-602609/22-Aug/Eesha Agro Tech Vizianagaram/[STREET_ADDRESS]" at bounding box center [255, 53] width 137 height 6
type input "2 CT"
type input "276"
type input "10"
type input "1"
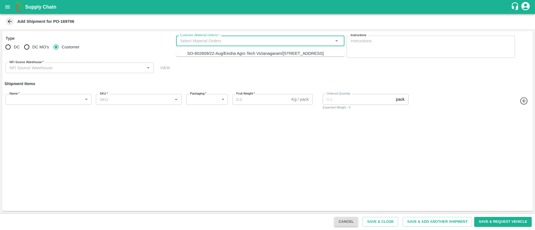
type input "SO-602609/22-Aug/Eesha Agro Tech Vizianagaram/[STREET_ADDRESS]"
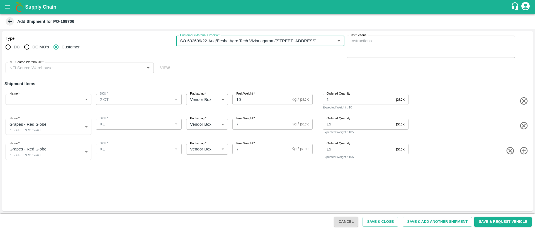
click at [82, 71] on input "NFI Source Warehouse   *" at bounding box center [75, 67] width 136 height 7
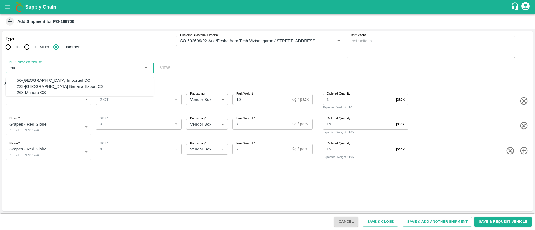
click at [69, 79] on div "56-[GEOGRAPHIC_DATA] Imported DC" at bounding box center [85, 80] width 137 height 6
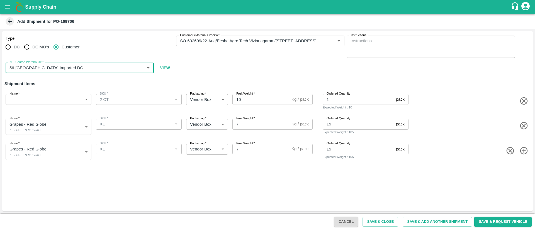
type input "56-[GEOGRAPHIC_DATA] Imported DC"
click at [71, 99] on body "Supply Chain Add Shipment for PO-169706 Type DC DC MO's Customer Customer (Mate…" at bounding box center [267, 115] width 535 height 230
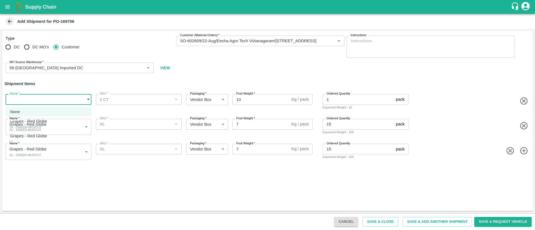
click at [178, 188] on div at bounding box center [267, 115] width 535 height 230
click at [67, 104] on body "Supply Chain Add Shipment for PO-169706 Type DC DC MO's Customer Customer (Mate…" at bounding box center [267, 115] width 535 height 230
click at [103, 191] on div at bounding box center [267, 115] width 535 height 230
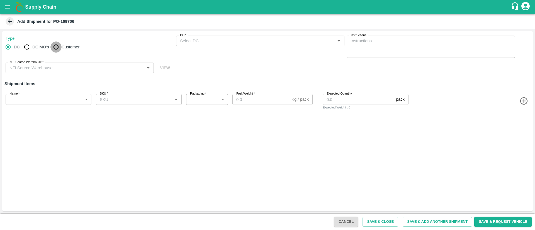
click at [56, 48] on input "Customer" at bounding box center [55, 47] width 11 height 11
radio input "true"
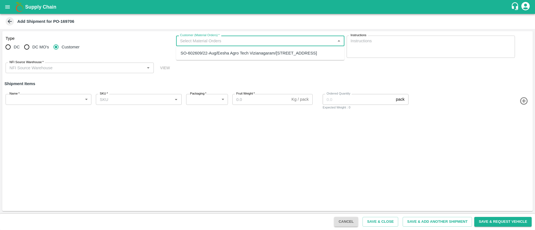
click at [230, 41] on input "Customer (Material Orders)   *" at bounding box center [256, 40] width 156 height 7
click at [229, 56] on div "SO-602609/22-Aug/Eesha Agro Tech Vizianagaram/[STREET_ADDRESS]" at bounding box center [249, 53] width 137 height 6
type input "SO-602609/22-Aug/Eesha Agro Tech Vizianagaram/[STREET_ADDRESS]"
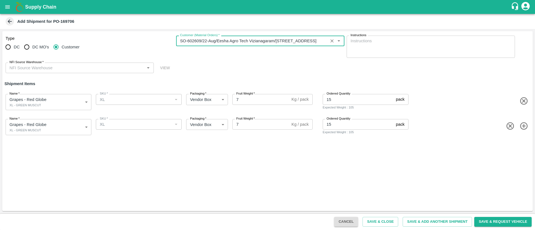
click at [64, 69] on input "NFI Source Warehouse   *" at bounding box center [75, 67] width 136 height 7
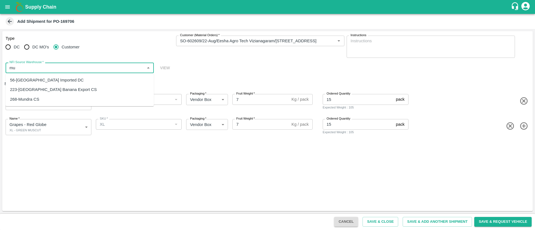
click at [73, 79] on div "56-[GEOGRAPHIC_DATA] Imported DC" at bounding box center [80, 80] width 148 height 9
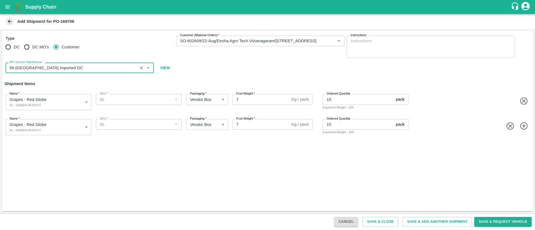
type input "56-[GEOGRAPHIC_DATA] Imported DC"
click at [25, 127] on body "Supply Chain Add Shipment for PO-169706 Type DC DC MO's Customer Customer (Mate…" at bounding box center [267, 115] width 535 height 230
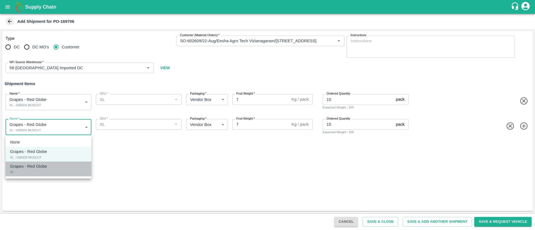
click at [49, 171] on div "Grapes - Red Globe XL" at bounding box center [48, 169] width 77 height 11
type input "1917465"
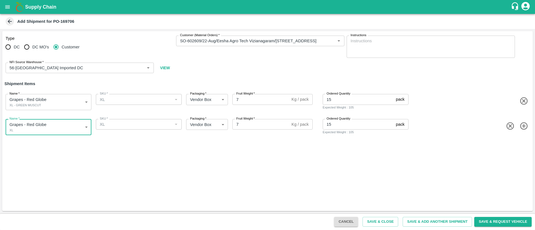
click at [166, 160] on div "Type DC DC MO's Customer Customer (Material Orders)   * Customer (Material Orde…" at bounding box center [267, 121] width 531 height 180
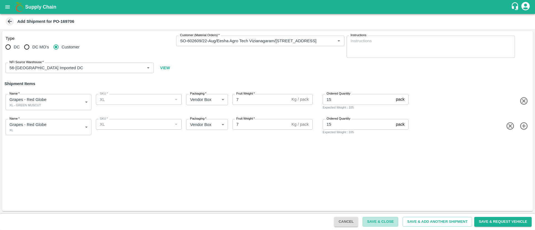
click at [383, 220] on button "Save & Close" at bounding box center [381, 222] width 36 height 10
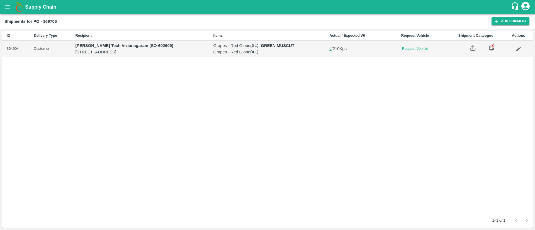
click at [11, 7] on button "open drawer" at bounding box center [7, 7] width 13 height 13
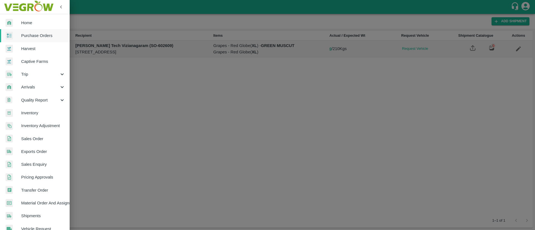
click at [40, 35] on span "Purchase Orders" at bounding box center [43, 36] width 44 height 6
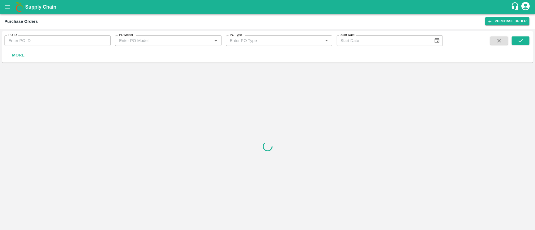
click at [42, 41] on input "PO ID" at bounding box center [57, 40] width 106 height 11
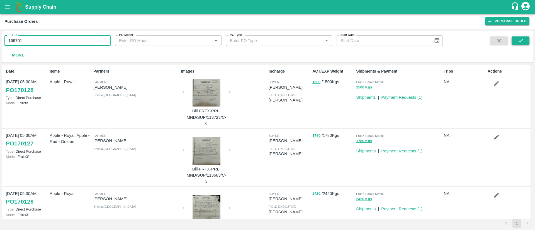
type input "169701"
click at [526, 37] on button "submit" at bounding box center [521, 41] width 18 height 8
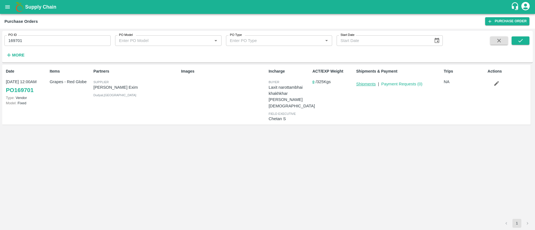
click at [369, 85] on link "Shipments" at bounding box center [366, 84] width 20 height 4
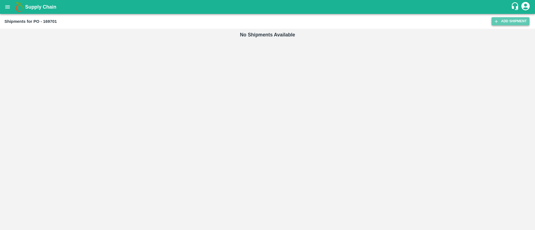
click at [524, 23] on link "Add Shipment" at bounding box center [511, 21] width 38 height 8
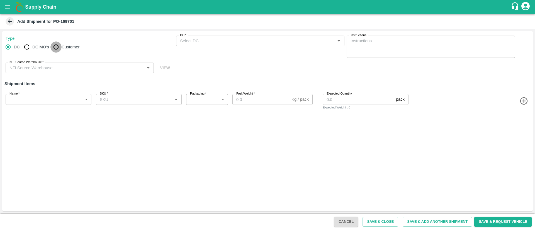
click at [56, 46] on input "Customer" at bounding box center [55, 47] width 11 height 11
radio input "true"
click at [226, 37] on div "Customer (Material Orders)   *" at bounding box center [260, 41] width 168 height 11
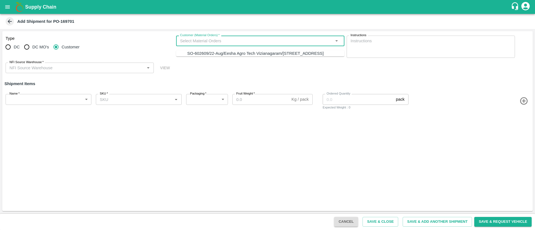
drag, startPoint x: 246, startPoint y: 57, endPoint x: 241, endPoint y: 52, distance: 6.5
click at [245, 55] on div "SO-602609/22-Aug/Eesha Agro Tech Vizianagaram/[STREET_ADDRESS]" at bounding box center [255, 53] width 137 height 6
type input "SO-602609/22-Aug/Eesha Agro Tech Vizianagaram/[STREET_ADDRESS]"
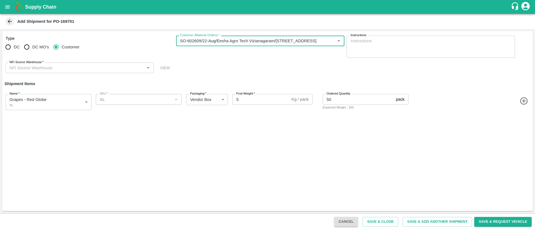
click at [54, 66] on input "NFI Source Warehouse   *" at bounding box center [75, 67] width 136 height 7
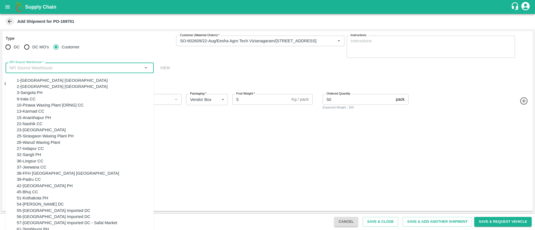
type input "n"
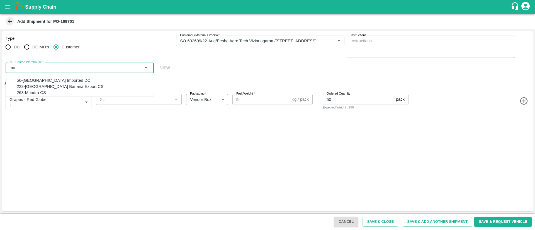
drag, startPoint x: 94, startPoint y: 81, endPoint x: 96, endPoint y: 83, distance: 3.4
click at [93, 81] on div "56-[GEOGRAPHIC_DATA] Imported DC" at bounding box center [85, 80] width 137 height 6
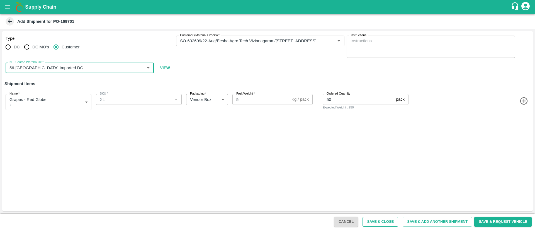
type input "56-[GEOGRAPHIC_DATA] Imported DC"
click at [385, 220] on button "Save & Close" at bounding box center [381, 222] width 36 height 10
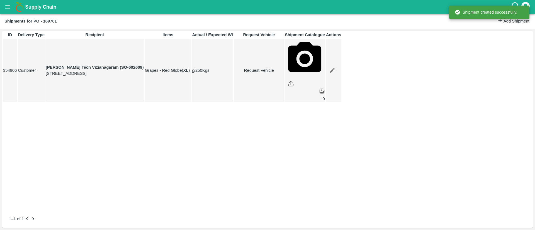
click at [10, 7] on icon "open drawer" at bounding box center [7, 7] width 6 height 6
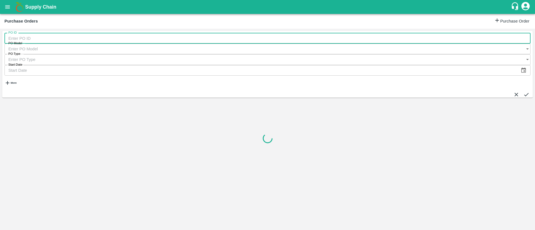
click at [58, 42] on input "PO ID" at bounding box center [267, 38] width 526 height 11
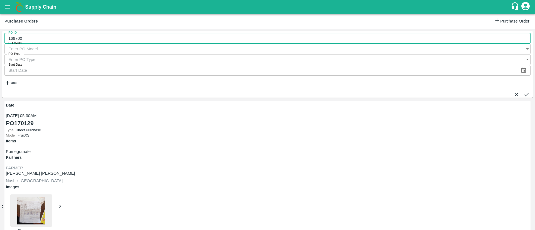
type input "169700"
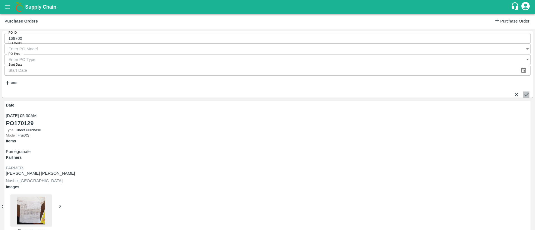
click at [525, 92] on button "submit" at bounding box center [526, 95] width 6 height 6
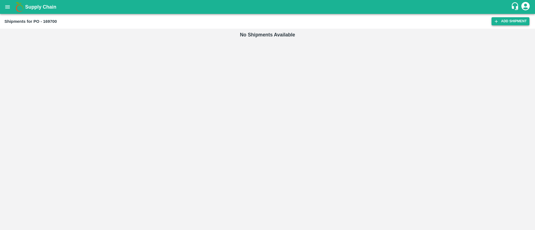
click at [510, 22] on link "Add Shipment" at bounding box center [511, 21] width 38 height 8
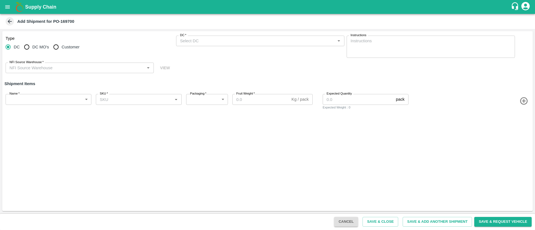
click at [58, 48] on input "Customer" at bounding box center [55, 47] width 11 height 11
radio input "true"
click at [252, 38] on input "Customer (Material Orders)   *" at bounding box center [256, 40] width 156 height 7
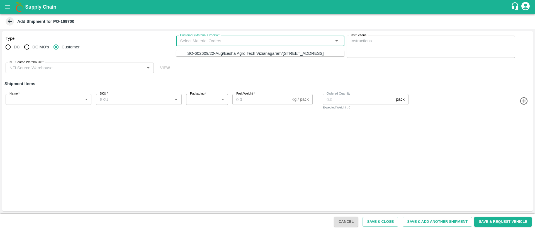
drag, startPoint x: 266, startPoint y: 54, endPoint x: 237, endPoint y: 67, distance: 32.2
click at [262, 56] on div "SO-602609/22-Aug/Eesha Agro Tech Vizianagaram/[STREET_ADDRESS]" at bounding box center [255, 53] width 137 height 6
type input "SO-602609/22-Aug/Eesha Agro Tech Vizianagaram/[STREET_ADDRESS]"
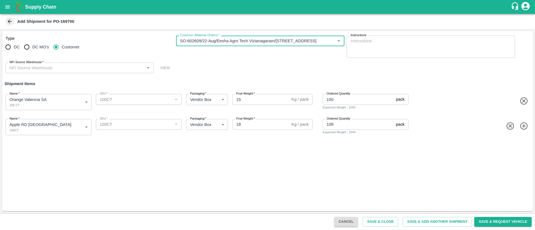
click at [82, 67] on input "NFI Source Warehouse   *" at bounding box center [75, 67] width 136 height 7
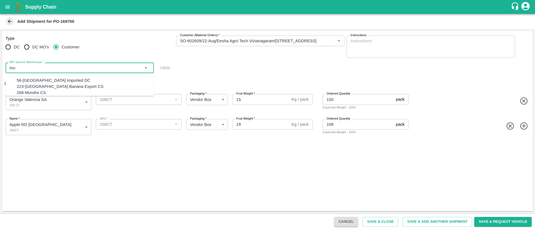
click at [59, 80] on div "56-Mumbai Imported DC" at bounding box center [85, 80] width 137 height 6
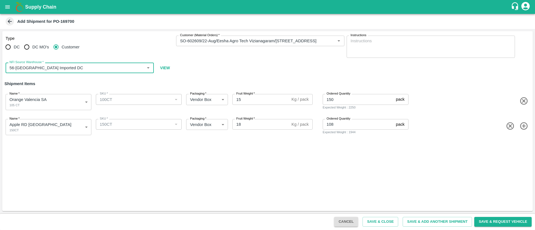
type input "56-Mumbai Imported DC"
click at [428, 109] on div "Name   * Orange Valencia SA 105 CT 1917453 Name SKU   * SKU   * Packaging   * V…" at bounding box center [266, 100] width 533 height 27
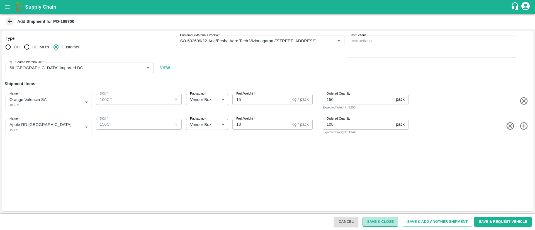
click at [378, 220] on button "Save & Close" at bounding box center [381, 222] width 36 height 10
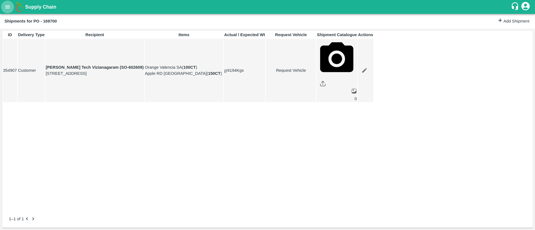
click at [12, 3] on button "open drawer" at bounding box center [7, 7] width 13 height 13
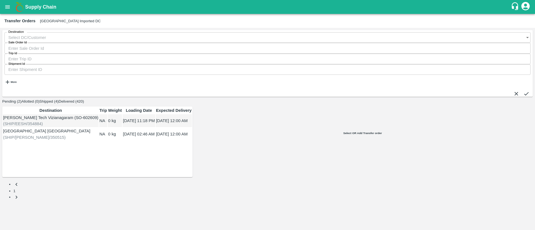
drag, startPoint x: 60, startPoint y: 110, endPoint x: 63, endPoint y: 107, distance: 3.6
click at [60, 115] on td "Eesha Agro Tech Vizianagaram (SO-602609) ( SHIP/EESH/354884 )" at bounding box center [51, 121] width 96 height 13
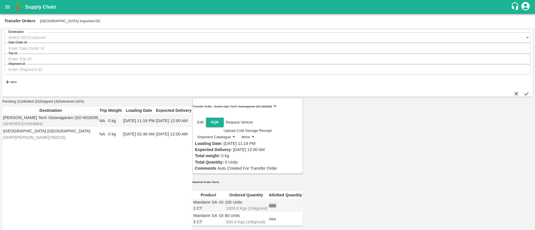
click at [276, 204] on button "Allot" at bounding box center [272, 206] width 7 height 4
type input "100"
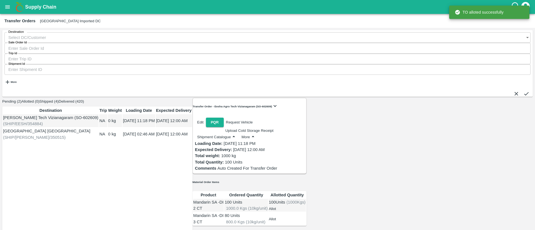
click at [276, 217] on button "Allot" at bounding box center [272, 219] width 7 height 4
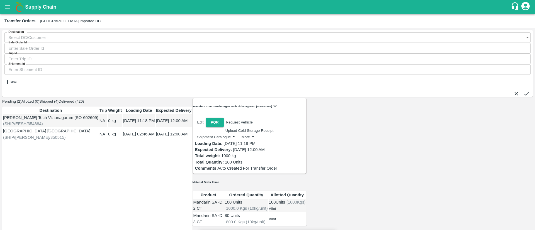
type input "80"
click at [253, 120] on button "Request Vehicle" at bounding box center [239, 122] width 27 height 4
type input "22/08/2025 12:00 AM"
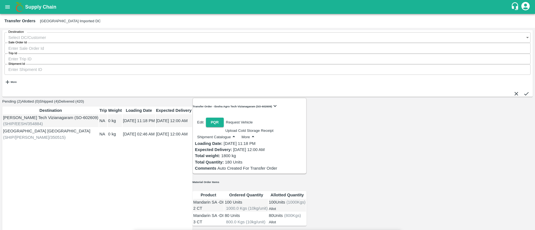
type input "DD/MM/YYYY hh:mm aa"
type input "17/08/2025 12:00 AM"
drag, startPoint x: 306, startPoint y: 176, endPoint x: 310, endPoint y: 174, distance: 4.9
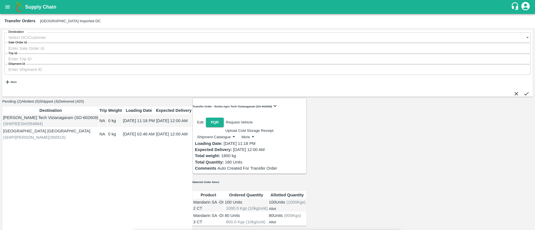
click at [346, 34] on body "Supply Chain Transfer Orders Mumbai Imported DC Destination Destination   * Sal…" at bounding box center [267, 115] width 535 height 230
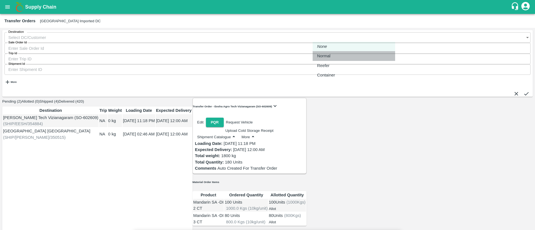
click at [333, 56] on div "Normal" at bounding box center [325, 56] width 16 height 6
type input "1"
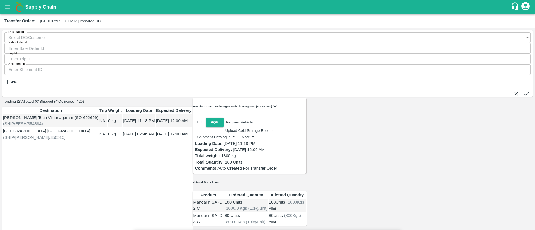
drag, startPoint x: 220, startPoint y: 185, endPoint x: 153, endPoint y: 186, distance: 66.3
type input "16 MT Vijayanagaram"
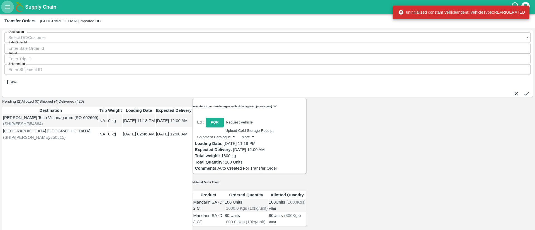
click at [10, 6] on icon "open drawer" at bounding box center [7, 7] width 6 height 6
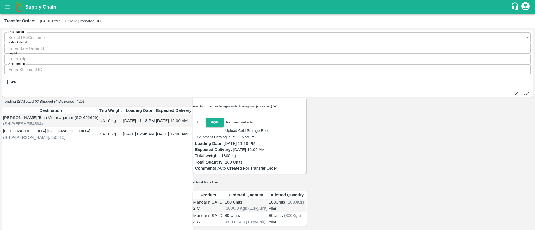
scroll to position [59, 0]
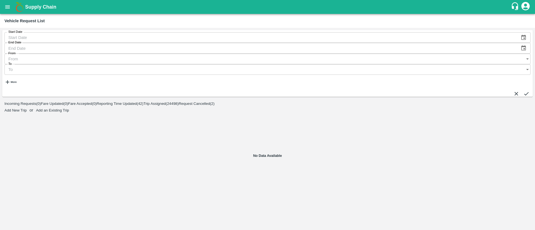
click at [144, 102] on span "Reporting Time Updated ( 42 )" at bounding box center [120, 104] width 47 height 4
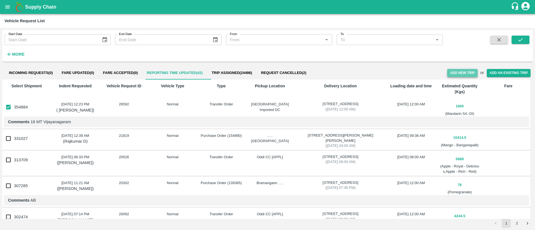
click at [459, 72] on button "Add New Trip" at bounding box center [462, 73] width 30 height 8
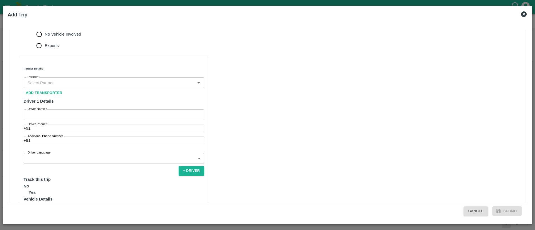
scroll to position [159, 0]
click at [88, 86] on input "Partner   *" at bounding box center [109, 82] width 168 height 7
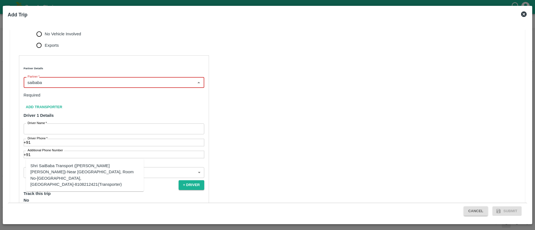
click at [99, 173] on div "Shri SaiBaba Transport ([PERSON_NAME] [PERSON_NAME])-Near [GEOGRAPHIC_DATA], Ro…" at bounding box center [84, 175] width 109 height 25
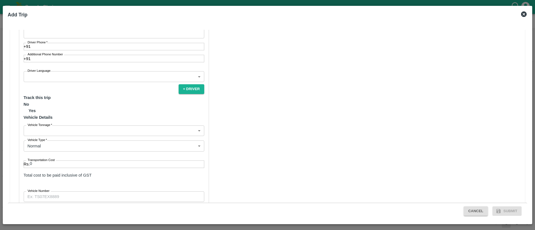
scroll to position [244, 0]
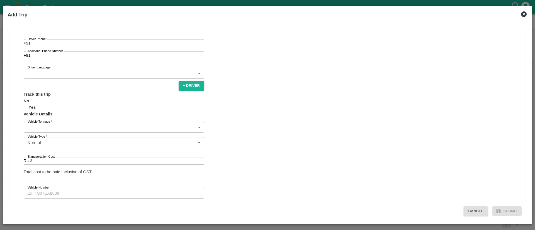
type input "Shri SaiBaba Transport ([PERSON_NAME] [PERSON_NAME])-Near [GEOGRAPHIC_DATA], Ro…"
click at [79, 35] on input "Driver Name   *" at bounding box center [114, 29] width 181 height 11
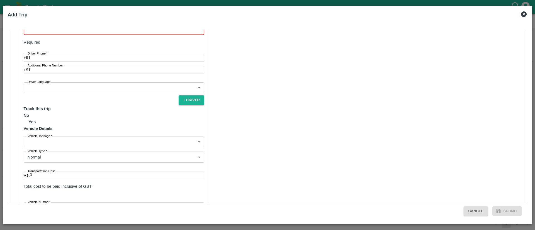
paste input "[PERSON_NAME]"
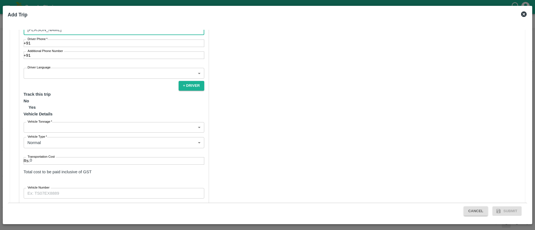
type input "[PERSON_NAME]"
click at [59, 47] on input "Driver Phone   *" at bounding box center [118, 44] width 174 height 8
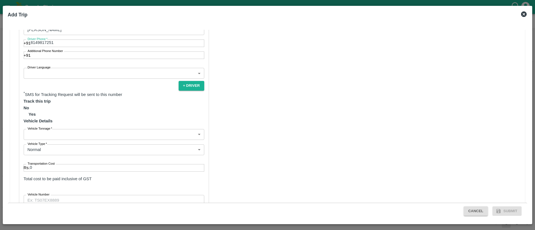
type input "8149817251"
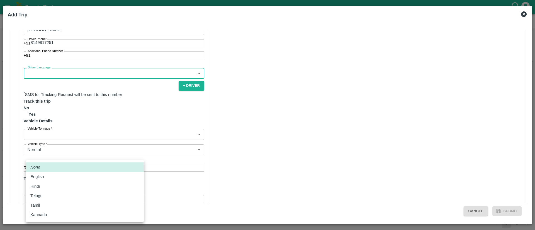
click at [75, 158] on body "Supply Chain Vehicle Request List Start Date Start Date End Date End Date From …" at bounding box center [267, 115] width 535 height 230
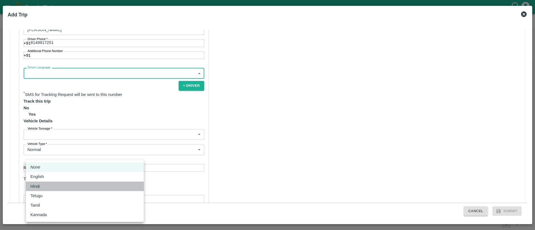
click at [50, 182] on li "Hindi" at bounding box center [85, 186] width 118 height 9
type input "hi"
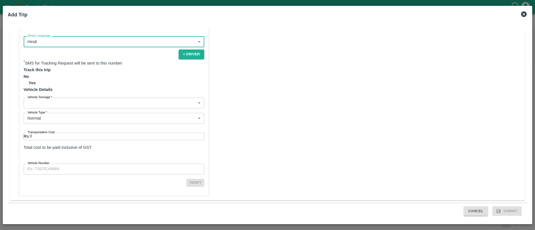
scroll to position [350, 0]
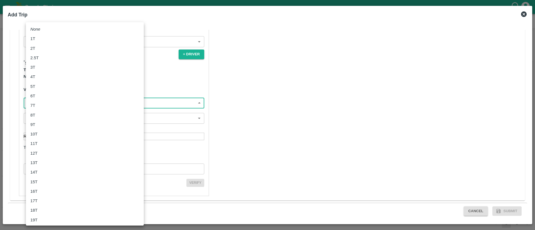
click at [83, 104] on body "Supply Chain Vehicle Request List Start Date Start Date End Date End Date From …" at bounding box center [267, 115] width 535 height 230
click at [49, 189] on div "16T" at bounding box center [84, 192] width 109 height 6
type input "16000"
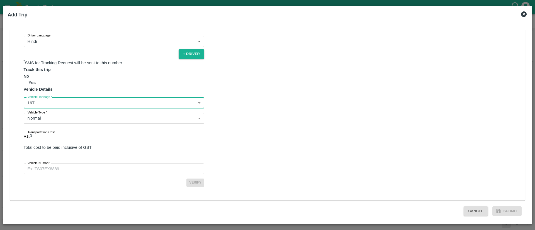
scroll to position [355, 0]
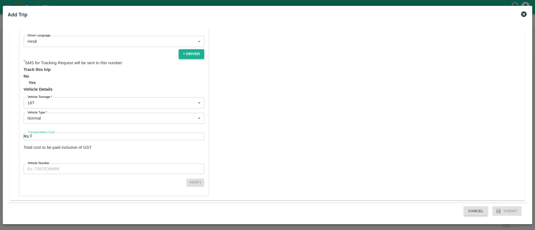
click at [74, 137] on input "0" at bounding box center [117, 137] width 174 height 8
type input "80000"
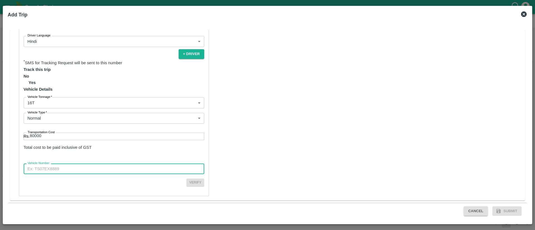
click at [97, 164] on input "Vehicle Number" at bounding box center [114, 169] width 181 height 11
paste input "MH12Sx 3963"
type input "MH12Sx3963"
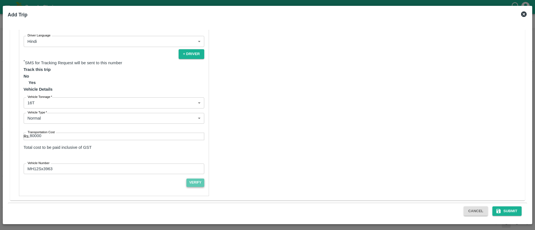
click at [186, 179] on button "Verify" at bounding box center [195, 183] width 18 height 8
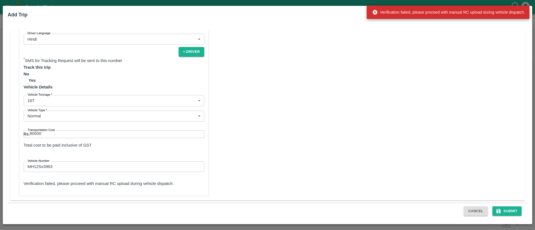
scroll to position [357, 0]
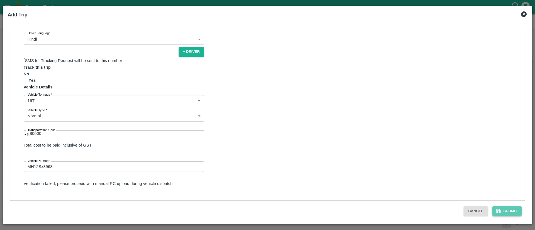
click at [505, 214] on button "Submit" at bounding box center [507, 212] width 30 height 10
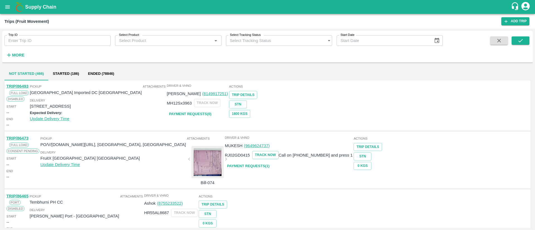
click at [25, 86] on link "TRIP/86493" at bounding box center [17, 86] width 22 height 4
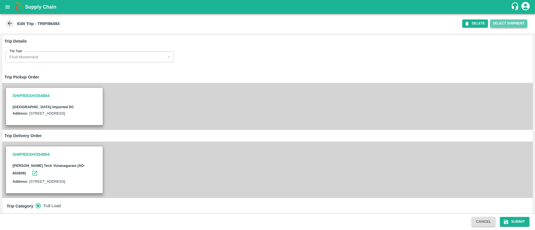
click at [519, 23] on button "Select Shipment" at bounding box center [508, 24] width 37 height 8
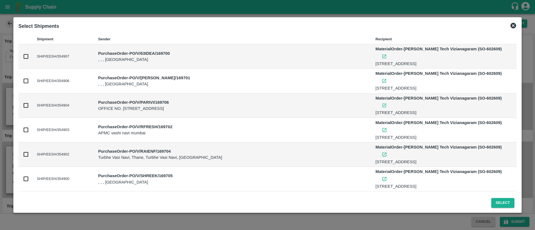
click at [25, 201] on input "checkbox" at bounding box center [26, 204] width 6 height 6
checkbox input "true"
click at [26, 176] on input "checkbox" at bounding box center [26, 179] width 6 height 6
checkbox input "true"
drag, startPoint x: 25, startPoint y: 126, endPoint x: 24, endPoint y: 117, distance: 9.3
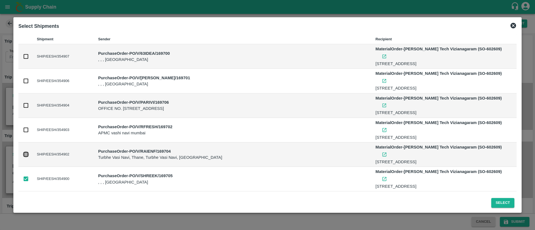
click at [25, 152] on input "checkbox" at bounding box center [26, 155] width 6 height 6
checkbox input "true"
click at [25, 127] on input "checkbox" at bounding box center [26, 130] width 6 height 6
checkbox input "true"
click at [24, 103] on input "checkbox" at bounding box center [26, 106] width 6 height 6
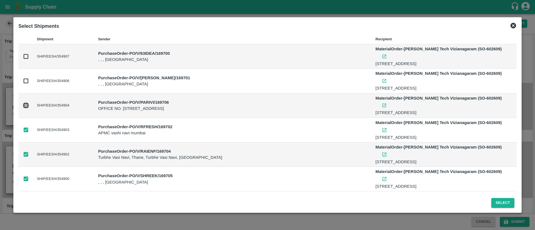
checkbox input "true"
click at [26, 78] on input "checkbox" at bounding box center [26, 81] width 6 height 6
checkbox input "true"
click at [28, 53] on input "checkbox" at bounding box center [26, 56] width 6 height 6
checkbox input "true"
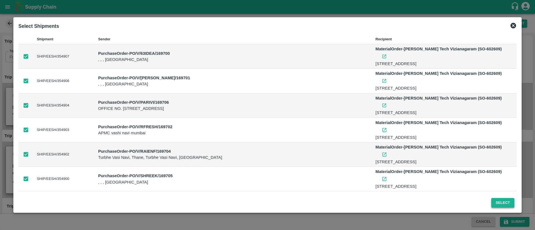
click at [503, 205] on button "Select" at bounding box center [502, 203] width 23 height 10
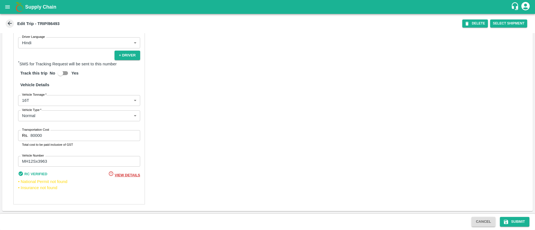
scroll to position [495, 0]
click at [521, 222] on button "Submit" at bounding box center [515, 222] width 30 height 10
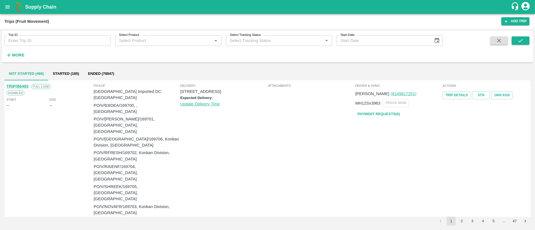
click at [130, 103] on p "PO/V/63IDEA/169700, , Maharashtra" at bounding box center [137, 109] width 87 height 13
copy p "169700"
click at [6, 8] on icon "open drawer" at bounding box center [7, 6] width 5 height 3
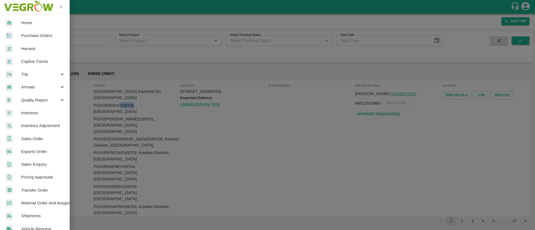
click at [31, 37] on span "Purchase Orders" at bounding box center [43, 36] width 44 height 6
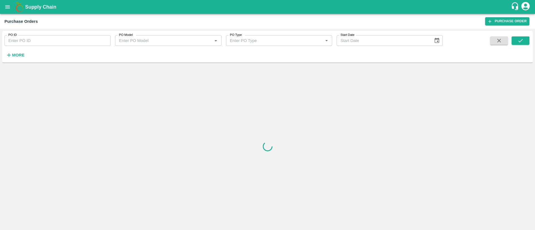
click at [47, 45] on input "PO ID" at bounding box center [57, 40] width 106 height 11
paste input "169700"
type input "169700"
click at [527, 40] on button "submit" at bounding box center [521, 41] width 18 height 8
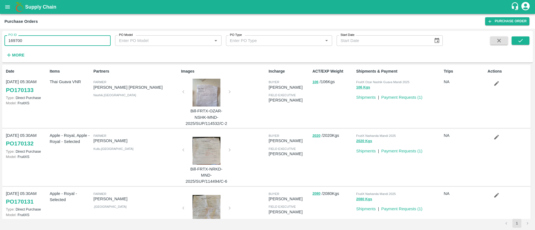
click at [73, 44] on input "169700" at bounding box center [57, 40] width 106 height 11
click at [524, 42] on button "submit" at bounding box center [521, 41] width 18 height 8
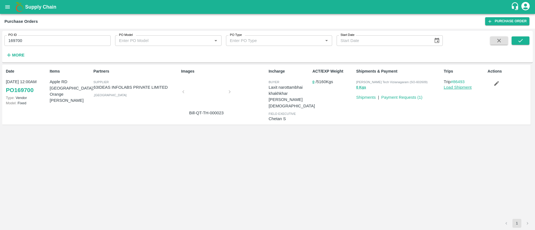
click at [462, 87] on link "Load Shipment" at bounding box center [458, 87] width 28 height 4
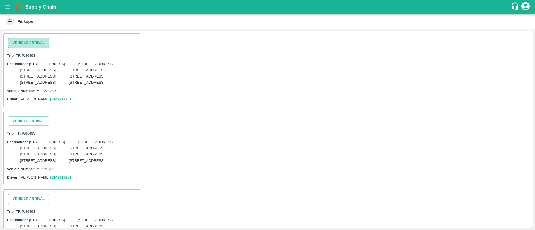
click at [38, 43] on button "Vehicle Arrival" at bounding box center [28, 43] width 41 height 10
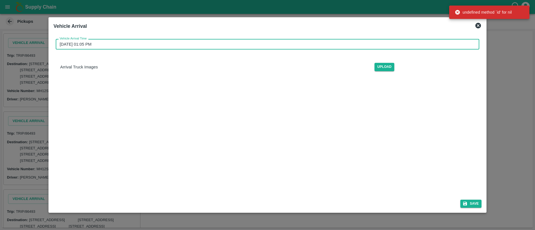
click at [410, 44] on input "[DATE] 01:05 PM" at bounding box center [266, 44] width 420 height 11
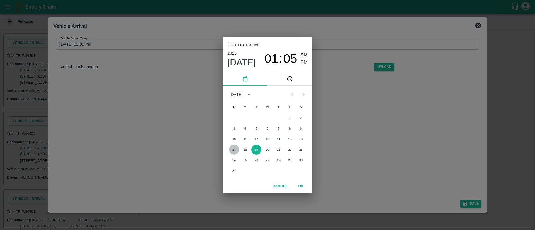
click at [235, 149] on button "17" at bounding box center [234, 150] width 10 height 10
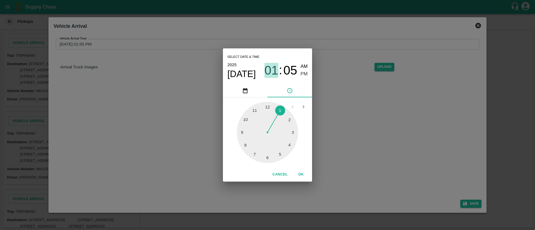
click at [273, 71] on span "01" at bounding box center [271, 70] width 14 height 14
click at [248, 120] on div at bounding box center [267, 132] width 61 height 61
click at [281, 108] on div at bounding box center [267, 132] width 61 height 61
click at [301, 65] on span "AM" at bounding box center [304, 67] width 7 height 8
type input "[DATE] 10:05 AM"
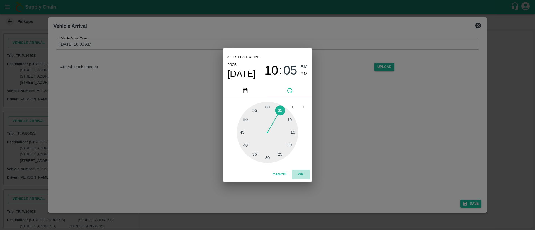
click at [300, 174] on button "OK" at bounding box center [301, 175] width 18 height 10
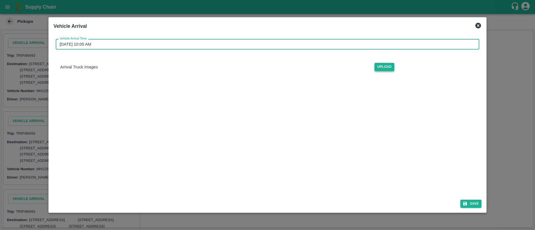
click at [391, 68] on span "Upload" at bounding box center [384, 67] width 20 height 8
click at [0, 0] on input "Upload" at bounding box center [0, 0] width 0 height 0
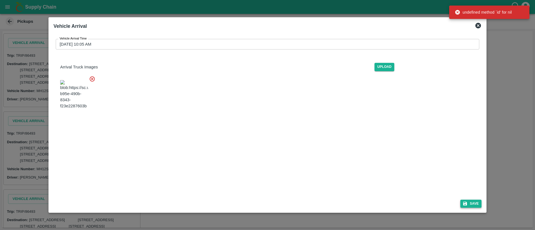
click at [470, 204] on button "Save" at bounding box center [470, 204] width 21 height 8
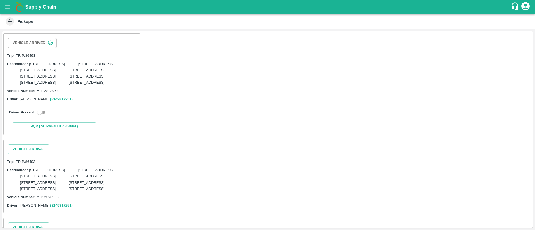
click at [43, 116] on input "checkbox" at bounding box center [40, 112] width 20 height 7
checkbox input "true"
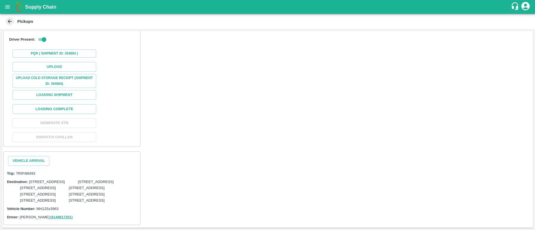
scroll to position [108, 0]
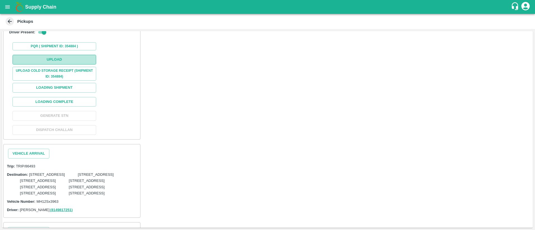
click at [50, 65] on button "Upload" at bounding box center [55, 60] width 84 height 10
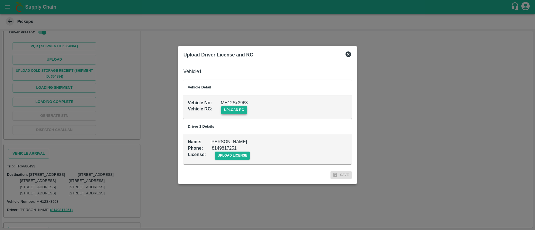
click at [239, 106] on span "upload rc" at bounding box center [234, 110] width 26 height 8
click at [0, 0] on input "upload rc" at bounding box center [0, 0] width 0 height 0
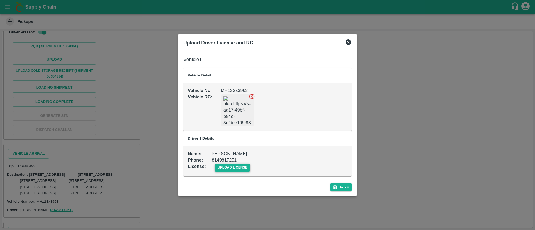
click at [245, 171] on span "upload license" at bounding box center [232, 168] width 35 height 8
click at [0, 0] on input "upload license" at bounding box center [0, 0] width 0 height 0
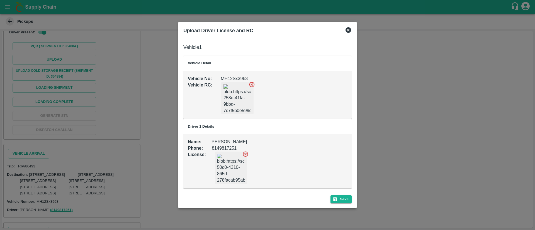
click at [348, 200] on button "Save" at bounding box center [340, 200] width 21 height 8
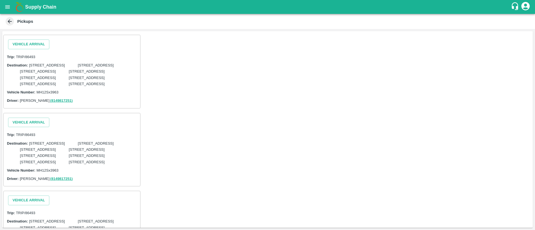
scroll to position [241, 0]
click at [38, 48] on button "Vehicle Arrival" at bounding box center [28, 43] width 41 height 10
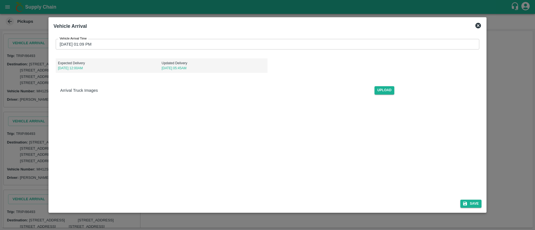
click at [381, 46] on input "[DATE] 01:09 PM" at bounding box center [266, 44] width 420 height 11
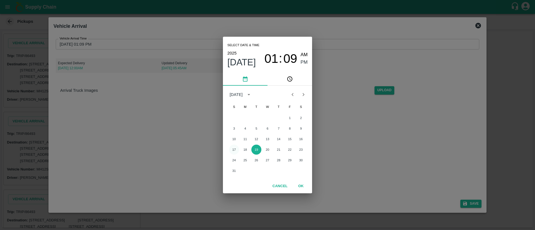
click at [235, 150] on button "17" at bounding box center [234, 150] width 10 height 10
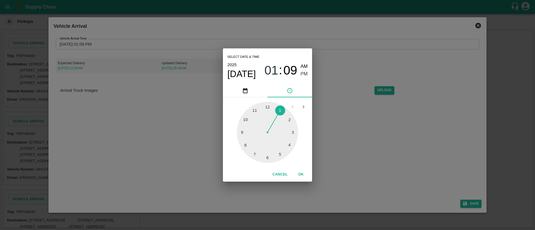
click at [246, 119] on div at bounding box center [267, 132] width 61 height 61
click at [267, 107] on div at bounding box center [267, 132] width 61 height 61
click at [299, 68] on div "10 : 00 AM PM" at bounding box center [285, 70] width 43 height 15
click at [301, 67] on span "AM" at bounding box center [304, 67] width 7 height 8
type input "[DATE] 10:00 AM"
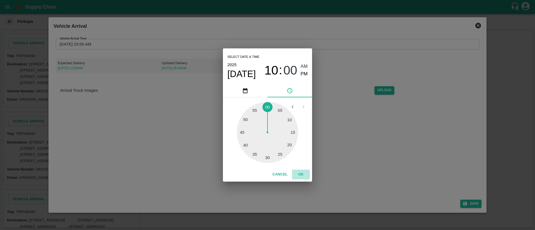
click at [302, 172] on button "OK" at bounding box center [301, 175] width 18 height 10
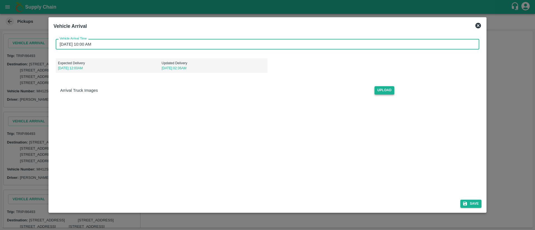
click at [390, 91] on span "Upload" at bounding box center [384, 90] width 20 height 8
click at [0, 0] on input "Upload" at bounding box center [0, 0] width 0 height 0
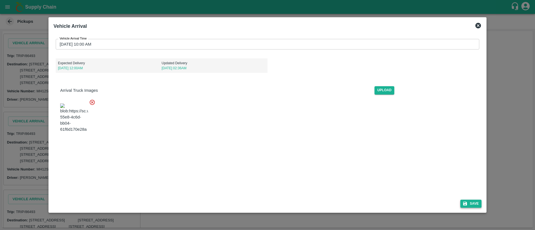
click at [480, 204] on button "Save" at bounding box center [470, 204] width 21 height 8
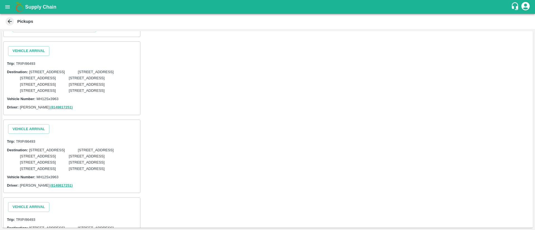
scroll to position [340, 0]
click at [43, 17] on input "checkbox" at bounding box center [40, 13] width 20 height 7
checkbox input "true"
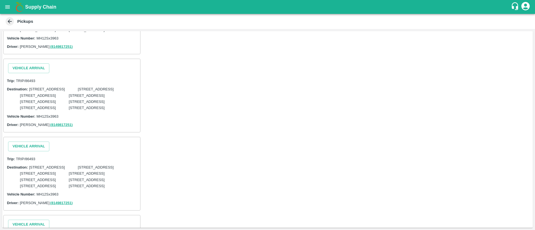
scroll to position [527, 0]
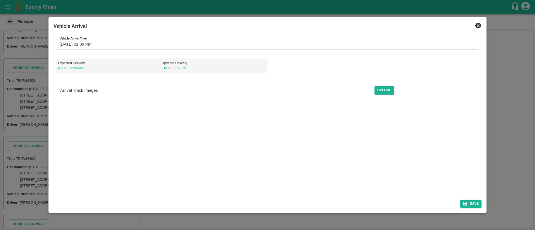
click at [228, 48] on input "[DATE] 01:09 PM" at bounding box center [266, 44] width 420 height 11
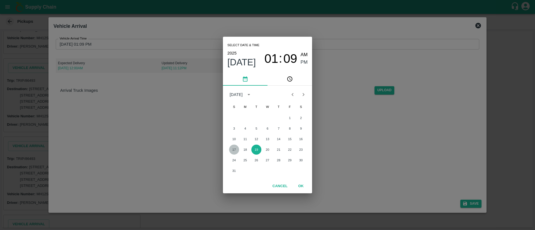
click at [233, 149] on button "17" at bounding box center [234, 150] width 10 height 10
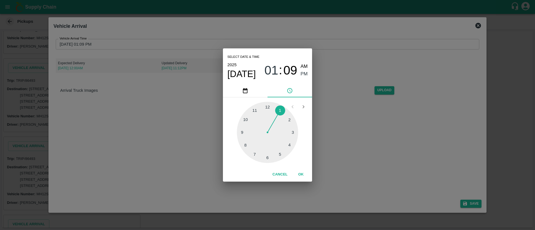
click at [245, 120] on div at bounding box center [267, 132] width 61 height 61
click at [280, 109] on div at bounding box center [267, 132] width 61 height 61
click at [305, 66] on span "AM" at bounding box center [304, 67] width 7 height 8
type input "17/08/2025 10:05 AM"
drag, startPoint x: 301, startPoint y: 173, endPoint x: 307, endPoint y: 169, distance: 6.9
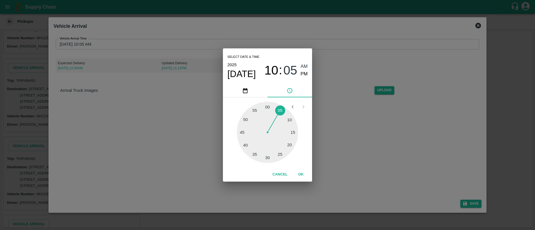
click at [301, 172] on button "OK" at bounding box center [301, 175] width 18 height 10
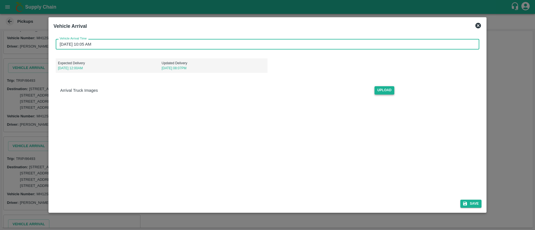
click at [389, 90] on span "Upload" at bounding box center [384, 90] width 20 height 8
click at [0, 0] on input "Upload" at bounding box center [0, 0] width 0 height 0
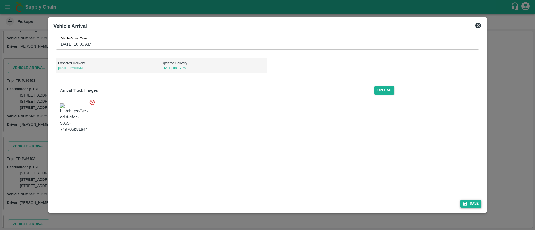
click at [475, 203] on button "Save" at bounding box center [470, 204] width 21 height 8
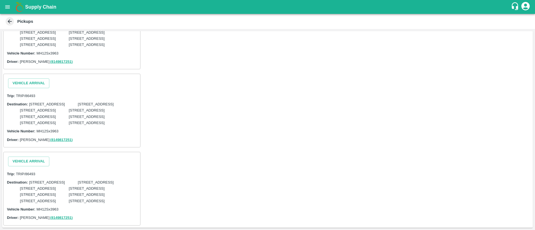
scroll to position [775, 0]
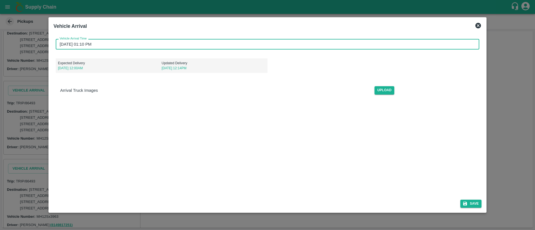
click at [257, 42] on input "19/08/2025 01:10 PM" at bounding box center [266, 44] width 420 height 11
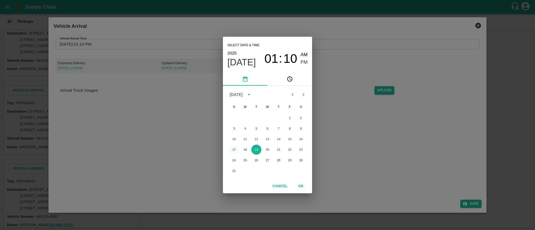
click at [235, 150] on button "17" at bounding box center [234, 150] width 10 height 10
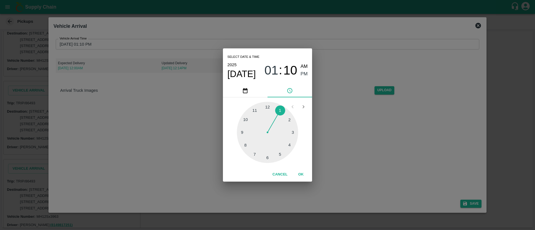
click at [247, 120] on div at bounding box center [267, 132] width 61 height 61
click at [281, 109] on div at bounding box center [267, 132] width 61 height 61
click at [306, 66] on span "AM" at bounding box center [304, 67] width 7 height 8
type input "17/08/2025 10:05 AM"
click at [301, 174] on button "OK" at bounding box center [301, 175] width 18 height 10
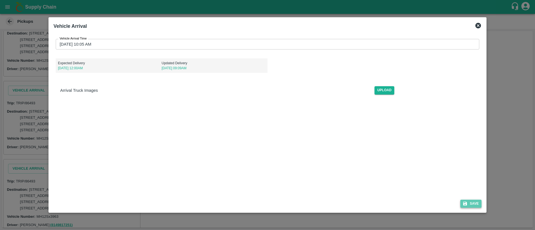
click at [474, 205] on button "Save" at bounding box center [470, 204] width 21 height 8
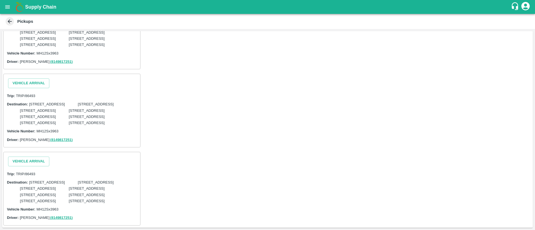
scroll to position [888, 0]
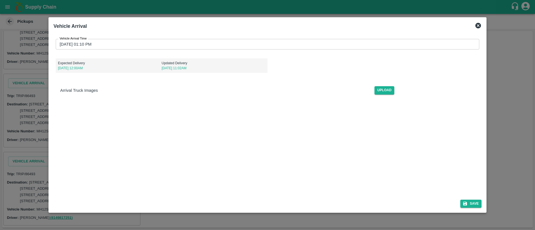
click at [278, 46] on input "19/08/2025 01:10 PM" at bounding box center [266, 44] width 420 height 11
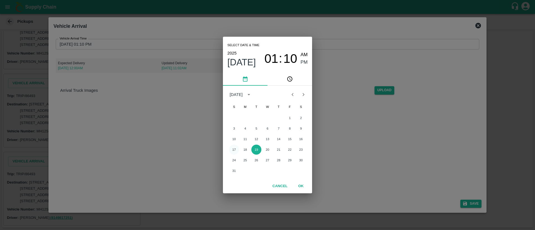
click at [232, 148] on button "17" at bounding box center [234, 150] width 10 height 10
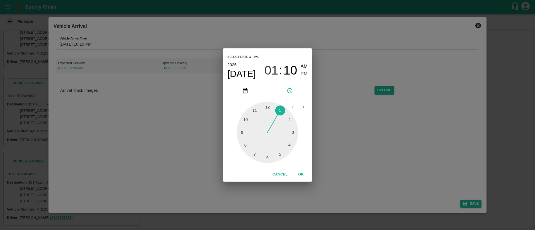
click at [249, 119] on div at bounding box center [267, 132] width 61 height 61
click at [280, 109] on div at bounding box center [267, 132] width 61 height 61
click at [304, 64] on span "AM" at bounding box center [304, 67] width 7 height 8
type input "17/08/2025 10:05 AM"
click at [301, 175] on button "OK" at bounding box center [301, 175] width 18 height 10
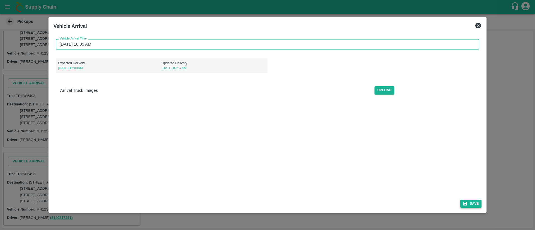
click at [468, 206] on button "Save" at bounding box center [470, 204] width 21 height 8
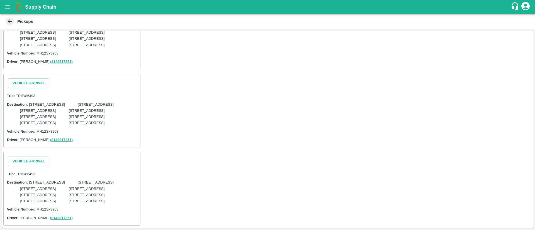
scroll to position [1025, 0]
click at [44, 10] on button "Vehicle Arrival" at bounding box center [28, 6] width 41 height 10
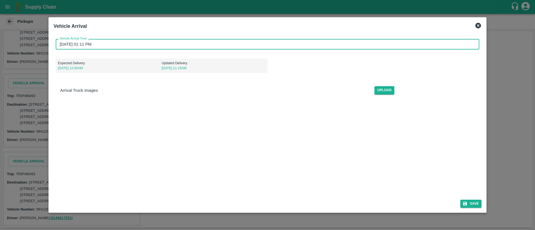
click at [271, 39] on input "19/08/2025 01:11 PM" at bounding box center [266, 44] width 420 height 11
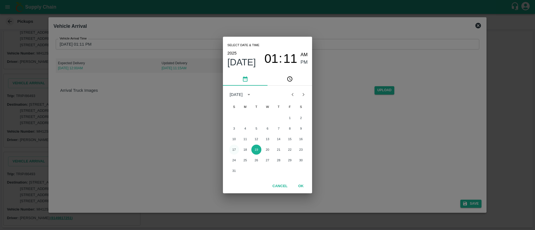
click at [236, 150] on button "17" at bounding box center [234, 150] width 10 height 10
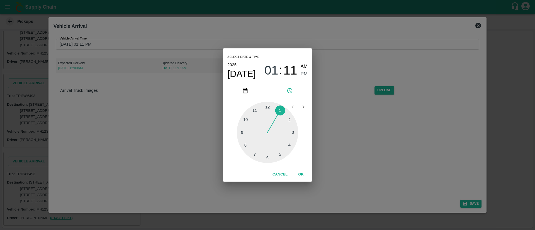
click at [245, 119] on div at bounding box center [267, 132] width 61 height 61
click at [279, 111] on div at bounding box center [267, 132] width 61 height 61
click at [302, 173] on button "OK" at bounding box center [301, 175] width 18 height 10
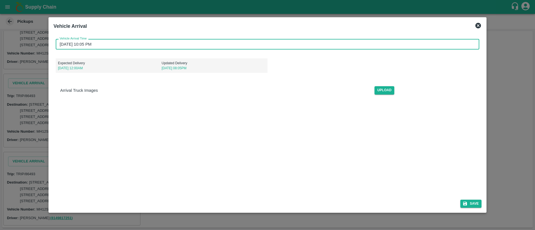
click at [369, 46] on input "17/08/2025 10:05 PM" at bounding box center [266, 44] width 420 height 11
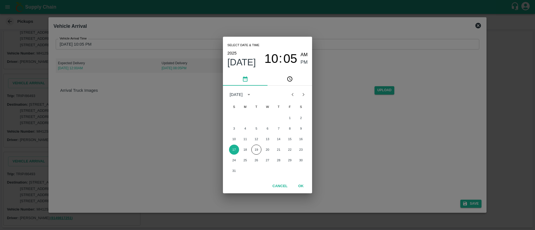
click at [306, 53] on span "AM" at bounding box center [304, 55] width 7 height 8
type input "17/08/2025 10:05 AM"
drag, startPoint x: 300, startPoint y: 184, endPoint x: 305, endPoint y: 171, distance: 14.0
click at [300, 184] on button "OK" at bounding box center [301, 187] width 18 height 10
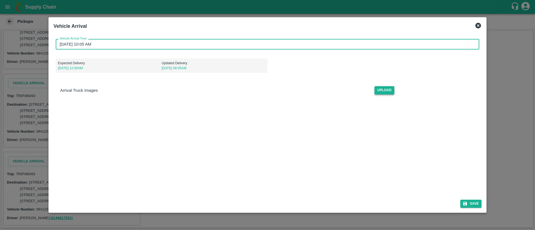
click at [385, 91] on span "Upload" at bounding box center [384, 90] width 20 height 8
click at [0, 0] on input "Upload" at bounding box center [0, 0] width 0 height 0
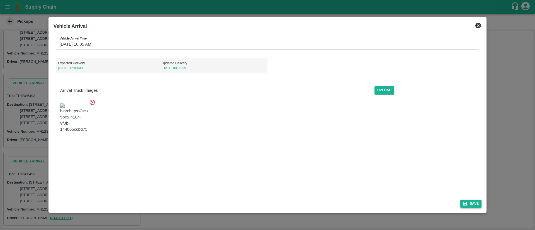
click at [475, 201] on button "Save" at bounding box center [470, 204] width 21 height 8
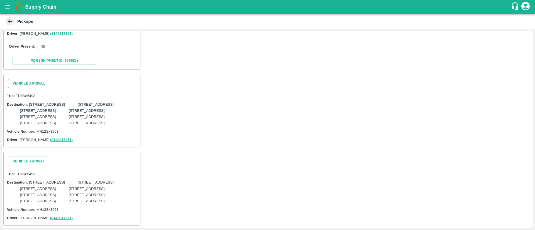
scroll to position [1178, 0]
click at [44, 89] on button "Vehicle Arrival" at bounding box center [28, 84] width 41 height 10
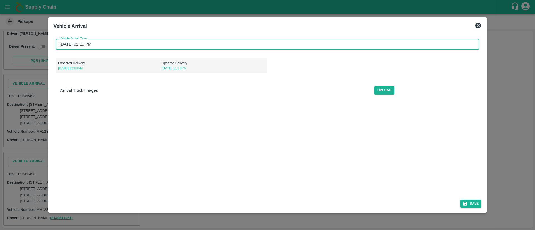
click at [332, 41] on input "19/08/2025 01:15 PM" at bounding box center [266, 44] width 420 height 11
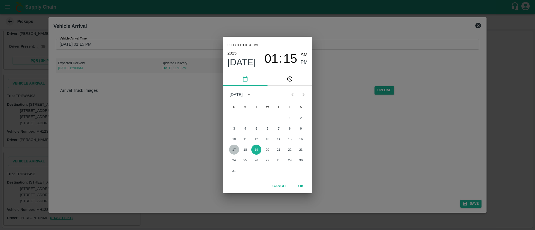
click at [235, 149] on button "17" at bounding box center [234, 150] width 10 height 10
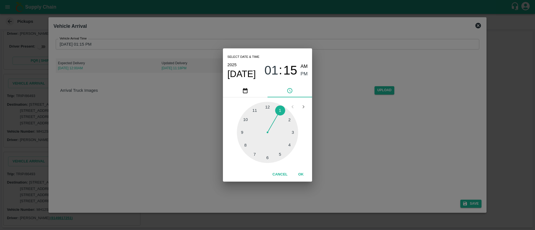
click at [246, 120] on div at bounding box center [267, 132] width 61 height 61
click at [279, 108] on div at bounding box center [267, 132] width 61 height 61
click at [308, 63] on div "Select date & time 2025 Aug 17 10 : 04 AM PM" at bounding box center [267, 66] width 89 height 36
click at [304, 68] on span "AM" at bounding box center [304, 67] width 7 height 8
type input "17/08/2025 10:04 AM"
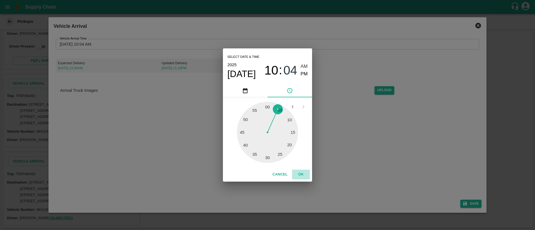
drag, startPoint x: 300, startPoint y: 174, endPoint x: 311, endPoint y: 154, distance: 22.2
click at [300, 173] on button "OK" at bounding box center [301, 175] width 18 height 10
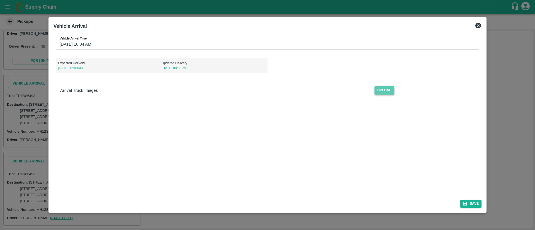
click at [381, 93] on span "Upload" at bounding box center [384, 90] width 20 height 8
click at [0, 0] on input "Upload" at bounding box center [0, 0] width 0 height 0
click at [478, 205] on button "Save" at bounding box center [470, 204] width 21 height 8
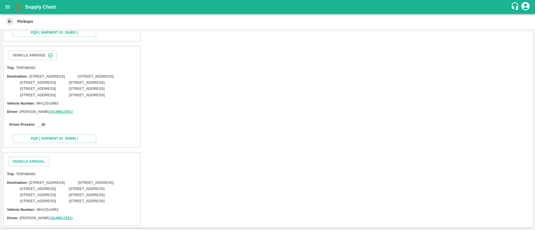
scroll to position [1387, 0]
click at [33, 157] on button "Vehicle Arrival" at bounding box center [28, 162] width 41 height 10
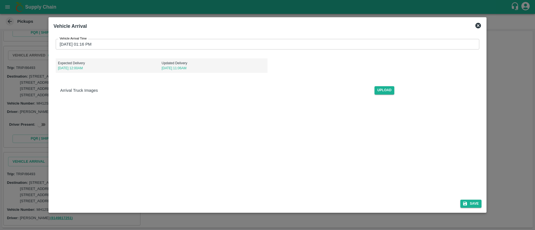
click at [325, 41] on input "19/08/2025 01:16 PM" at bounding box center [266, 44] width 420 height 11
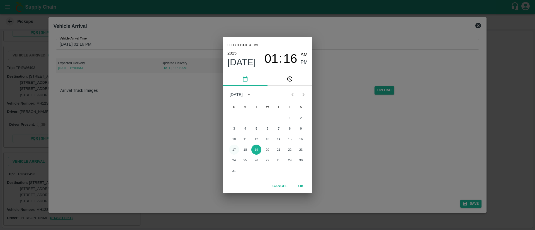
click at [235, 148] on button "17" at bounding box center [234, 150] width 10 height 10
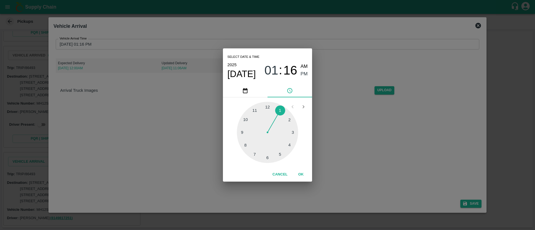
click at [248, 120] on div at bounding box center [267, 132] width 61 height 61
click at [282, 108] on div at bounding box center [267, 132] width 61 height 61
click at [305, 66] on span "AM" at bounding box center [304, 67] width 7 height 8
type input "17/08/2025 10:05 AM"
click at [301, 171] on button "OK" at bounding box center [301, 175] width 18 height 10
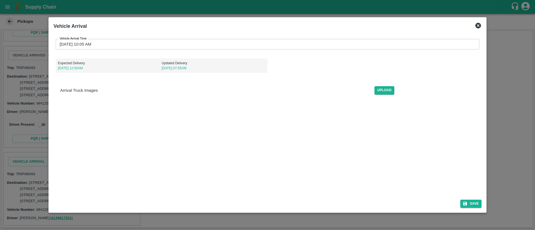
click at [470, 199] on div "Save" at bounding box center [267, 203] width 432 height 15
click at [473, 203] on button "Save" at bounding box center [470, 204] width 21 height 8
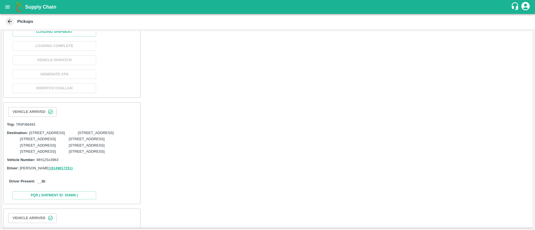
scroll to position [414, 0]
click at [67, 36] on button "Loading Shipment" at bounding box center [55, 31] width 84 height 10
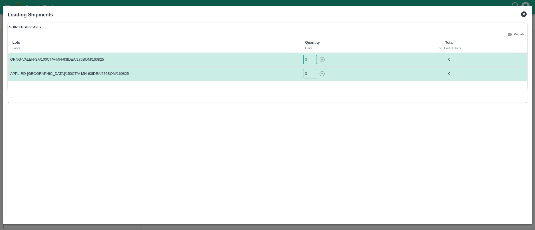
click at [306, 60] on input "0" at bounding box center [310, 59] width 14 height 9
click at [321, 60] on icon "button" at bounding box center [322, 59] width 5 height 5
type input "0"
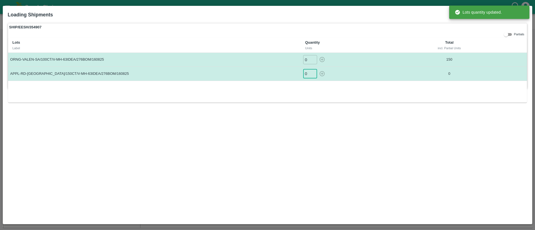
click at [304, 74] on input "0" at bounding box center [310, 73] width 14 height 9
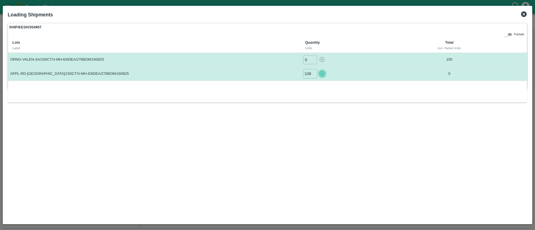
scroll to position [0, 0]
click at [322, 73] on icon "button" at bounding box center [322, 73] width 5 height 5
type input "0"
click at [524, 14] on icon at bounding box center [524, 14] width 7 height 7
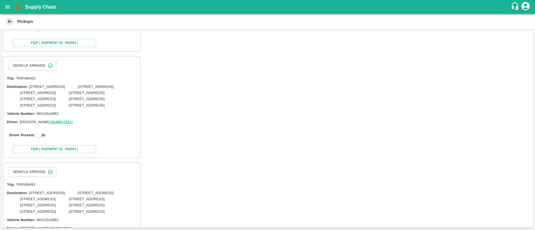
scroll to position [673, 0]
checkbox input "true"
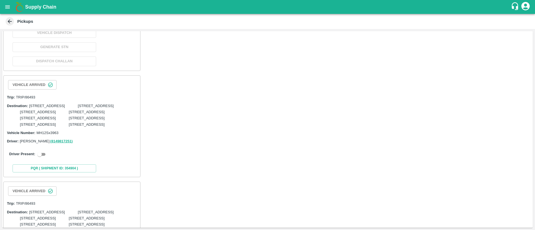
scroll to position [749, 0]
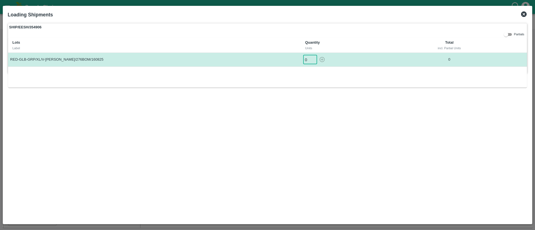
click at [303, 61] on input "0" at bounding box center [310, 59] width 14 height 9
click at [322, 59] on icon "button" at bounding box center [322, 60] width 6 height 6
type input "0"
click at [524, 13] on icon at bounding box center [524, 14] width 6 height 6
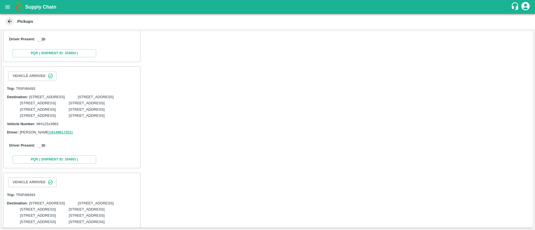
scroll to position [872, 0]
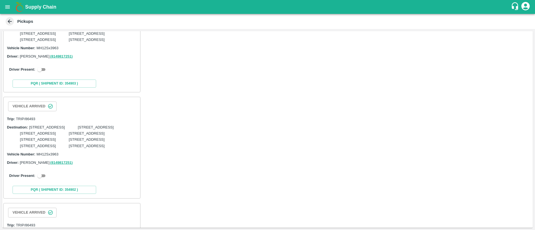
checkbox input "true"
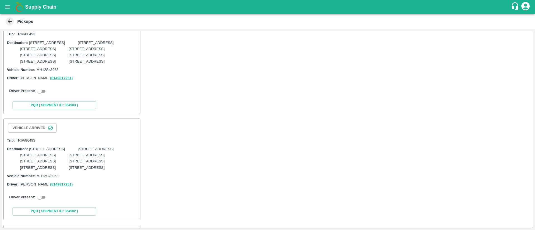
scroll to position [977, 0]
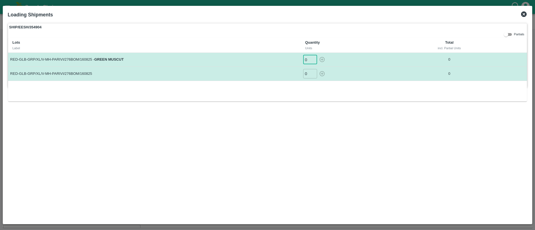
click at [306, 59] on input "0" at bounding box center [310, 59] width 14 height 9
click at [321, 59] on icon "button" at bounding box center [322, 60] width 6 height 6
type input "0"
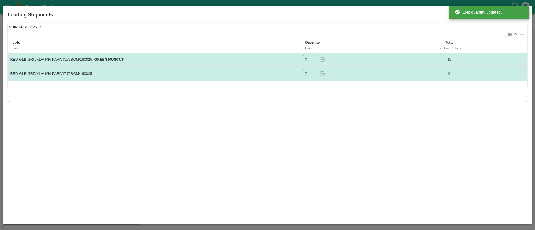
click at [308, 73] on input "0" at bounding box center [310, 73] width 14 height 9
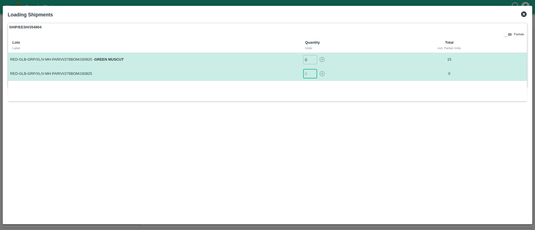
click at [308, 73] on input "number" at bounding box center [310, 73] width 14 height 9
click at [322, 73] on icon "button" at bounding box center [322, 73] width 5 height 5
type input "0"
click at [526, 16] on icon at bounding box center [524, 14] width 6 height 6
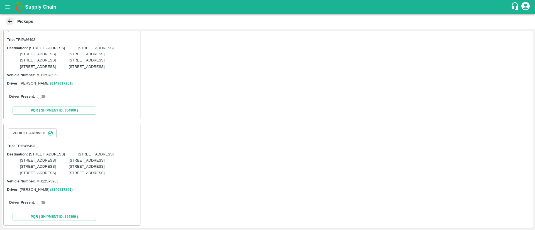
scroll to position [1280, 0]
checkbox input "true"
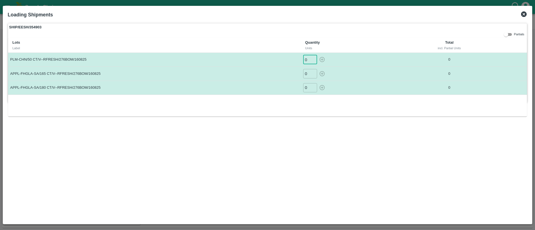
click at [305, 59] on input "0" at bounding box center [310, 59] width 14 height 9
click at [309, 59] on input "0" at bounding box center [310, 59] width 14 height 9
click at [324, 59] on icon "button" at bounding box center [322, 60] width 6 height 6
type input "0"
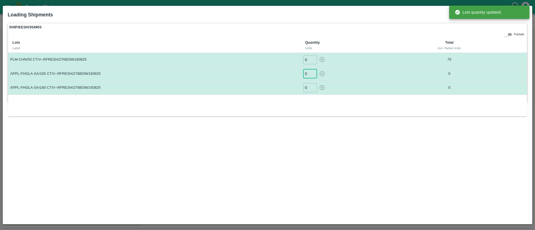
click at [308, 73] on input "0" at bounding box center [310, 73] width 14 height 9
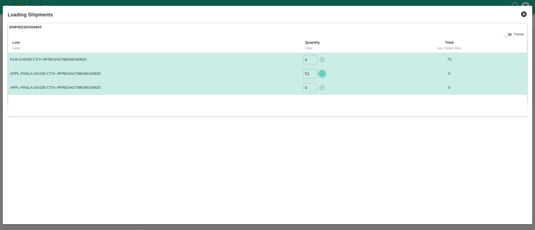
click at [321, 73] on icon "button" at bounding box center [322, 74] width 6 height 6
type input "0"
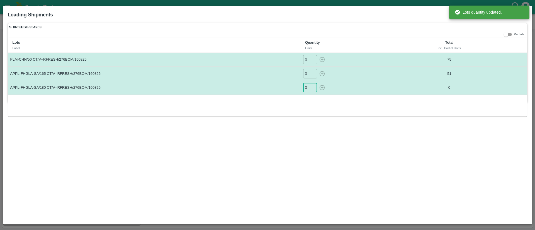
click at [308, 88] on input "0" at bounding box center [310, 87] width 14 height 9
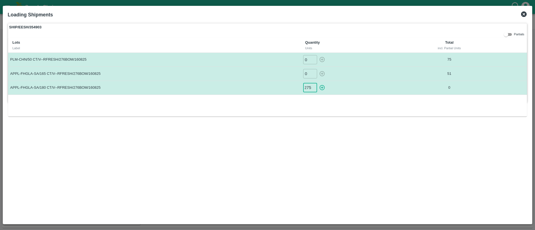
scroll to position [0, 0]
click at [324, 88] on icon "button" at bounding box center [322, 87] width 5 height 5
type input "0"
click at [524, 12] on icon at bounding box center [524, 14] width 6 height 6
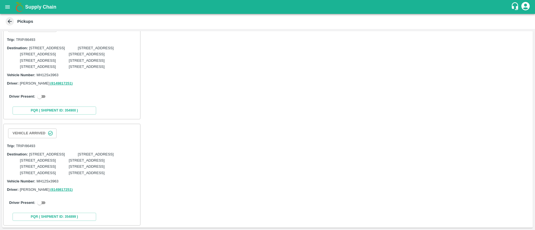
scroll to position [1511, 0]
checkbox input "true"
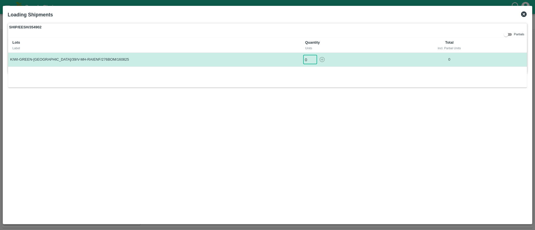
click at [305, 59] on input "0" at bounding box center [310, 59] width 14 height 9
click at [310, 60] on input "0" at bounding box center [310, 59] width 14 height 9
click at [323, 58] on icon "button" at bounding box center [322, 60] width 6 height 6
type input "0"
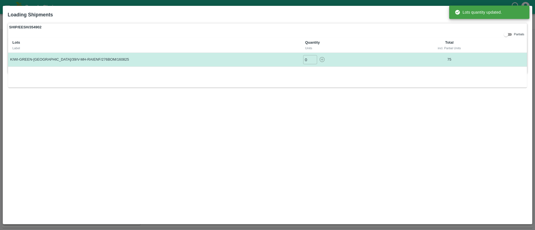
click at [399, 34] on div "SHIP/EESH/354902 Partials Lots Label Quantity Units Total incl. Partial Units K…" at bounding box center [268, 48] width 520 height 50
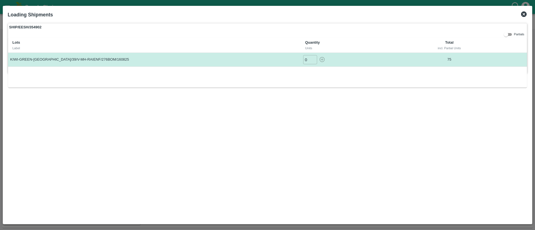
click at [523, 15] on icon at bounding box center [524, 14] width 6 height 6
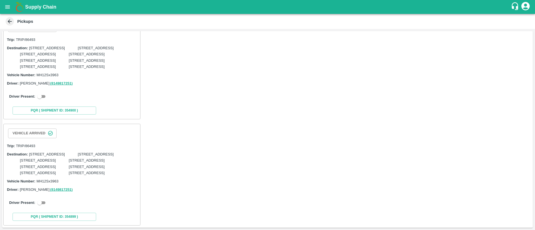
scroll to position [1856, 0]
click at [43, 100] on input "checkbox" at bounding box center [40, 96] width 20 height 7
checkbox input "true"
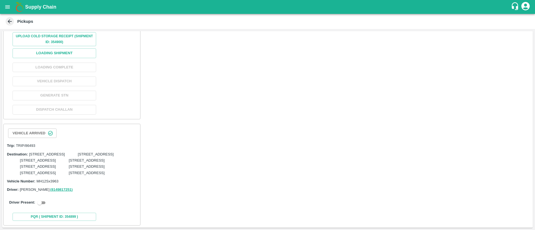
scroll to position [1937, 0]
click at [77, 58] on button "Loading Shipment" at bounding box center [55, 53] width 84 height 10
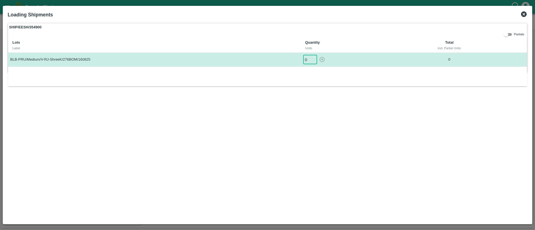
click at [304, 58] on input "0" at bounding box center [310, 59] width 14 height 9
click at [323, 59] on icon "button" at bounding box center [322, 60] width 6 height 6
type input "0"
click at [524, 14] on icon at bounding box center [524, 14] width 7 height 7
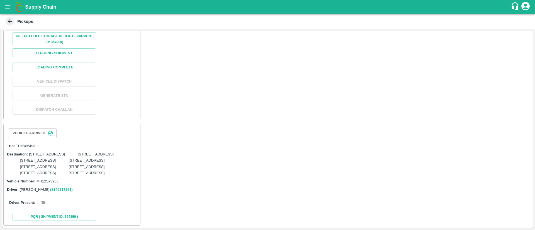
scroll to position [2088, 0]
click at [45, 203] on input "checkbox" at bounding box center [40, 203] width 20 height 7
checkbox input "true"
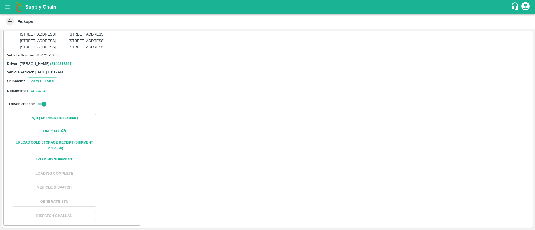
scroll to position [2215, 0]
click at [79, 159] on button "Loading Shipment" at bounding box center [55, 160] width 84 height 10
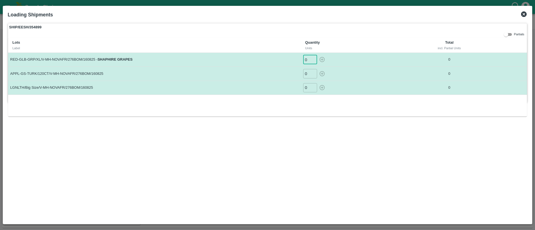
click at [305, 60] on input "0" at bounding box center [310, 59] width 14 height 9
type input "10"
click at [308, 74] on input "0" at bounding box center [310, 73] width 14 height 9
click at [307, 61] on input "10" at bounding box center [310, 59] width 14 height 9
type input "20"
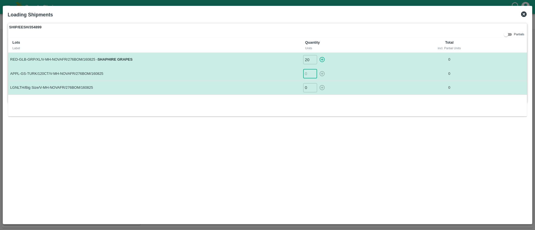
click at [305, 70] on input "number" at bounding box center [310, 73] width 14 height 9
type input "35"
click at [305, 86] on input "0" at bounding box center [310, 87] width 14 height 9
type input "10"
click at [324, 61] on icon "button" at bounding box center [322, 60] width 6 height 6
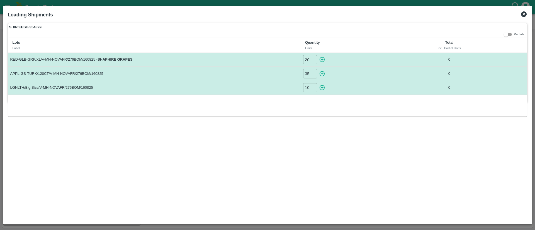
type input "0"
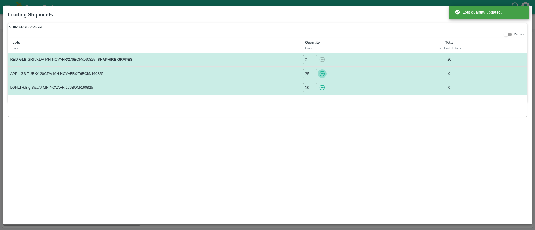
click at [323, 72] on icon "button" at bounding box center [322, 74] width 6 height 6
type input "0"
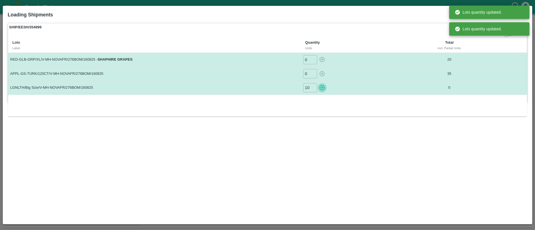
click at [323, 87] on icon "button" at bounding box center [322, 88] width 6 height 6
type input "0"
click at [366, 38] on th "Quantity Units" at bounding box center [352, 45] width 103 height 15
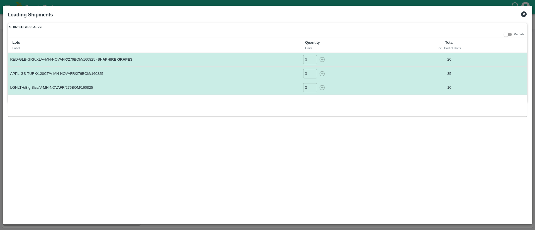
click at [522, 13] on icon at bounding box center [524, 14] width 6 height 6
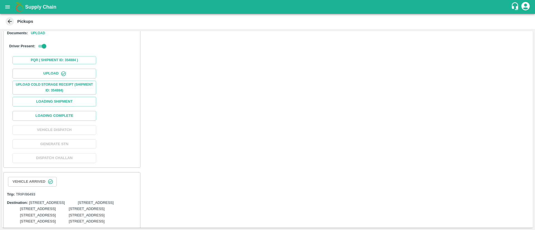
scroll to position [0, 0]
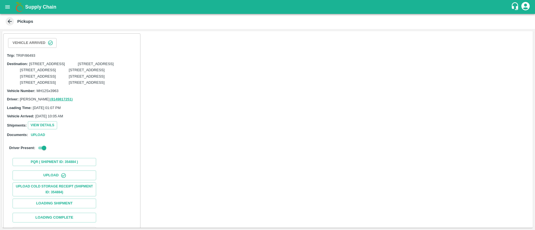
click at [33, 55] on span "TRIP/86493" at bounding box center [25, 55] width 19 height 4
copy span "86493"
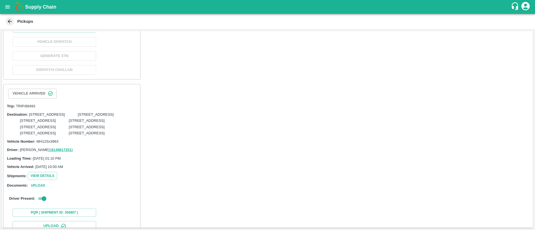
scroll to position [196, 0]
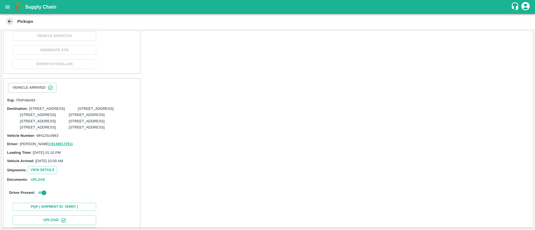
click at [79, 27] on button "Loading Complete" at bounding box center [55, 22] width 84 height 10
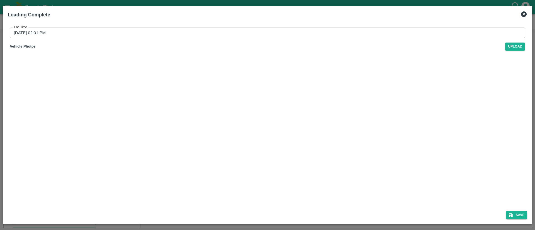
click at [259, 34] on input "19/08/2025 02:01 PM" at bounding box center [265, 33] width 511 height 11
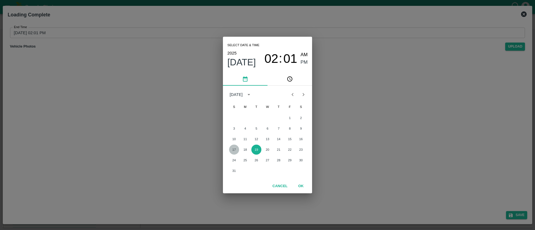
click at [232, 148] on button "17" at bounding box center [234, 150] width 10 height 10
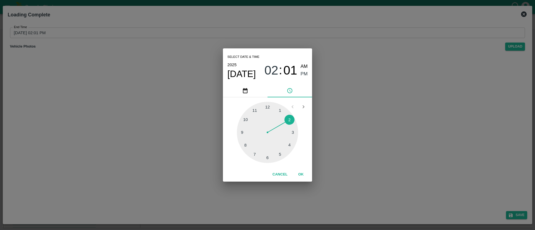
click at [290, 145] on div at bounding box center [267, 132] width 61 height 61
drag, startPoint x: 272, startPoint y: 104, endPoint x: 270, endPoint y: 154, distance: 50.2
click at [265, 160] on div at bounding box center [267, 132] width 61 height 61
click at [303, 70] on div "AM PM" at bounding box center [304, 70] width 7 height 15
click at [297, 171] on button "OK" at bounding box center [301, 175] width 18 height 10
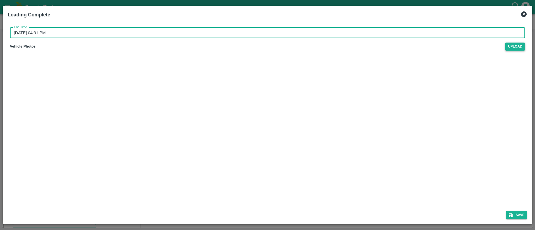
click at [514, 45] on span "Upload" at bounding box center [515, 47] width 20 height 8
click at [0, 0] on input "Upload" at bounding box center [0, 0] width 0 height 0
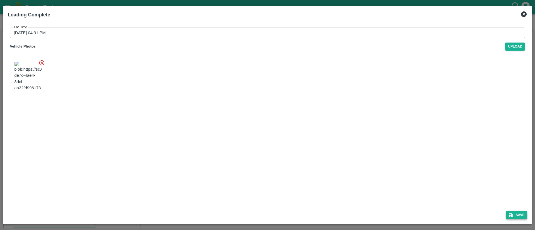
click at [515, 214] on button "Save" at bounding box center [516, 215] width 21 height 8
type input "19/08/2025 02:02 PM"
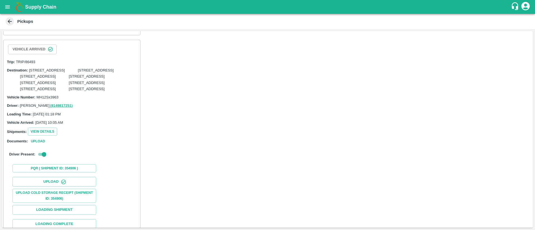
scroll to position [479, 0]
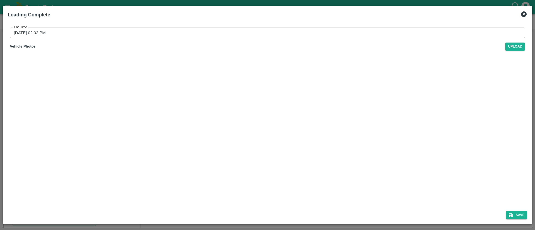
click at [241, 35] on input "19/08/2025 02:02 PM" at bounding box center [265, 33] width 511 height 11
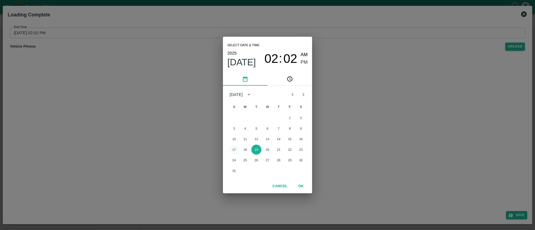
click at [233, 149] on button "17" at bounding box center [234, 150] width 10 height 10
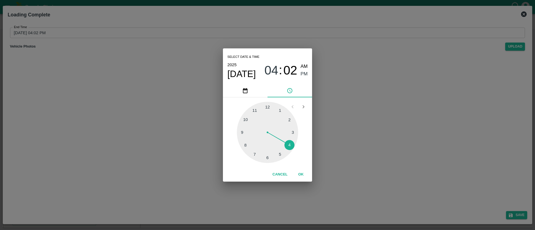
click at [288, 145] on div at bounding box center [267, 132] width 61 height 61
drag, startPoint x: 264, startPoint y: 158, endPoint x: 269, endPoint y: 154, distance: 6.5
click at [264, 158] on div at bounding box center [267, 132] width 61 height 61
click at [304, 75] on span "PM" at bounding box center [304, 74] width 7 height 8
drag, startPoint x: 298, startPoint y: 173, endPoint x: 300, endPoint y: 169, distance: 4.1
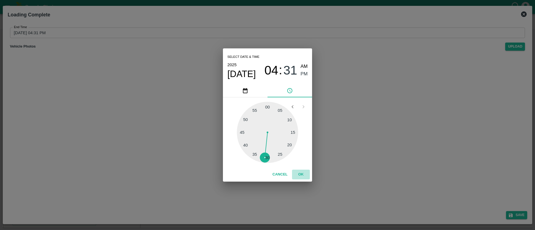
click at [296, 172] on button "OK" at bounding box center [301, 175] width 18 height 10
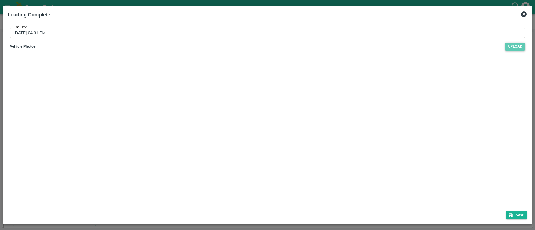
click at [509, 48] on span "Upload" at bounding box center [515, 47] width 20 height 8
click at [0, 0] on input "Upload" at bounding box center [0, 0] width 0 height 0
click at [522, 211] on div "Save" at bounding box center [268, 214] width 524 height 15
click at [517, 214] on button "Save" at bounding box center [516, 215] width 21 height 8
type input "19/08/2025 02:03 PM"
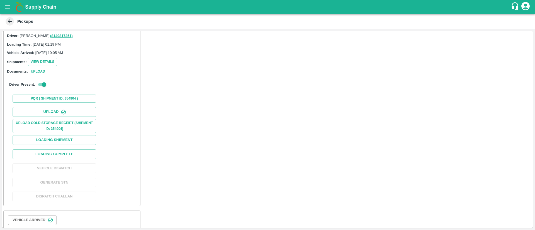
scroll to position [786, 0]
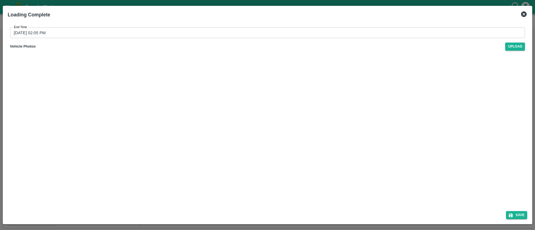
click at [348, 34] on input "19/08/2025 02:05 PM" at bounding box center [265, 33] width 511 height 11
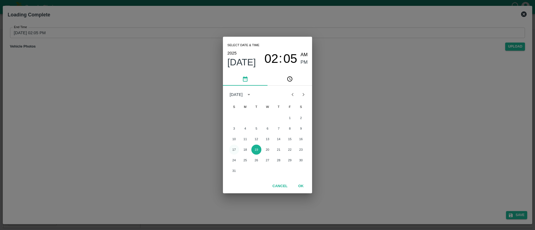
click at [232, 150] on button "17" at bounding box center [234, 150] width 10 height 10
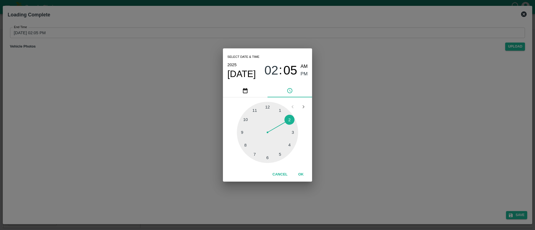
click at [289, 144] on div at bounding box center [267, 132] width 61 height 61
click at [265, 157] on div at bounding box center [267, 132] width 61 height 61
click at [305, 74] on span "PM" at bounding box center [304, 74] width 7 height 8
click at [301, 175] on button "OK" at bounding box center [301, 175] width 18 height 10
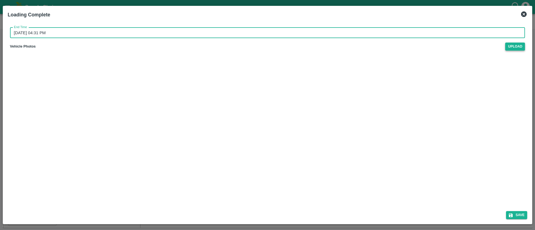
click at [521, 46] on span "Upload" at bounding box center [515, 47] width 20 height 8
click at [0, 0] on input "Upload" at bounding box center [0, 0] width 0 height 0
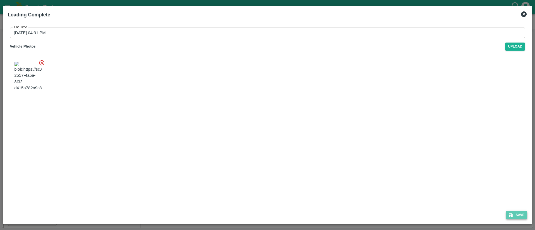
click at [516, 213] on button "Save" at bounding box center [516, 215] width 21 height 8
type input "19/08/2025 02:05 PM"
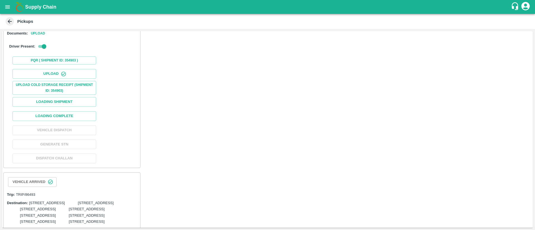
scroll to position [1066, 0]
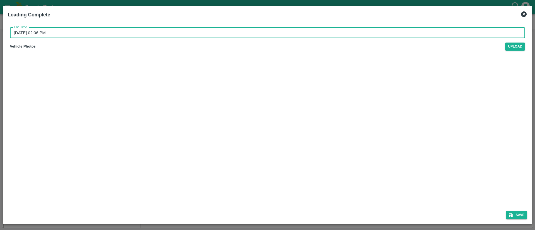
click at [273, 34] on input "19/08/2025 02:06 PM" at bounding box center [265, 33] width 511 height 11
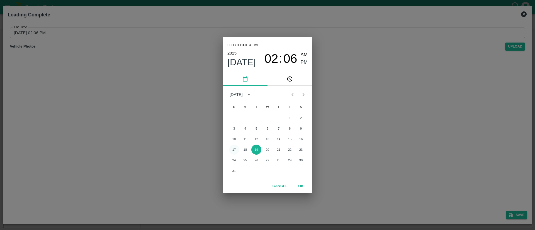
click at [233, 149] on button "17" at bounding box center [234, 150] width 10 height 10
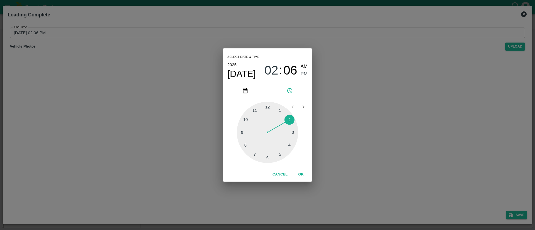
click at [290, 144] on div at bounding box center [267, 132] width 61 height 61
click at [265, 159] on div at bounding box center [267, 132] width 61 height 61
click at [299, 173] on button "OK" at bounding box center [301, 175] width 18 height 10
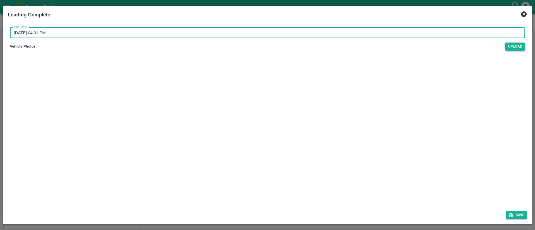
click at [515, 45] on span "Upload" at bounding box center [515, 47] width 20 height 8
click at [0, 0] on input "Upload" at bounding box center [0, 0] width 0 height 0
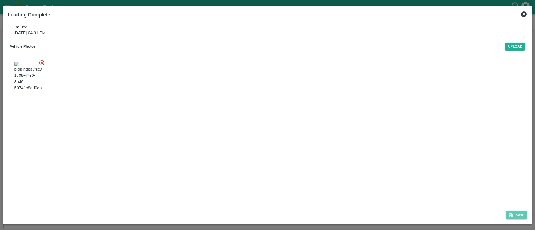
click at [522, 215] on button "Save" at bounding box center [516, 215] width 21 height 8
type input "19/08/2025 02:06 PM"
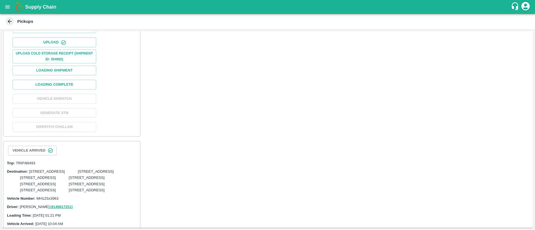
scroll to position [1339, 0]
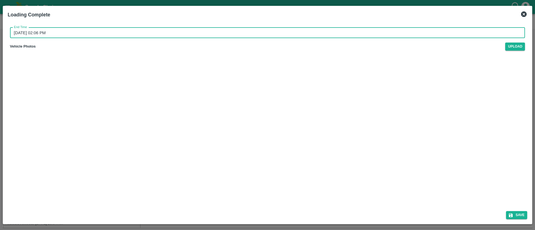
click at [297, 31] on input "19/08/2025 02:06 PM" at bounding box center [265, 33] width 511 height 11
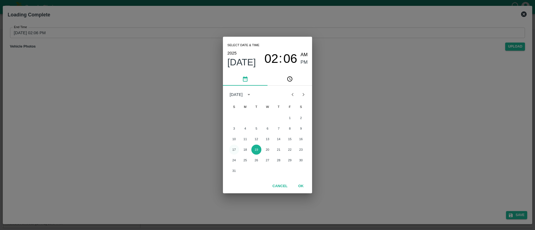
click at [235, 147] on button "17" at bounding box center [234, 150] width 10 height 10
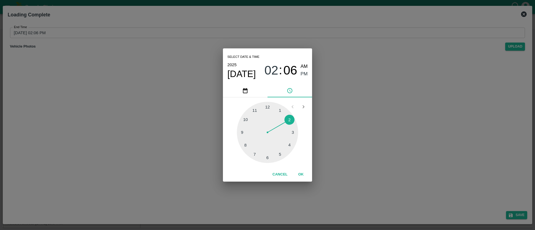
click at [288, 145] on div at bounding box center [267, 132] width 61 height 61
click at [265, 157] on div at bounding box center [267, 132] width 61 height 61
drag, startPoint x: 299, startPoint y: 173, endPoint x: 306, endPoint y: 170, distance: 7.9
click at [300, 174] on button "OK" at bounding box center [301, 175] width 18 height 10
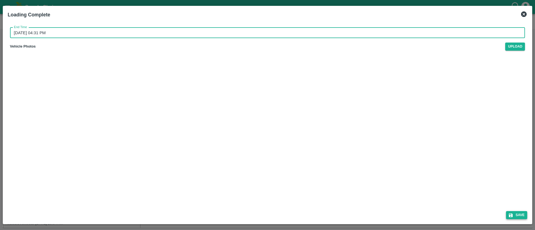
click at [519, 216] on button "Save" at bounding box center [516, 215] width 21 height 8
type input "19/08/2025 02:06 PM"
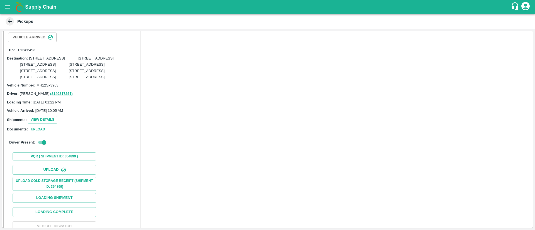
scroll to position [1698, 0]
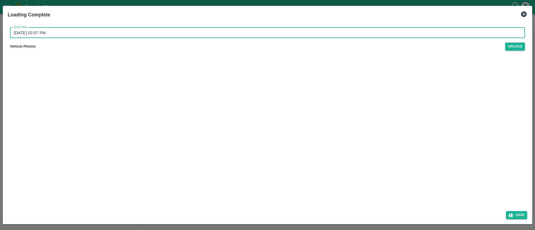
click at [351, 33] on input "19/08/2025 02:07 PM" at bounding box center [265, 33] width 511 height 11
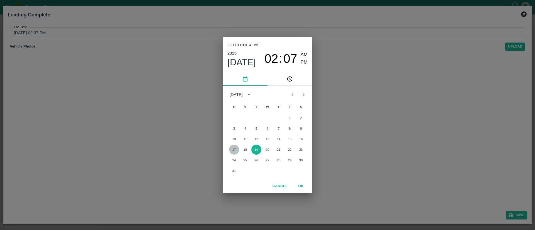
click at [234, 148] on button "17" at bounding box center [234, 150] width 10 height 10
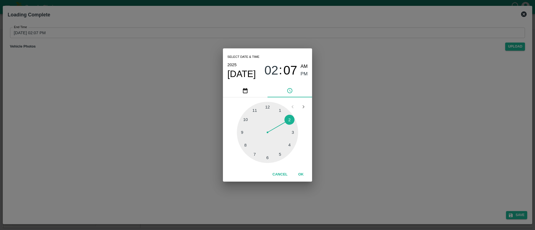
click at [290, 144] on div at bounding box center [267, 132] width 61 height 61
click at [265, 157] on div at bounding box center [267, 132] width 61 height 61
click at [303, 172] on button "OK" at bounding box center [301, 175] width 18 height 10
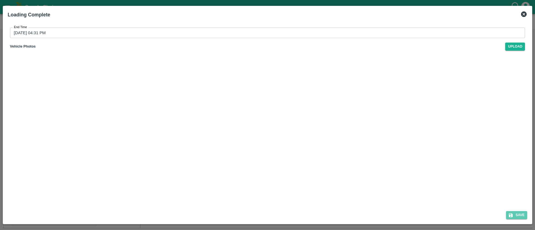
click at [521, 211] on button "Save" at bounding box center [516, 215] width 21 height 8
type input "19/08/2025 02:07 PM"
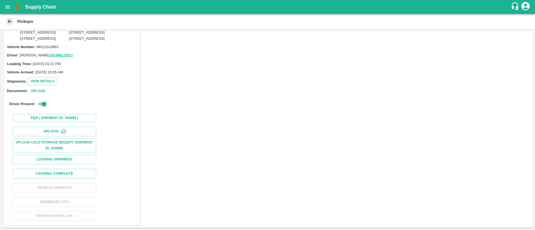
scroll to position [1997, 0]
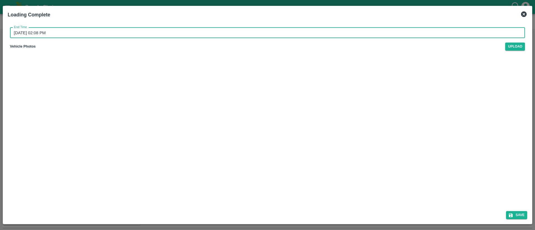
click at [352, 30] on input "19/08/2025 02:08 PM" at bounding box center [265, 33] width 511 height 11
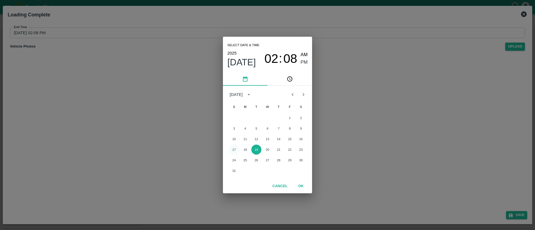
click at [234, 148] on button "17" at bounding box center [234, 150] width 10 height 10
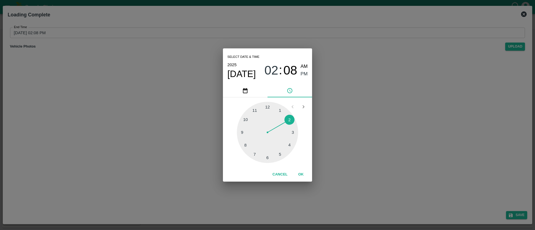
click at [287, 144] on div at bounding box center [267, 132] width 61 height 61
click at [265, 157] on div at bounding box center [267, 132] width 61 height 61
click at [301, 173] on button "OK" at bounding box center [301, 175] width 18 height 10
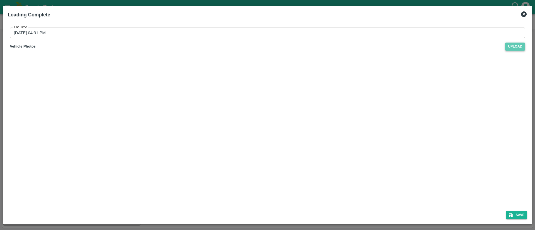
click at [518, 49] on span "Upload" at bounding box center [515, 47] width 20 height 8
click at [0, 0] on input "Upload" at bounding box center [0, 0] width 0 height 0
click at [515, 212] on button "Save" at bounding box center [516, 215] width 21 height 8
type input "19/08/2025 02:08 PM"
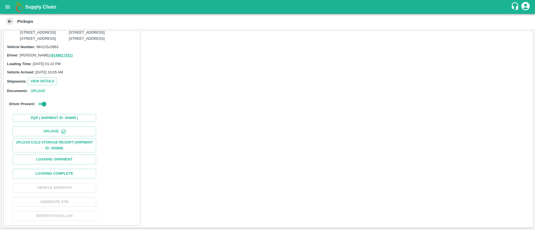
scroll to position [2223, 0]
click at [63, 174] on button "Loading Complete" at bounding box center [55, 174] width 84 height 10
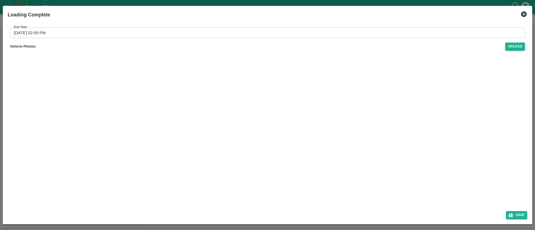
click at [243, 34] on input "19/08/2025 02:09 PM" at bounding box center [265, 33] width 511 height 11
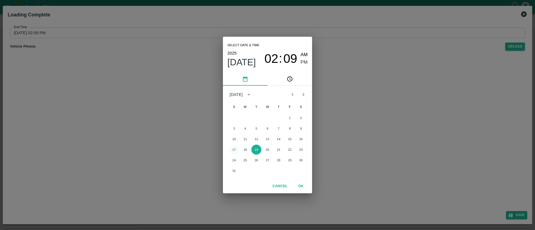
click at [235, 150] on button "17" at bounding box center [234, 150] width 10 height 10
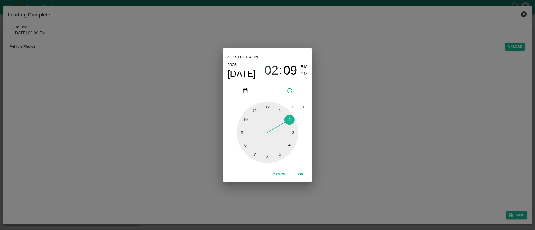
click at [290, 143] on div at bounding box center [267, 132] width 61 height 61
click at [264, 157] on div at bounding box center [267, 132] width 61 height 61
drag, startPoint x: 302, startPoint y: 173, endPoint x: 308, endPoint y: 164, distance: 11.3
click at [301, 172] on button "OK" at bounding box center [301, 175] width 18 height 10
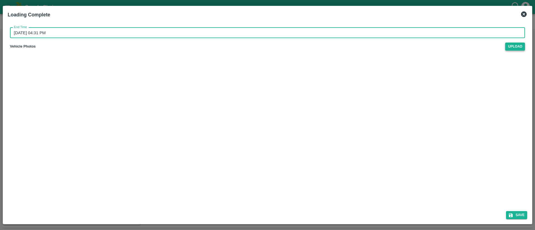
click at [518, 48] on span "Upload" at bounding box center [515, 47] width 20 height 8
click at [0, 0] on input "Upload" at bounding box center [0, 0] width 0 height 0
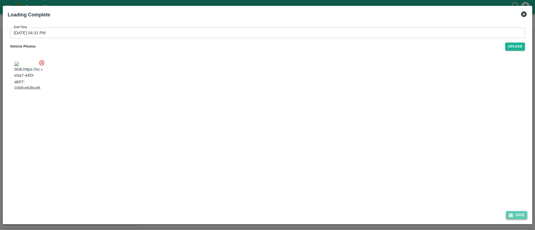
click at [519, 216] on button "Save" at bounding box center [516, 215] width 21 height 8
type input "19/08/2025 02:09 PM"
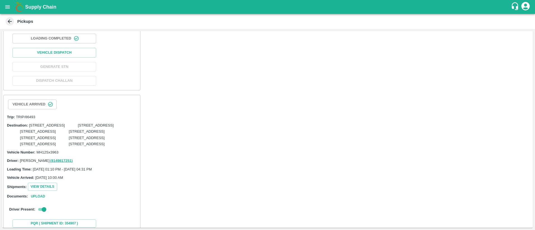
scroll to position [179, 0]
click at [88, 58] on button "Vehicle Dispatch" at bounding box center [55, 53] width 84 height 10
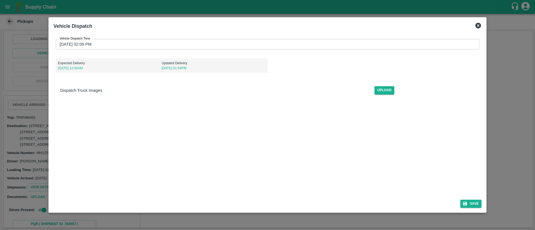
click at [298, 46] on input "19/08/2025 02:09 PM" at bounding box center [266, 44] width 420 height 11
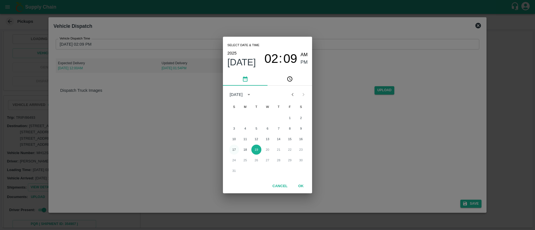
click at [235, 149] on button "17" at bounding box center [234, 150] width 10 height 10
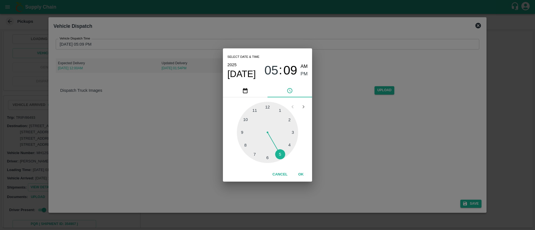
click at [280, 154] on div at bounding box center [267, 132] width 61 height 61
click at [276, 105] on div at bounding box center [267, 132] width 61 height 61
type input "17/08/2025 05:03 PM"
click at [298, 174] on button "OK" at bounding box center [301, 175] width 18 height 10
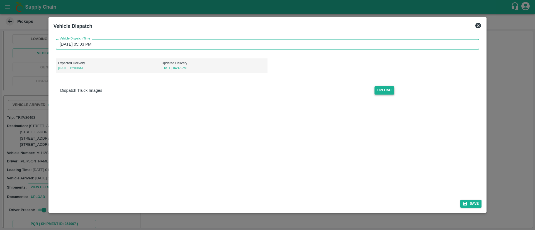
click at [388, 88] on span "Upload" at bounding box center [384, 90] width 20 height 8
click at [0, 0] on input "Upload" at bounding box center [0, 0] width 0 height 0
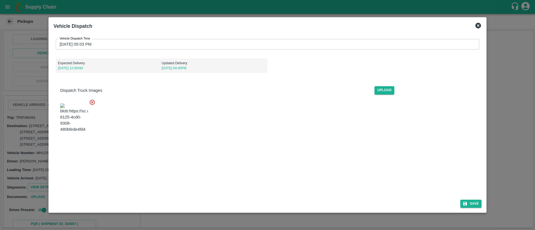
click at [477, 202] on button "Save" at bounding box center [470, 204] width 21 height 8
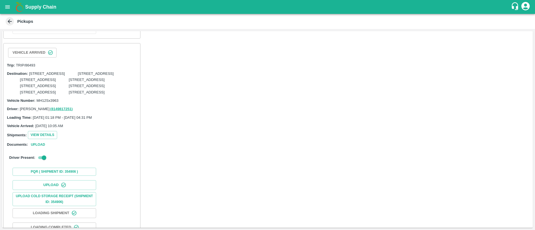
scroll to position [473, 0]
click at [78, 6] on button "Vehicle Dispatch" at bounding box center [55, 1] width 84 height 10
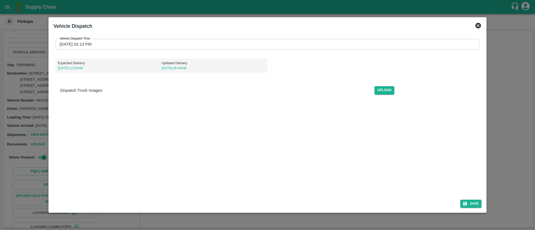
click at [276, 35] on div "Vehicle Dispatch Time 19/08/2025 02:13 PM Vehicle Dispatch Time Expected Delive…" at bounding box center [267, 69] width 428 height 69
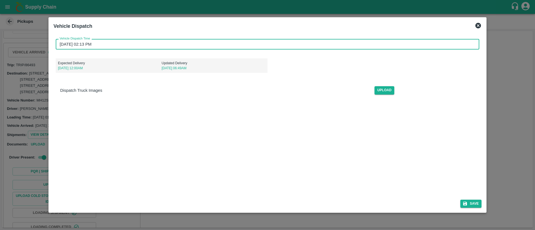
click at [282, 39] on input "19/08/2025 02:13 PM" at bounding box center [266, 44] width 420 height 11
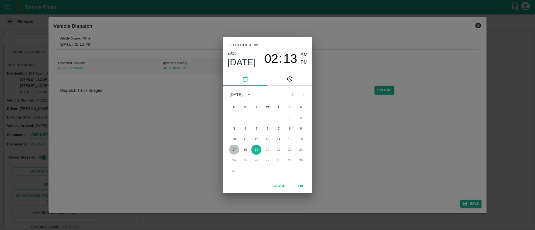
click at [236, 150] on button "17" at bounding box center [234, 150] width 10 height 10
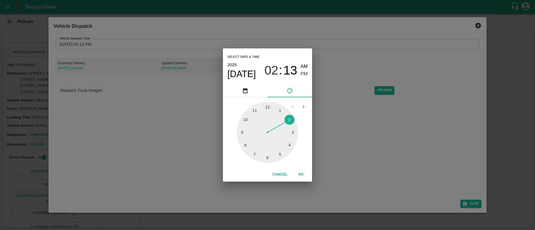
click at [279, 153] on div at bounding box center [267, 132] width 61 height 61
click at [280, 109] on div at bounding box center [267, 132] width 61 height 61
type input "17/08/2025 05:05 PM"
click at [304, 74] on span "PM" at bounding box center [304, 74] width 7 height 8
click at [302, 172] on button "OK" at bounding box center [301, 175] width 18 height 10
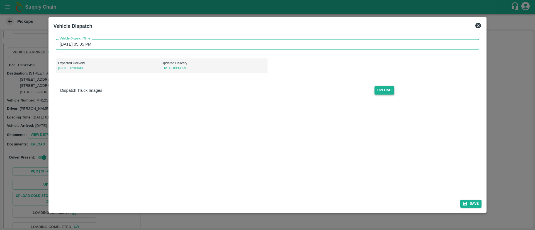
click at [389, 90] on span "Upload" at bounding box center [384, 90] width 20 height 8
click at [0, 0] on input "Upload" at bounding box center [0, 0] width 0 height 0
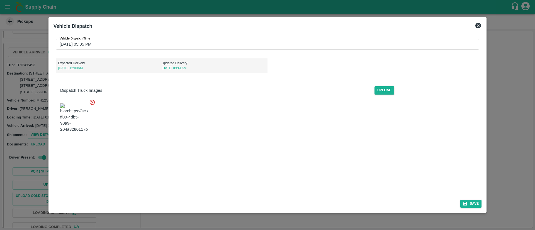
click at [476, 205] on button "Save" at bounding box center [470, 204] width 21 height 8
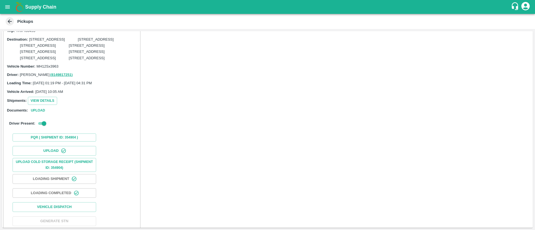
scroll to position [749, 0]
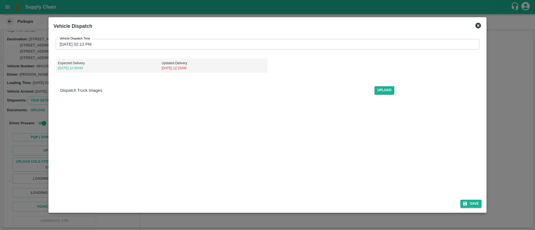
click at [313, 43] on input "19/08/2025 02:13 PM" at bounding box center [266, 44] width 420 height 11
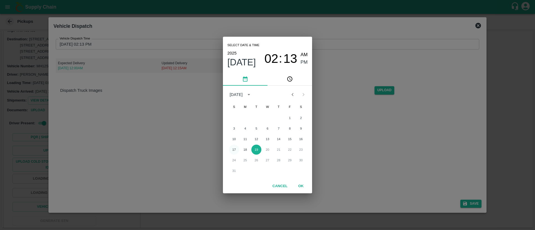
click at [235, 148] on button "17" at bounding box center [234, 150] width 10 height 10
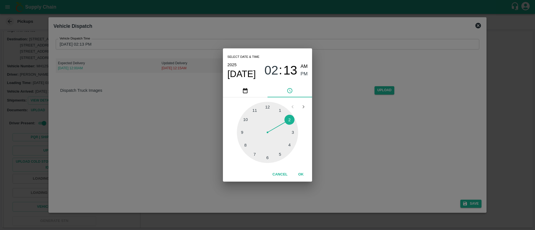
click at [278, 155] on div at bounding box center [267, 132] width 61 height 61
click at [280, 110] on div at bounding box center [267, 132] width 61 height 61
type input "17/08/2025 05:05 PM"
click at [300, 174] on button "OK" at bounding box center [301, 175] width 18 height 10
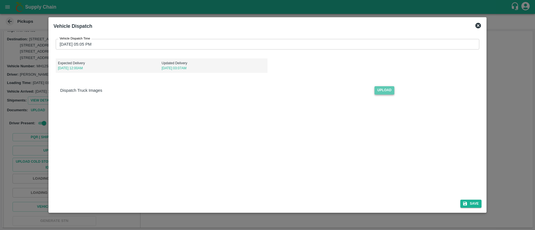
click at [386, 90] on span "Upload" at bounding box center [384, 90] width 20 height 8
click at [0, 0] on input "Upload" at bounding box center [0, 0] width 0 height 0
click at [478, 206] on button "Save" at bounding box center [470, 204] width 21 height 8
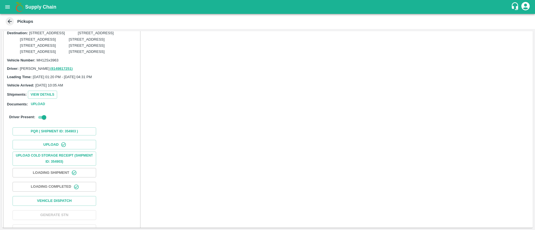
scroll to position [1121, 0]
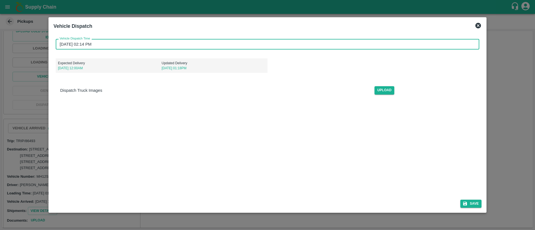
click at [308, 44] on input "19/08/2025 02:14 PM" at bounding box center [266, 44] width 420 height 11
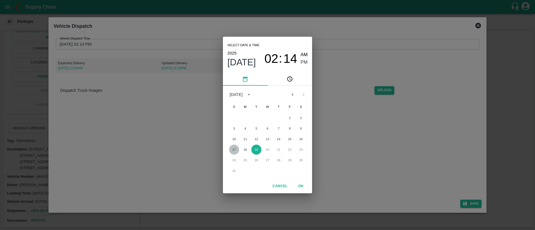
click at [234, 148] on button "17" at bounding box center [234, 150] width 10 height 10
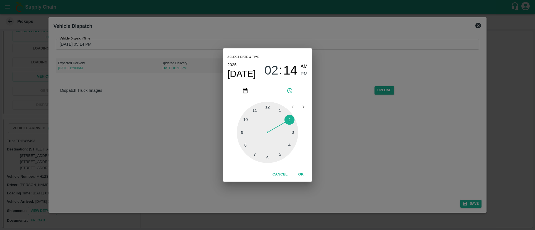
click at [280, 154] on div at bounding box center [267, 132] width 61 height 61
click at [280, 109] on div at bounding box center [267, 132] width 61 height 61
type input "17/08/2025 05:05 PM"
drag, startPoint x: 297, startPoint y: 171, endPoint x: 308, endPoint y: 167, distance: 12.2
click at [297, 171] on button "OK" at bounding box center [301, 175] width 18 height 10
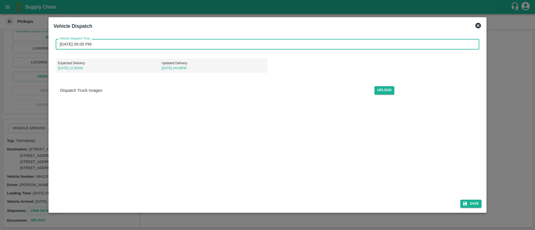
click at [477, 202] on button "Save" at bounding box center [470, 204] width 21 height 8
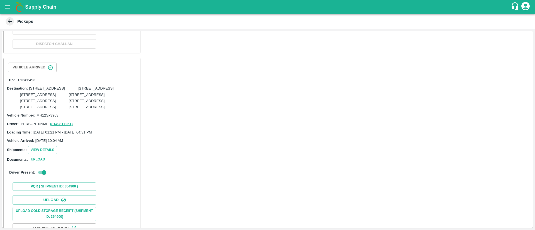
scroll to position [1424, 0]
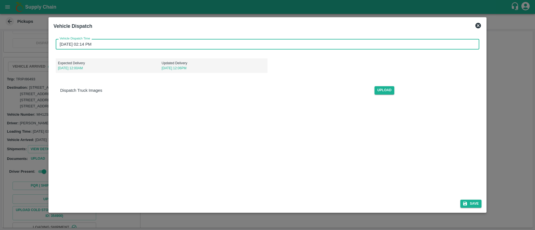
click at [341, 43] on input "19/08/2025 02:14 PM" at bounding box center [266, 44] width 420 height 11
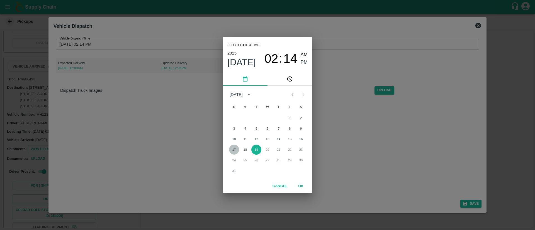
click at [231, 150] on button "17" at bounding box center [234, 150] width 10 height 10
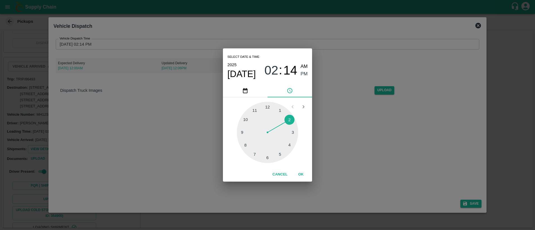
click at [279, 152] on div at bounding box center [267, 132] width 61 height 61
click at [280, 109] on div at bounding box center [267, 132] width 61 height 61
type input "17/08/2025 05:05 PM"
click at [303, 172] on button "OK" at bounding box center [301, 175] width 18 height 10
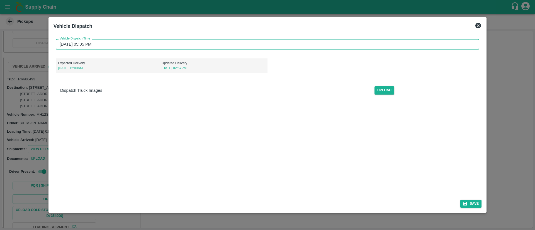
click at [380, 86] on div "Dispatch Truck Images Upload" at bounding box center [268, 88] width 424 height 13
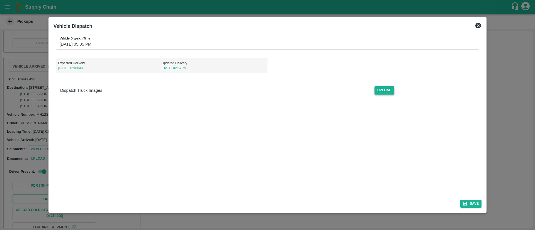
click at [385, 91] on span "Upload" at bounding box center [384, 90] width 20 height 8
click at [0, 0] on input "Upload" at bounding box center [0, 0] width 0 height 0
click at [473, 201] on button "Save" at bounding box center [470, 204] width 21 height 8
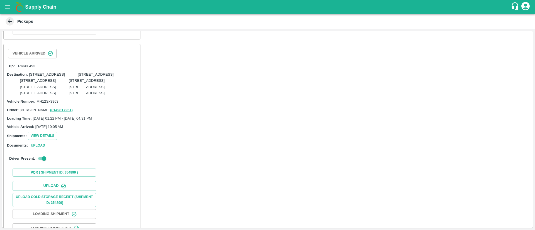
scroll to position [1683, 0]
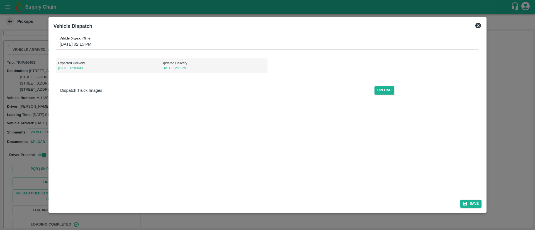
click at [333, 38] on div "Vehicle Dispatch Time 19/08/2025 02:15 PM Vehicle Dispatch Time Expected Delive…" at bounding box center [267, 69] width 428 height 69
click at [335, 44] on input "19/08/2025 02:15 PM" at bounding box center [266, 44] width 420 height 11
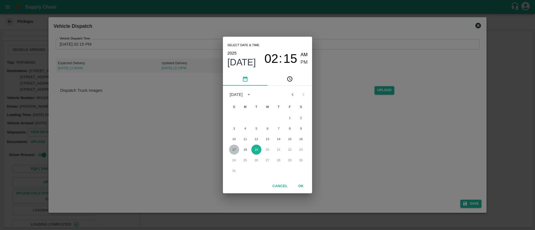
click at [233, 147] on button "17" at bounding box center [234, 150] width 10 height 10
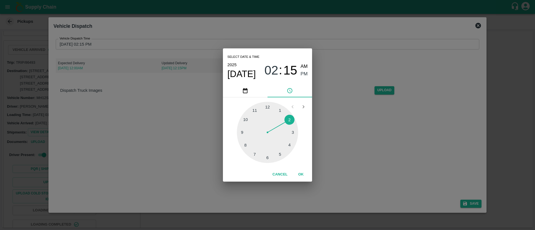
click at [279, 154] on div at bounding box center [267, 132] width 61 height 61
click at [281, 109] on div at bounding box center [267, 132] width 61 height 61
type input "17/08/2025 05:05 PM"
drag, startPoint x: 302, startPoint y: 174, endPoint x: 307, endPoint y: 169, distance: 6.7
click at [301, 174] on button "OK" at bounding box center [301, 175] width 18 height 10
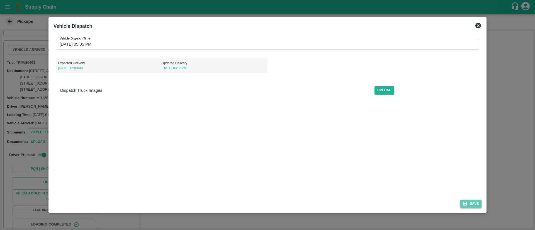
click at [470, 202] on button "Save" at bounding box center [470, 204] width 21 height 8
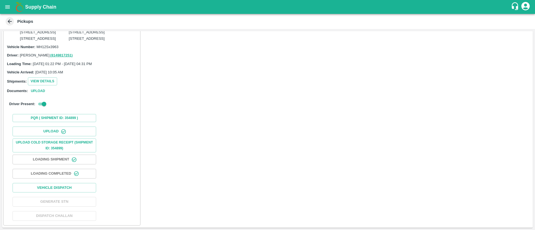
scroll to position [2012, 0]
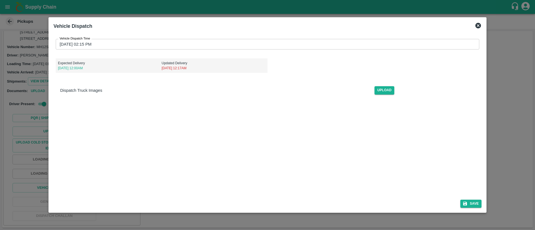
click at [300, 44] on input "19/08/2025 02:15 PM" at bounding box center [266, 44] width 420 height 11
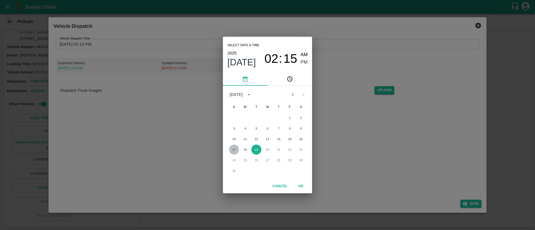
click at [235, 149] on button "17" at bounding box center [234, 150] width 10 height 10
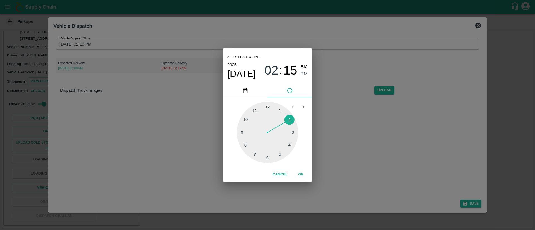
click at [281, 154] on div at bounding box center [267, 132] width 61 height 61
click at [279, 108] on div at bounding box center [267, 132] width 61 height 61
click at [304, 66] on span "AM" at bounding box center [304, 67] width 7 height 8
click at [303, 72] on span "PM" at bounding box center [304, 74] width 7 height 8
type input "17/08/2025 05:04 PM"
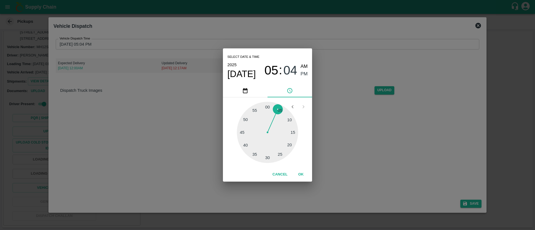
click at [302, 175] on button "OK" at bounding box center [301, 175] width 18 height 10
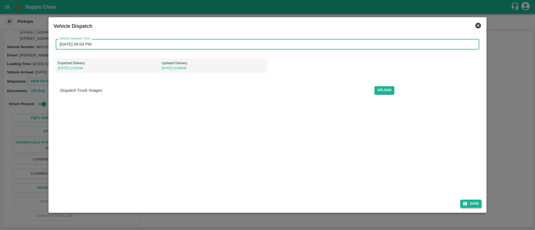
click at [474, 204] on button "Save" at bounding box center [470, 204] width 21 height 8
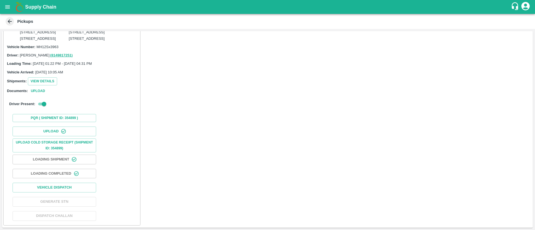
scroll to position [2227, 0]
click at [73, 190] on button "Vehicle Dispatch" at bounding box center [55, 188] width 84 height 10
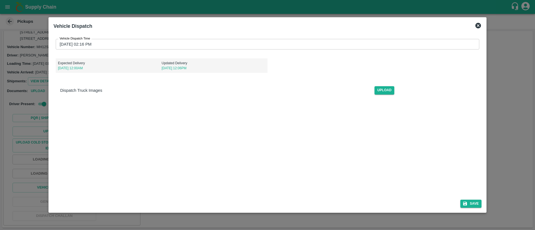
click at [326, 48] on input "19/08/2025 02:16 PM" at bounding box center [266, 44] width 420 height 11
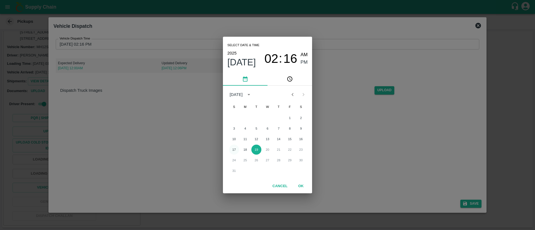
click at [234, 150] on button "17" at bounding box center [234, 150] width 10 height 10
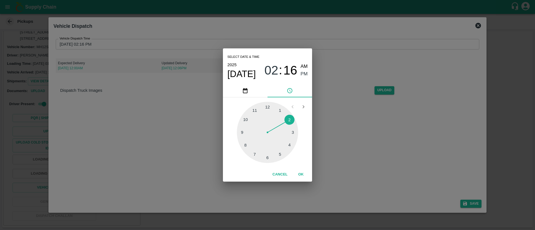
drag, startPoint x: 280, startPoint y: 155, endPoint x: 281, endPoint y: 150, distance: 4.6
click at [279, 154] on div at bounding box center [267, 132] width 61 height 61
click at [280, 111] on div at bounding box center [267, 132] width 61 height 61
type input "17/08/2025 05:05 PM"
click at [304, 173] on button "OK" at bounding box center [301, 175] width 18 height 10
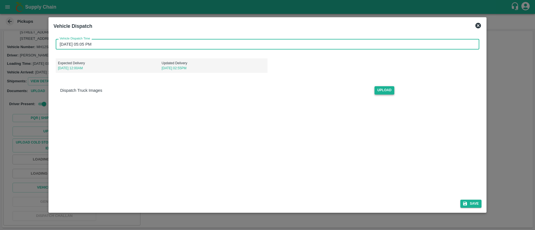
click at [388, 93] on span "Upload" at bounding box center [384, 90] width 20 height 8
click at [0, 0] on input "Upload" at bounding box center [0, 0] width 0 height 0
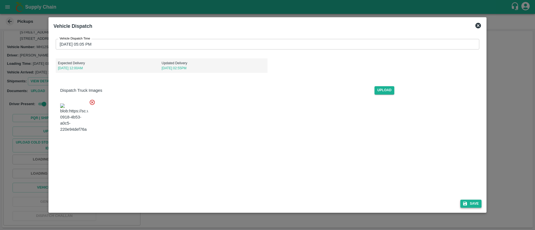
click at [474, 206] on button "Save" at bounding box center [470, 204] width 21 height 8
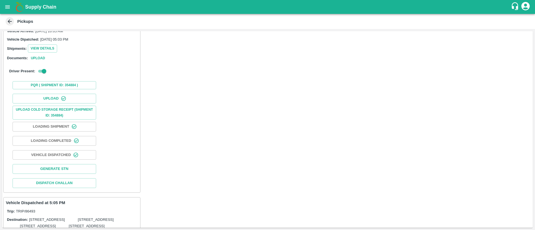
scroll to position [0, 0]
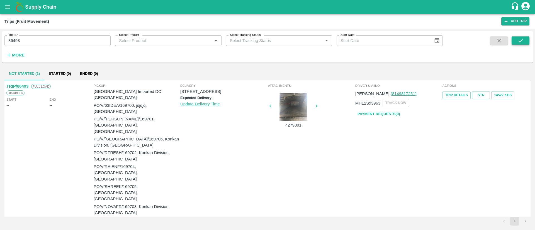
click at [524, 38] on button "submit" at bounding box center [521, 41] width 18 height 8
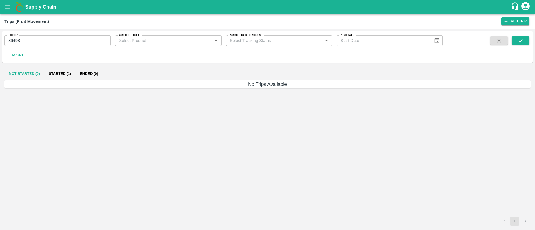
drag, startPoint x: 60, startPoint y: 75, endPoint x: 71, endPoint y: 79, distance: 11.9
click at [60, 75] on button "Started (1)" at bounding box center [59, 73] width 31 height 13
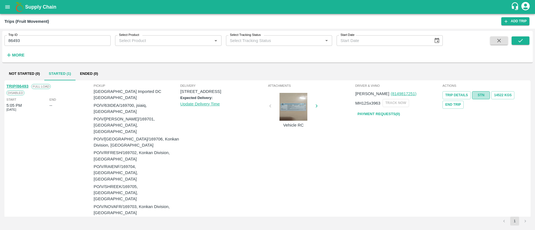
click at [481, 95] on link "STN" at bounding box center [481, 95] width 18 height 8
click at [10, 9] on button "open drawer" at bounding box center [7, 7] width 13 height 13
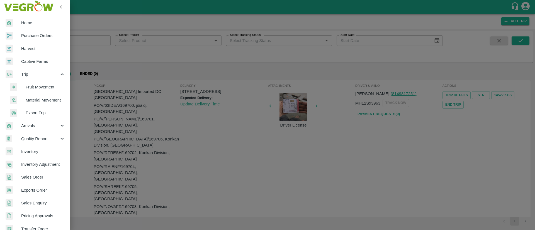
click at [36, 153] on span "Inventory" at bounding box center [43, 152] width 44 height 6
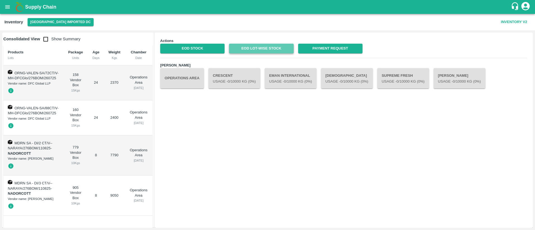
click at [278, 51] on link "EOD Lot-wise Stock" at bounding box center [261, 49] width 64 height 10
click at [9, 6] on icon "open drawer" at bounding box center [7, 7] width 6 height 6
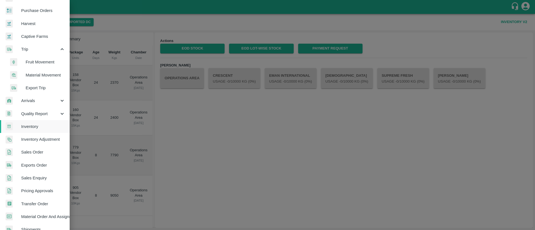
scroll to position [26, 0]
click at [44, 201] on span "Transfer Order" at bounding box center [43, 204] width 44 height 6
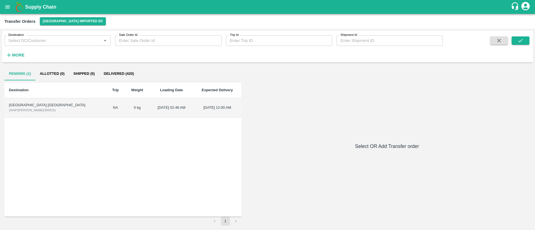
click at [55, 72] on button "Allotted (0)" at bounding box center [52, 73] width 34 height 13
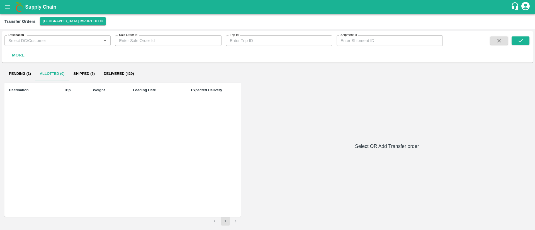
click at [82, 70] on button "Shipped (5)" at bounding box center [84, 73] width 30 height 13
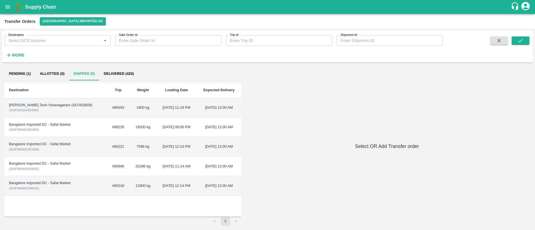
click at [110, 111] on td "#86493" at bounding box center [117, 108] width 23 height 20
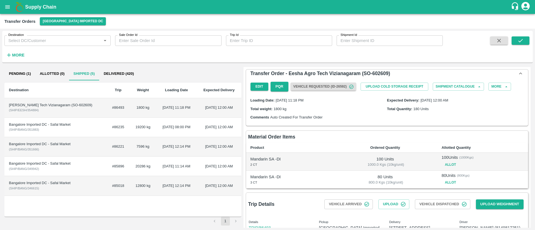
click at [73, 104] on div "[PERSON_NAME] Tech Vizianagaram (SO-602609)" at bounding box center [55, 105] width 93 height 5
copy div "602609"
